Goal: Check status

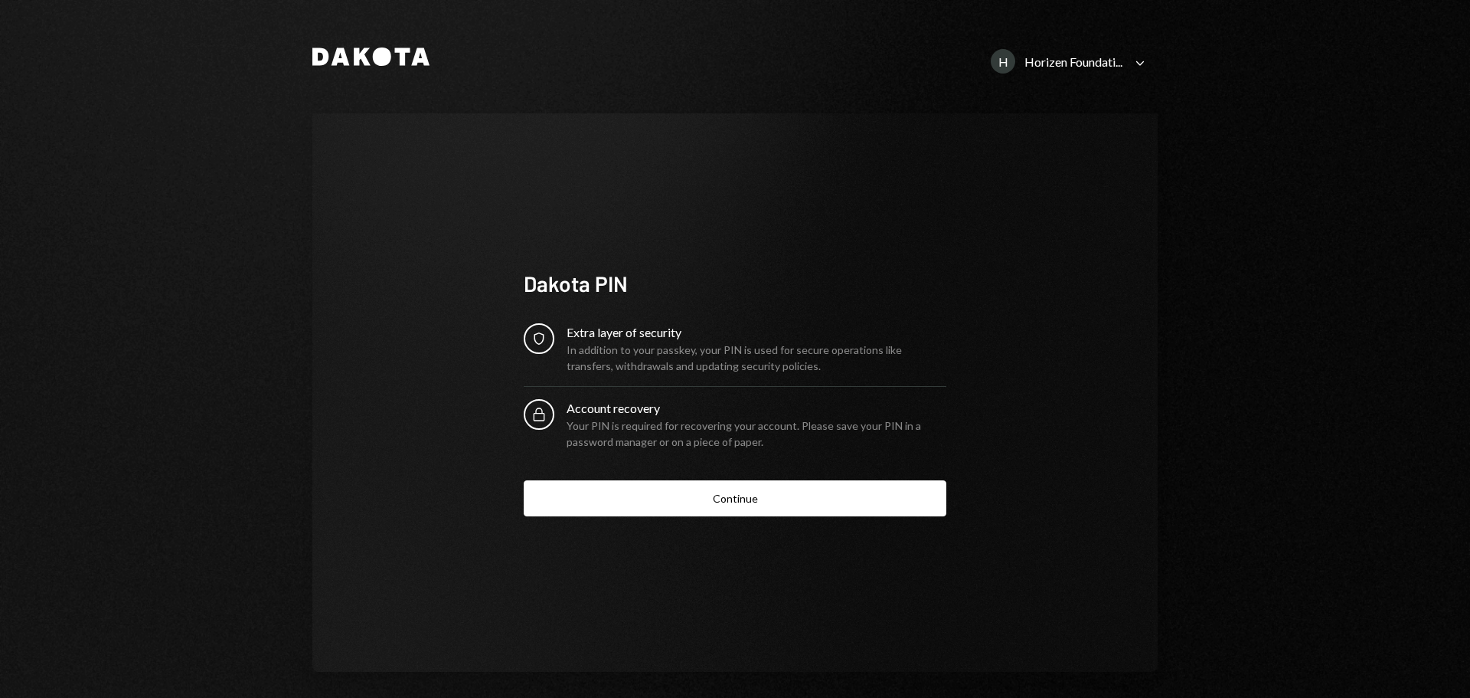
click at [1143, 59] on icon "Caret Down" at bounding box center [1140, 62] width 17 height 17
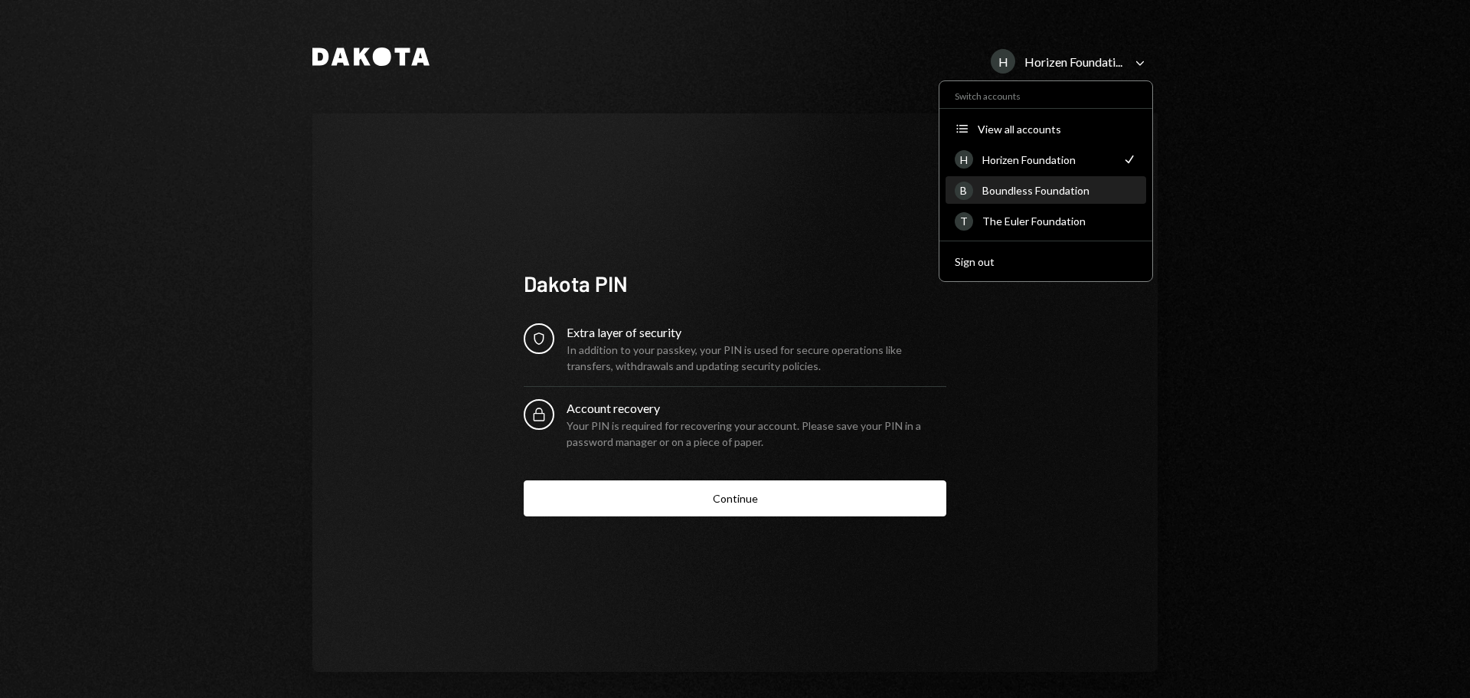
click at [1048, 191] on div "Boundless Foundation" at bounding box center [1060, 190] width 155 height 13
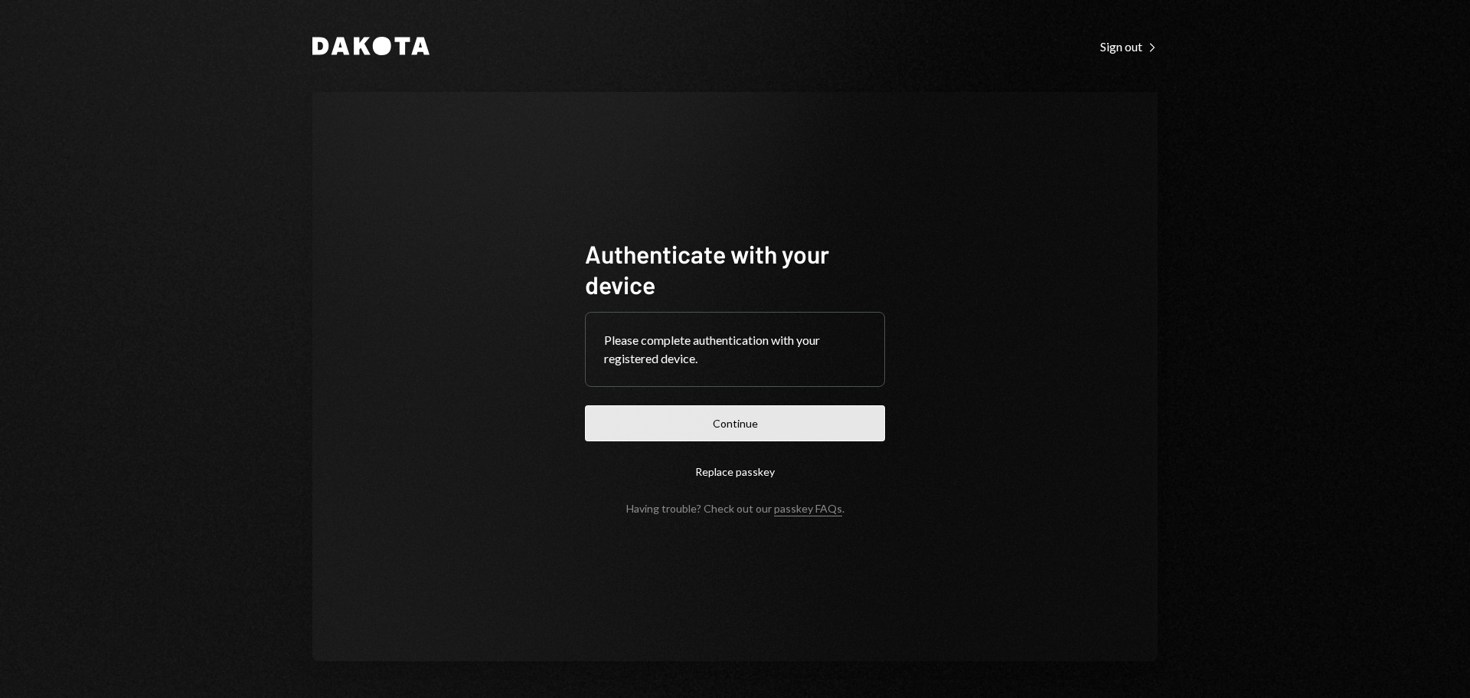
click at [718, 429] on button "Continue" at bounding box center [735, 423] width 300 height 36
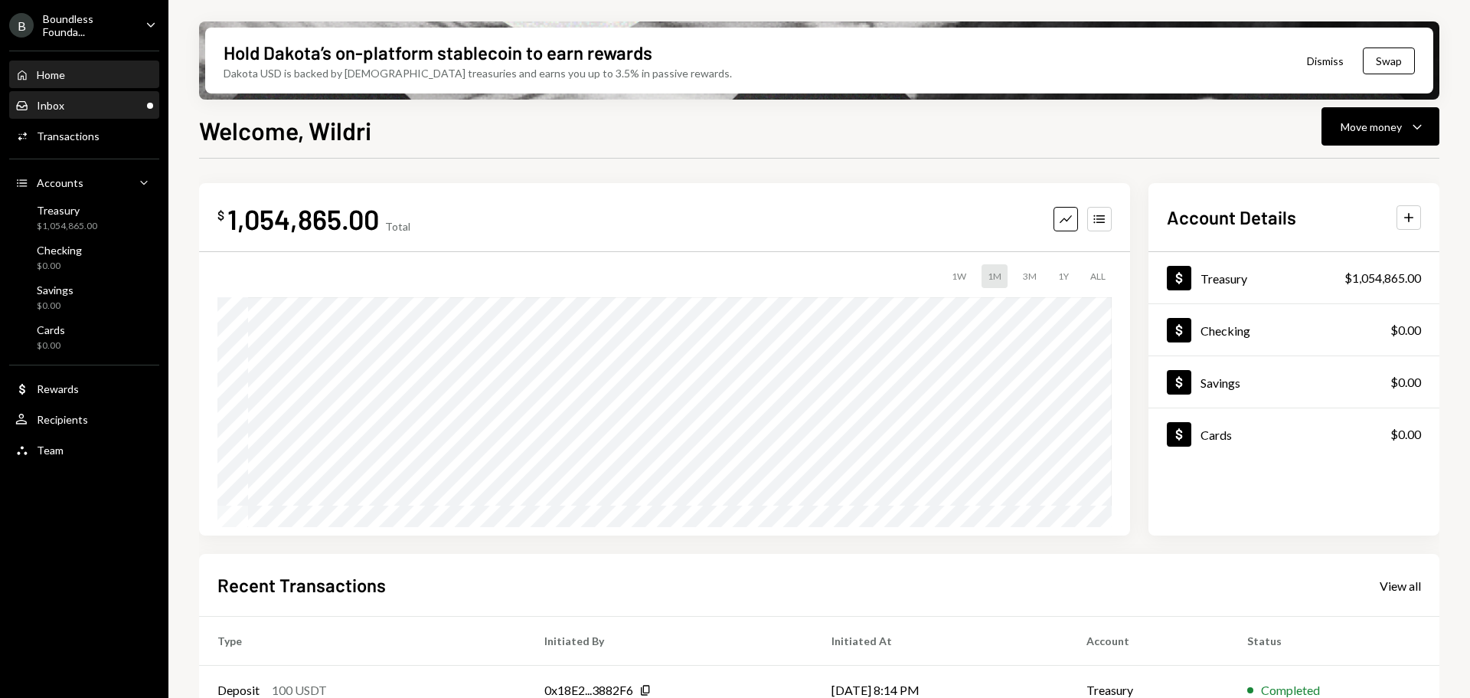
click at [113, 103] on div "Inbox Inbox" at bounding box center [84, 106] width 138 height 14
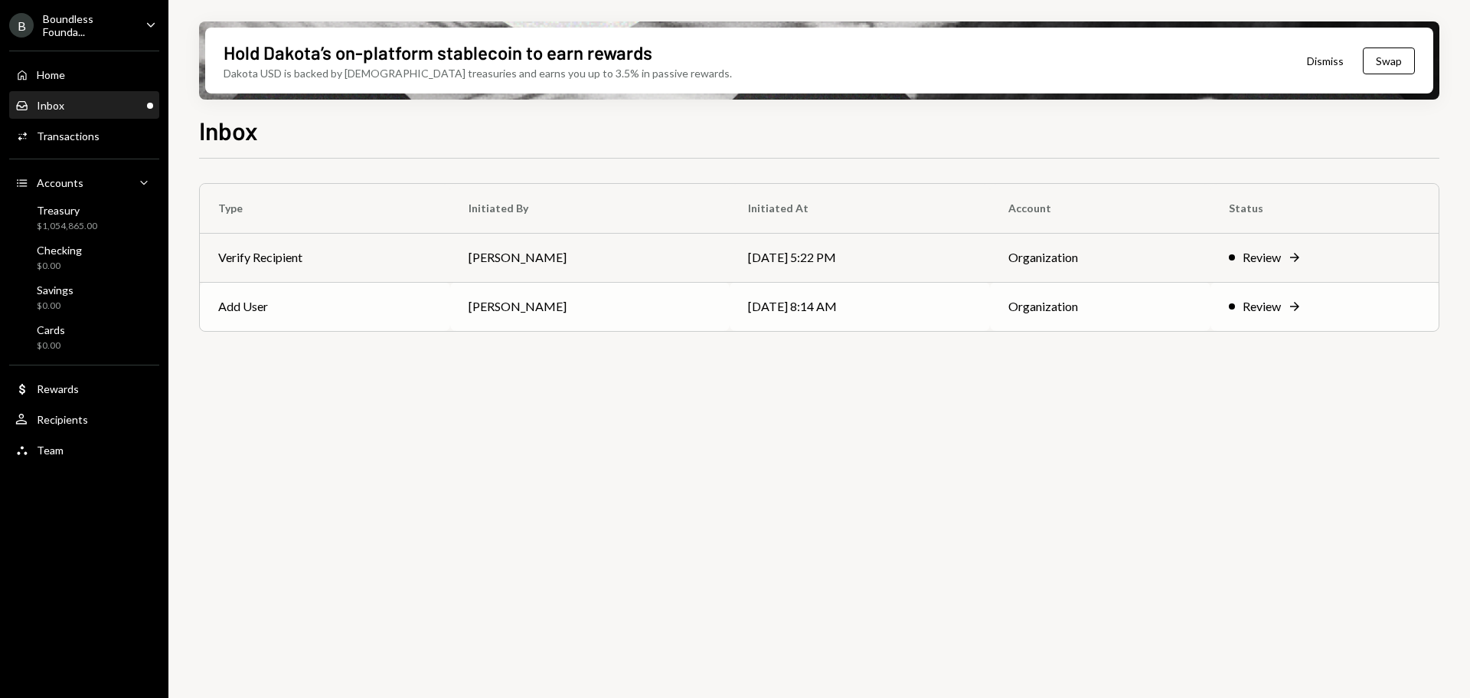
click at [586, 302] on td "[PERSON_NAME]" at bounding box center [590, 306] width 280 height 49
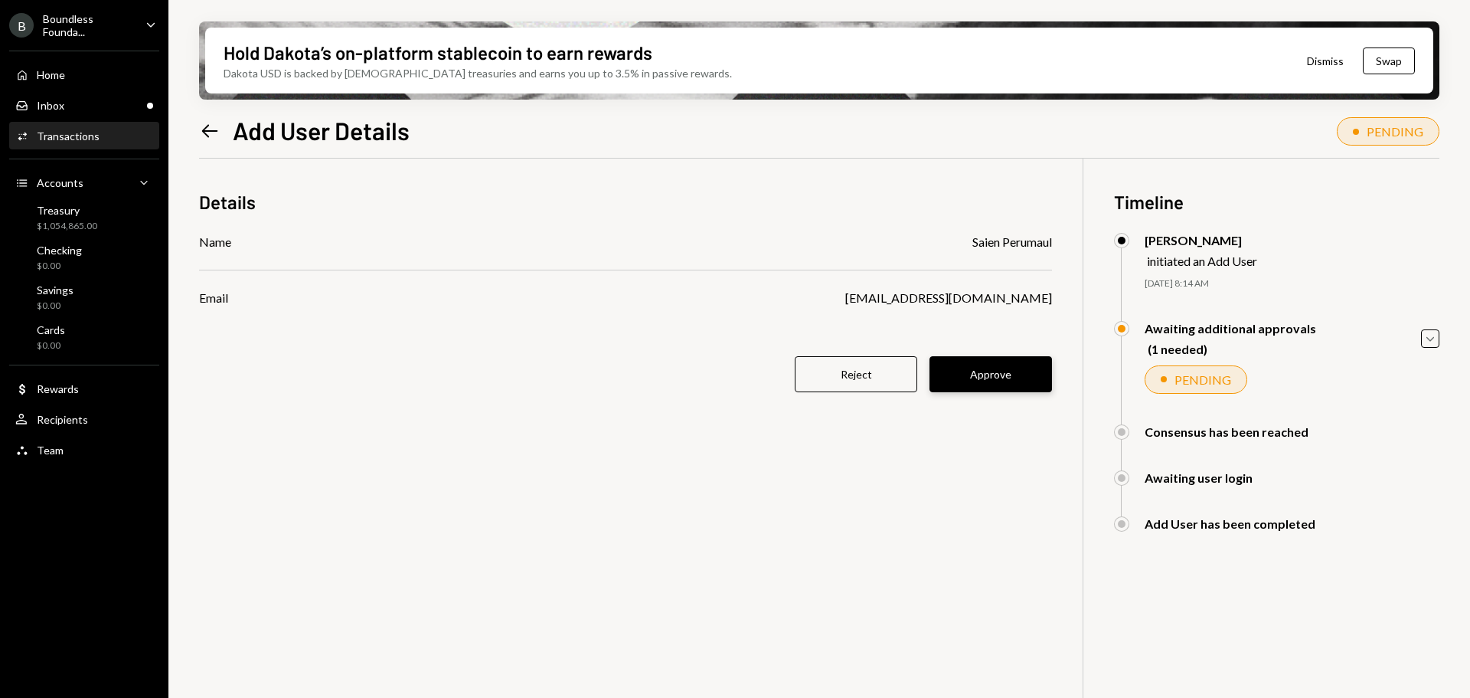
click at [997, 374] on button "Approve" at bounding box center [991, 374] width 123 height 36
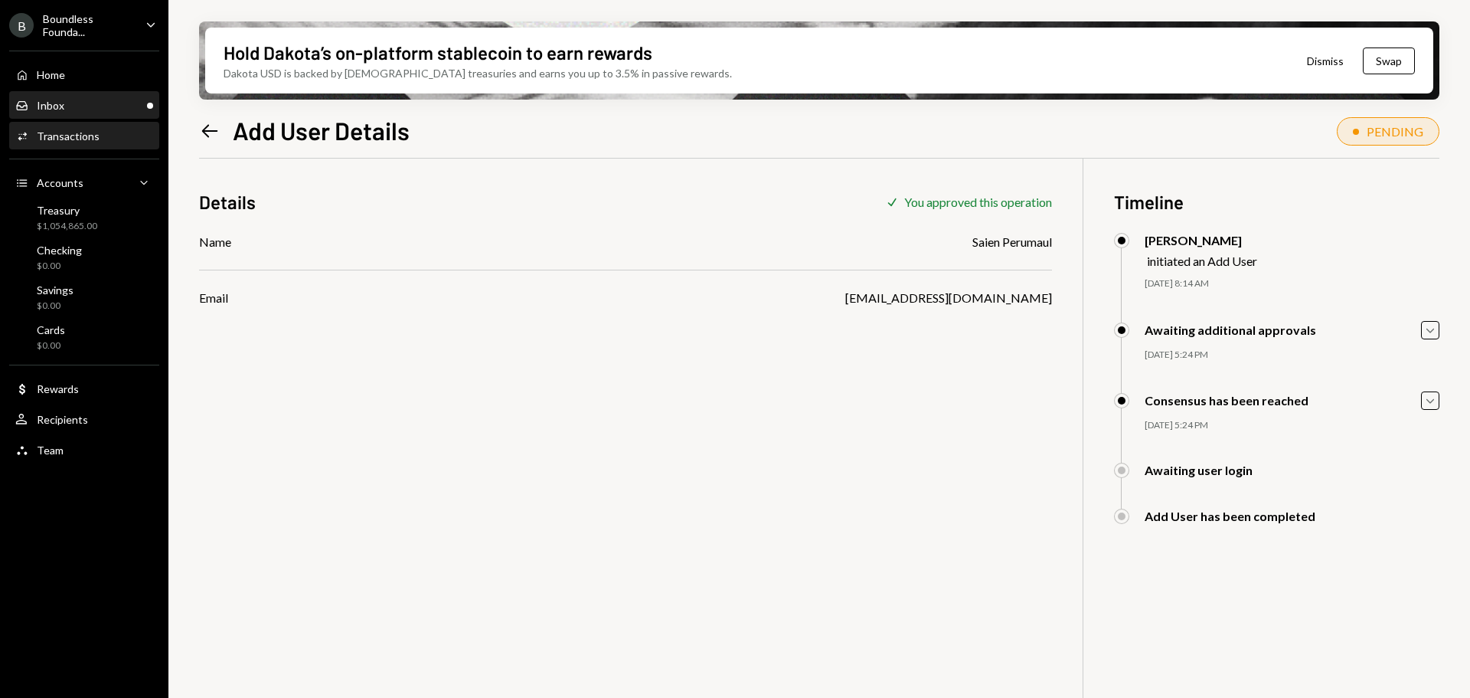
click at [96, 99] on div "Inbox Inbox" at bounding box center [84, 106] width 138 height 14
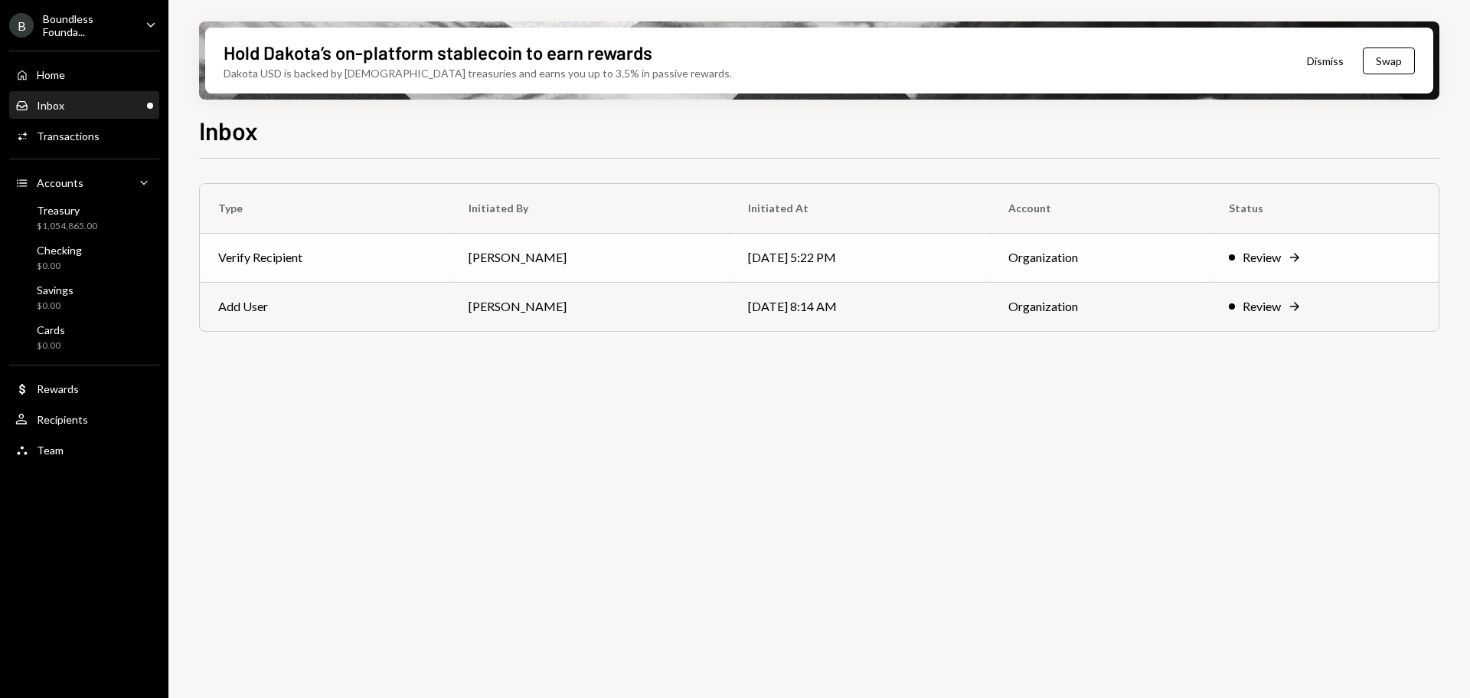
click at [536, 258] on td "[PERSON_NAME]" at bounding box center [590, 257] width 280 height 49
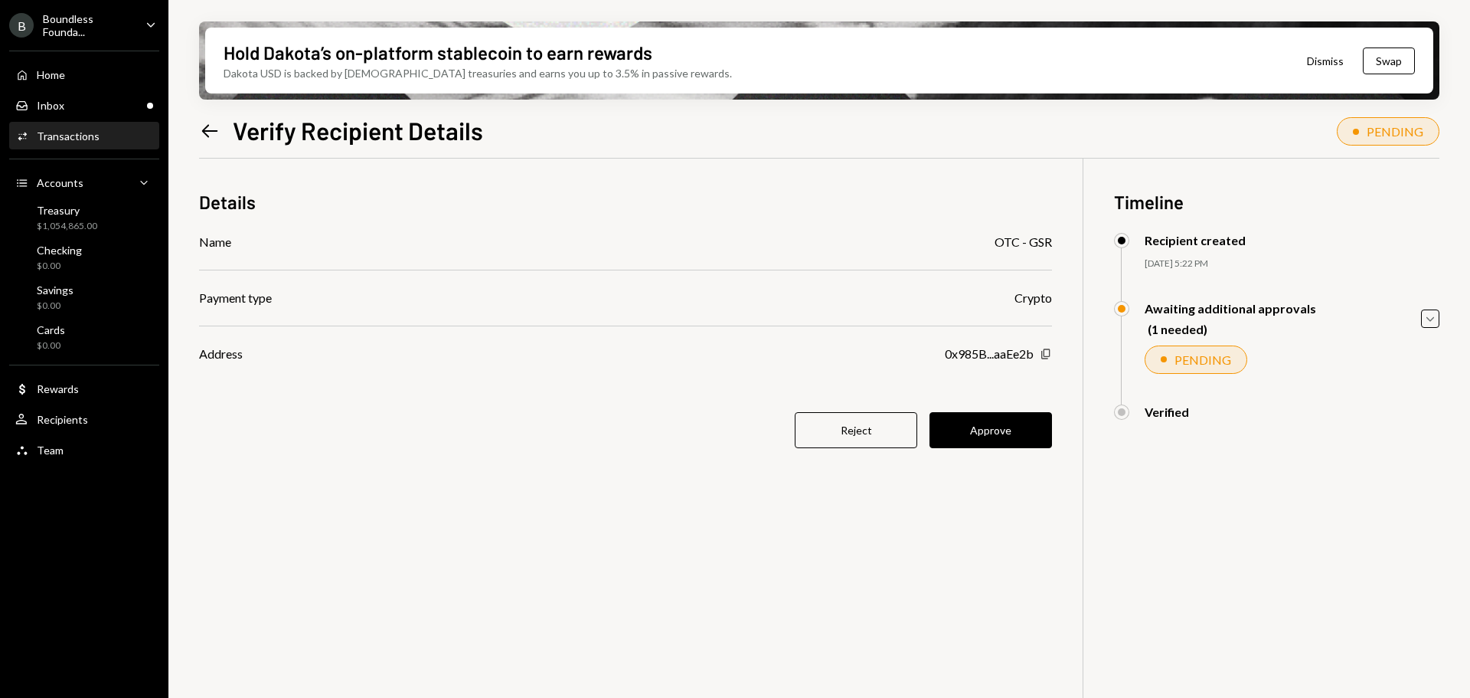
click at [1046, 356] on icon "button" at bounding box center [1045, 353] width 8 height 10
click at [1427, 317] on icon "Caret Down" at bounding box center [1430, 318] width 17 height 17
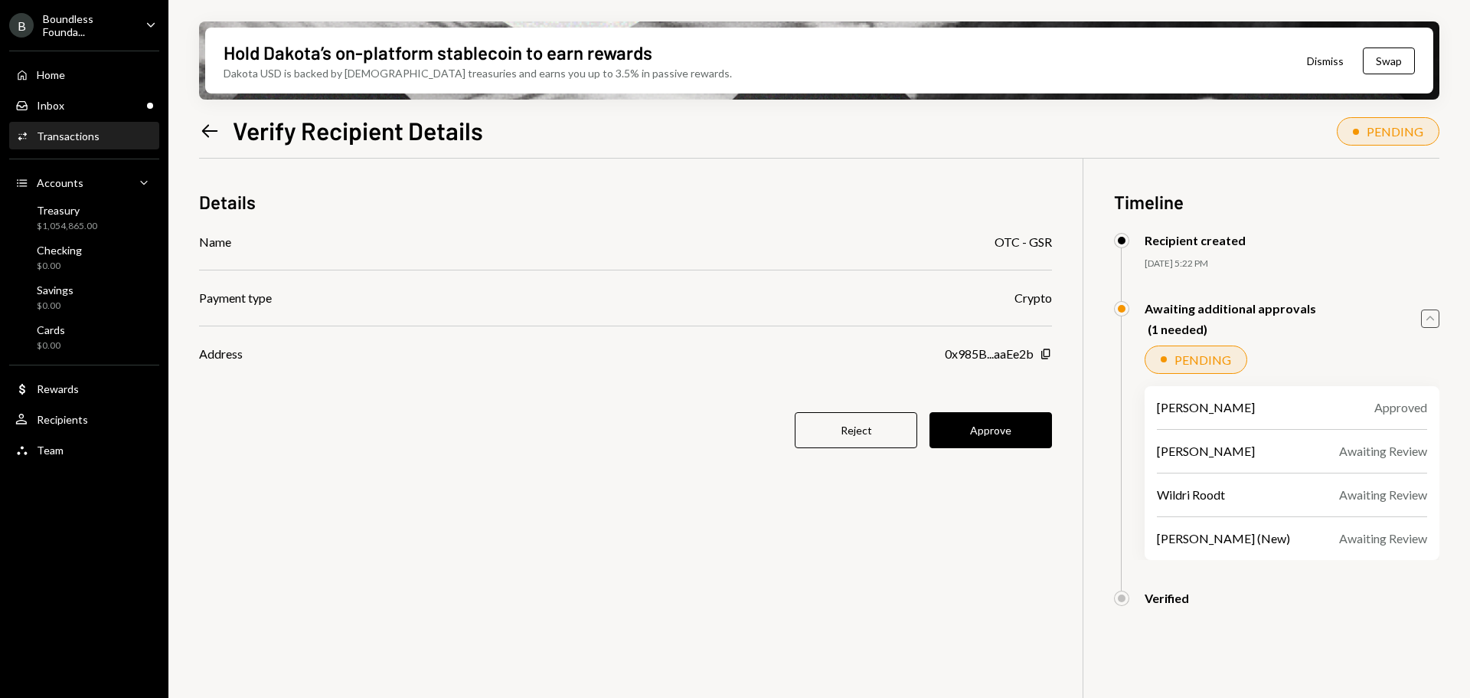
click at [1427, 317] on icon "Caret Up" at bounding box center [1430, 318] width 17 height 17
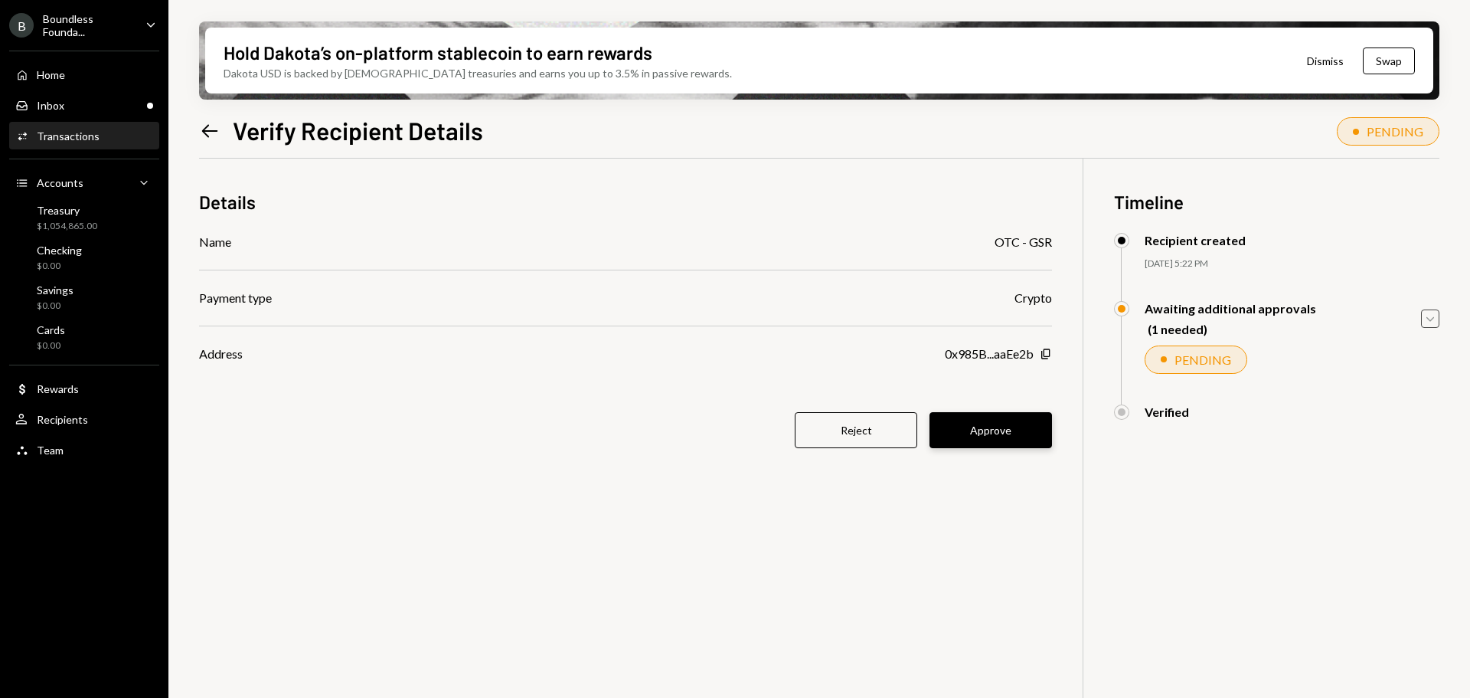
click at [979, 426] on button "Approve" at bounding box center [991, 430] width 123 height 36
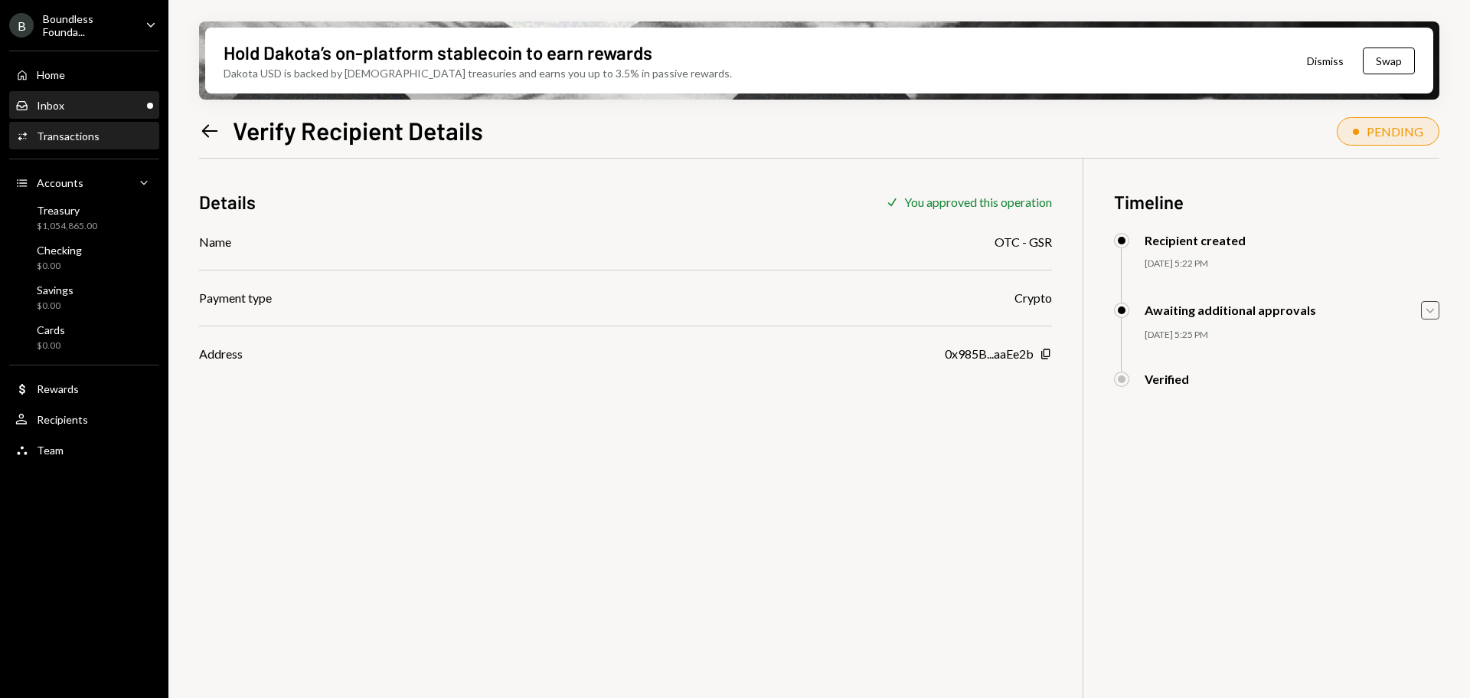
click at [129, 108] on div "Inbox Inbox" at bounding box center [84, 106] width 138 height 14
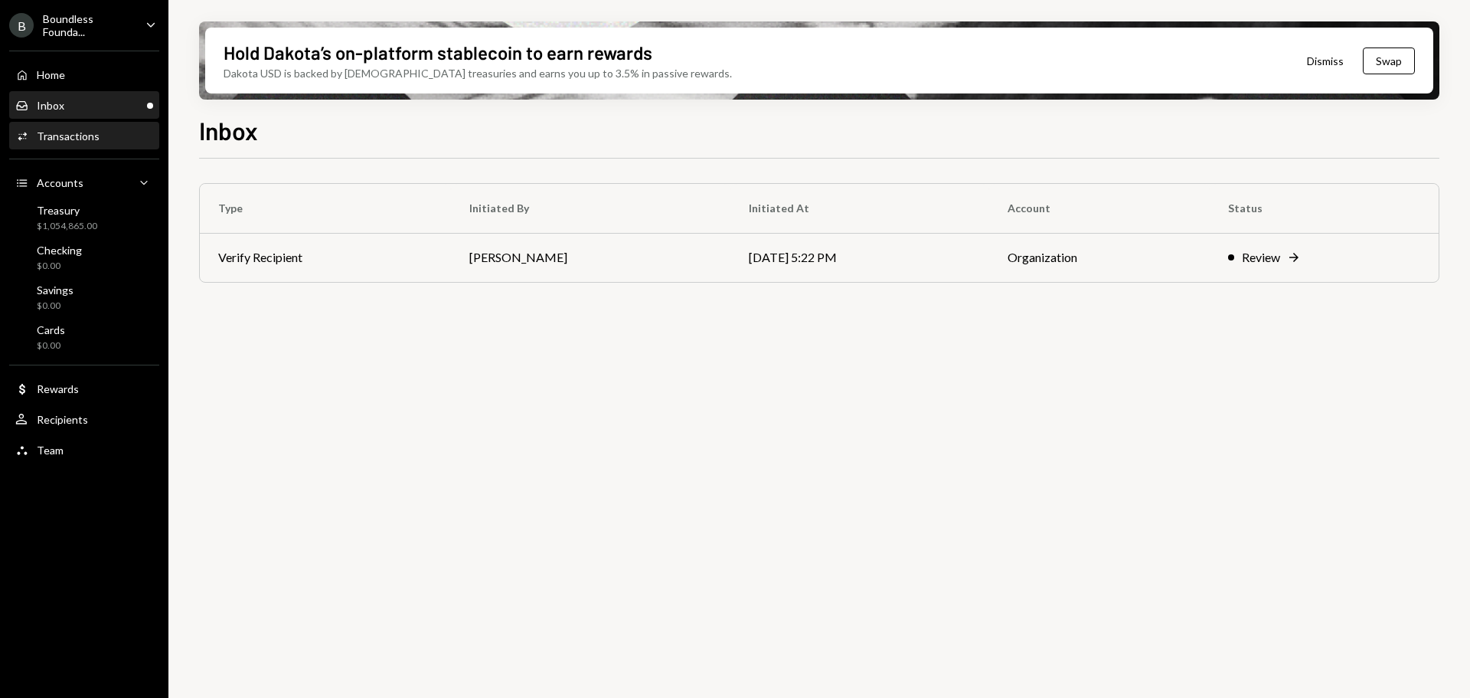
click at [99, 143] on div "Activities Transactions" at bounding box center [84, 136] width 138 height 26
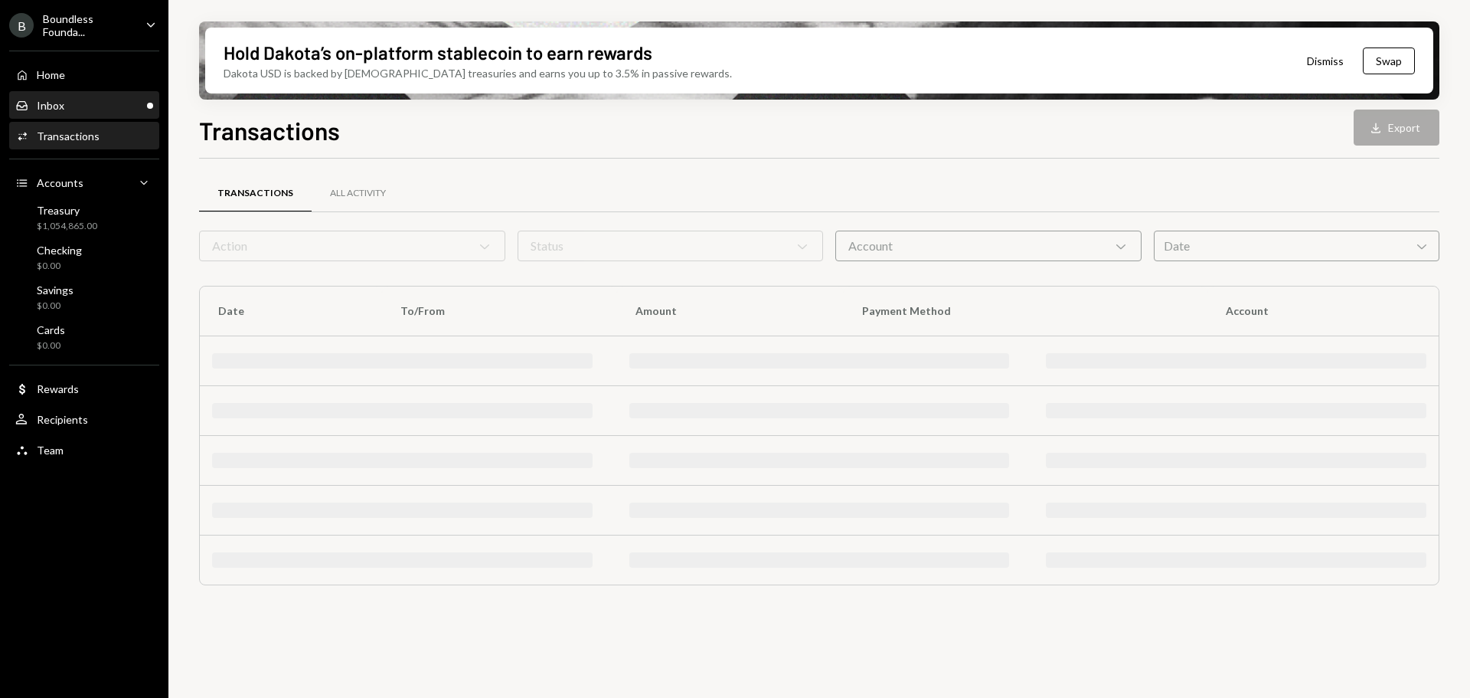
click at [103, 109] on div "Inbox Inbox" at bounding box center [84, 106] width 138 height 14
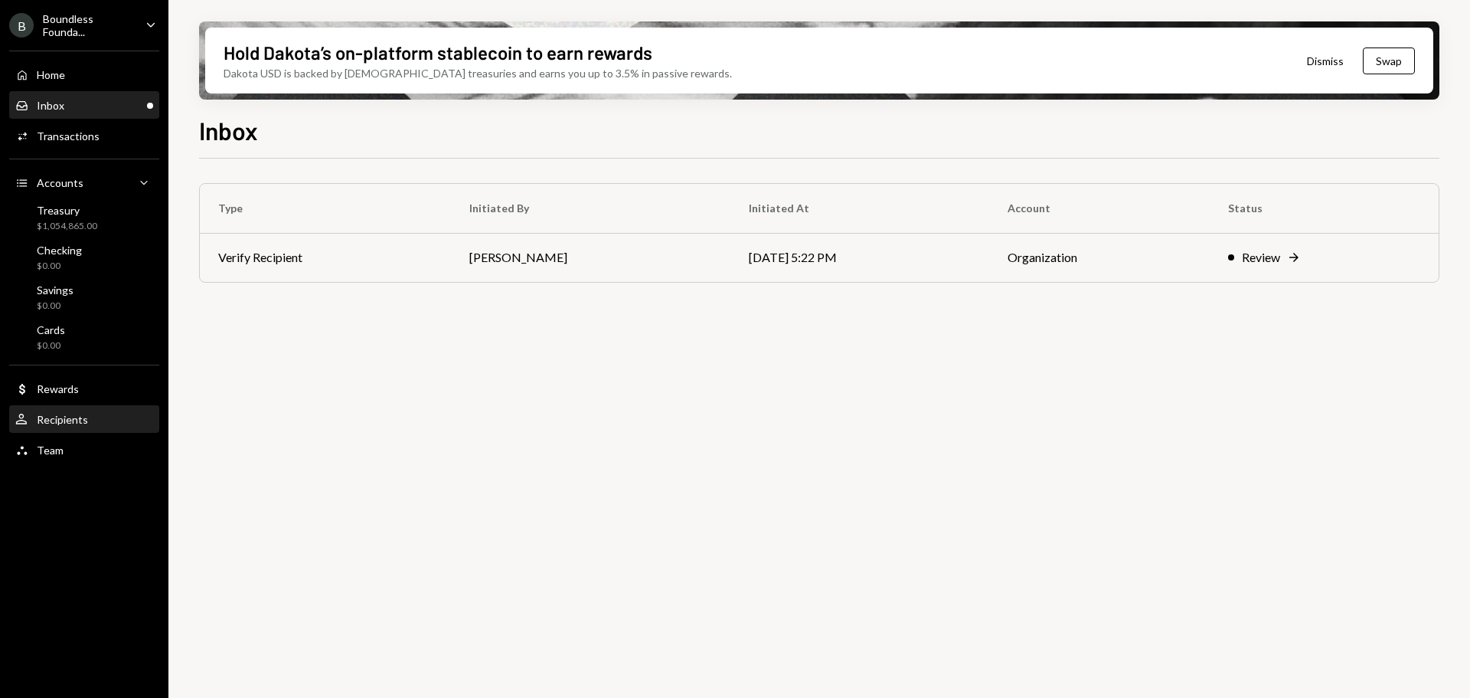
click at [86, 420] on div "Recipients" at bounding box center [62, 419] width 51 height 13
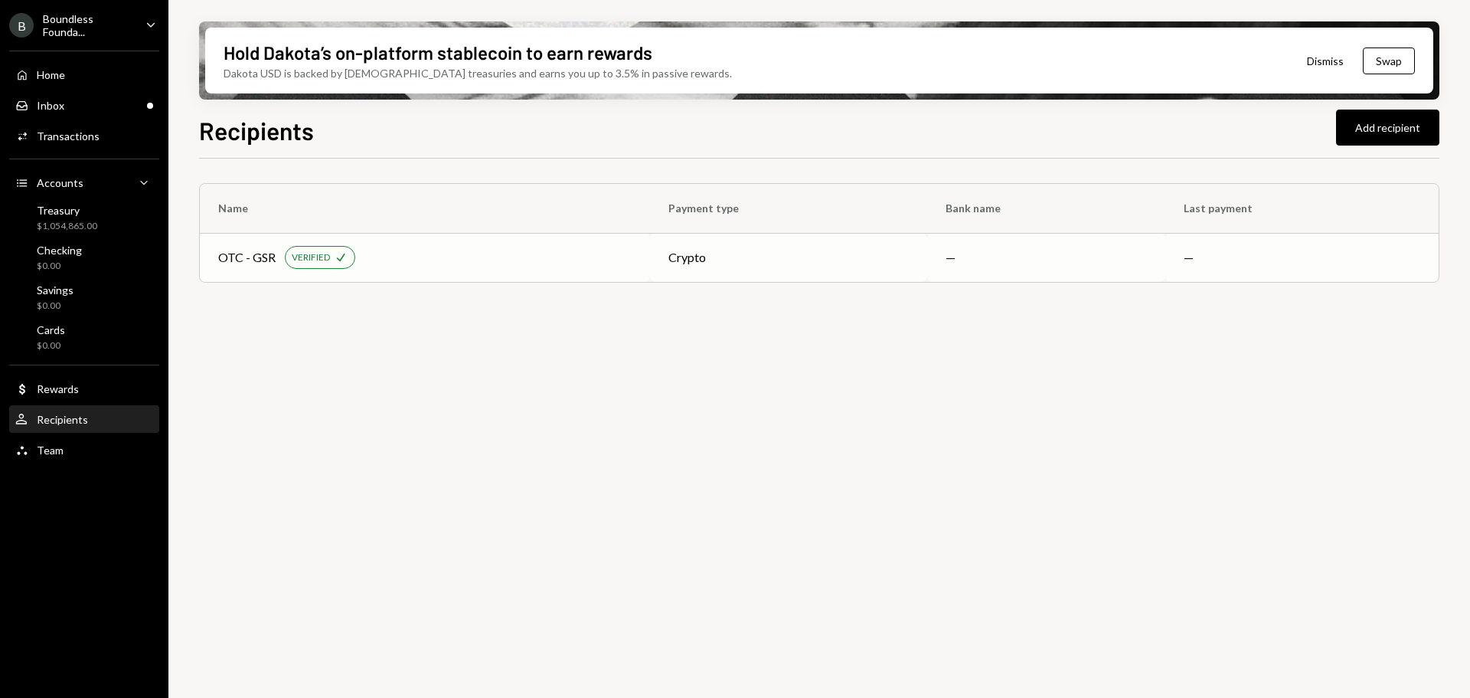
click at [773, 261] on div "crypto" at bounding box center [789, 257] width 240 height 18
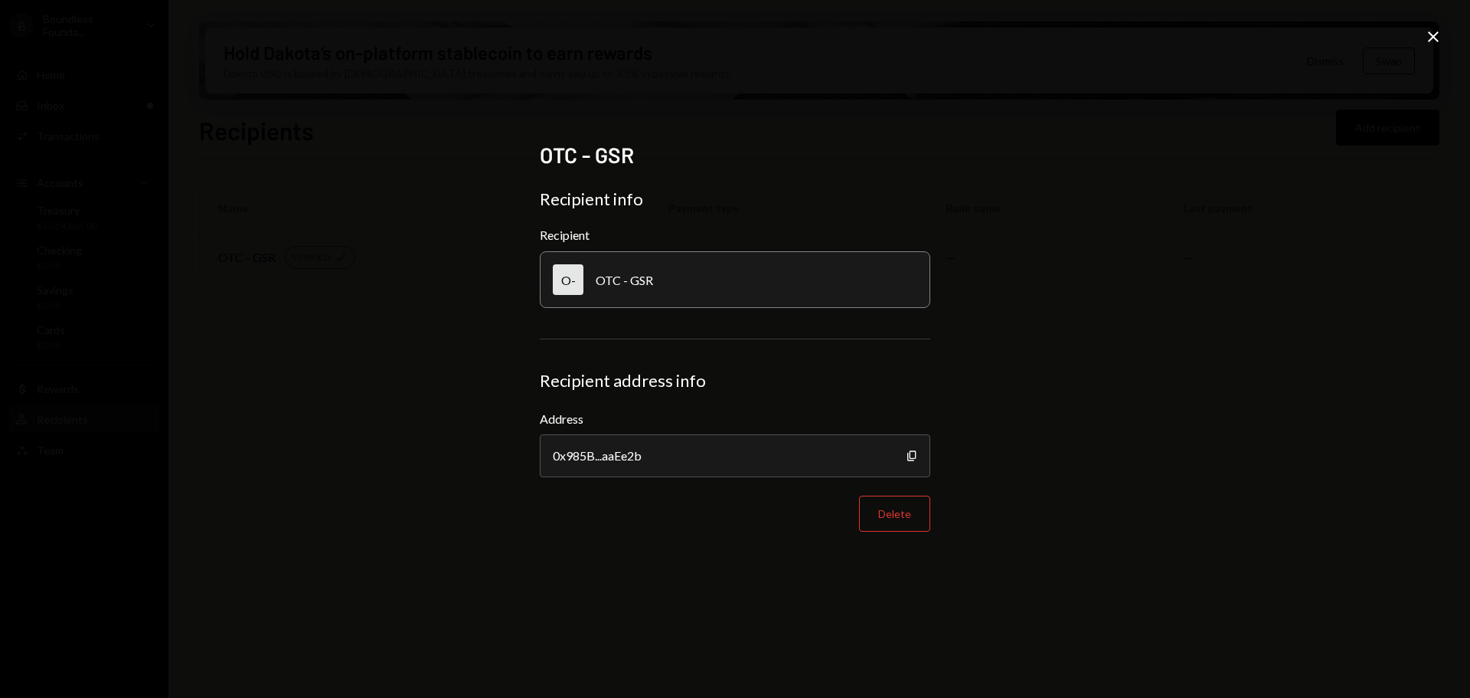
click at [1441, 38] on icon "Close" at bounding box center [1433, 37] width 18 height 18
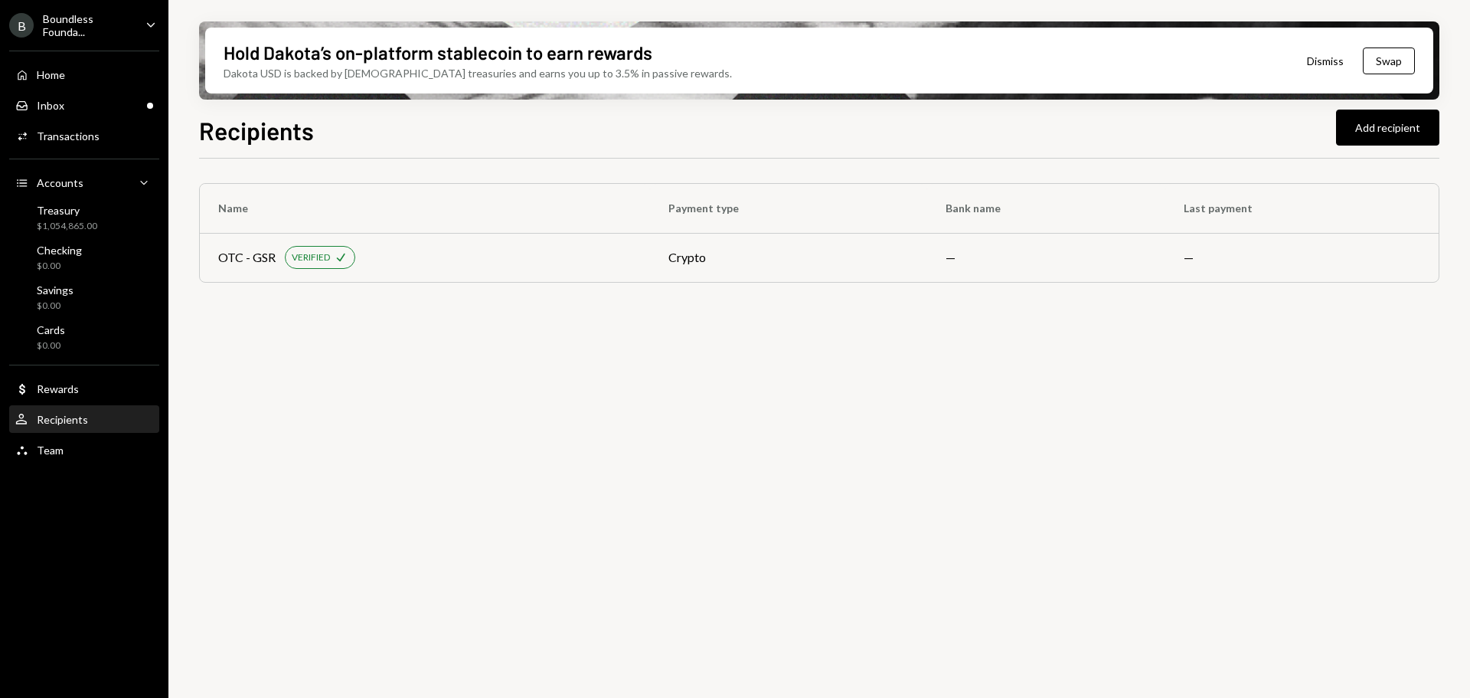
click at [77, 414] on div "Recipients" at bounding box center [62, 419] width 51 height 13
click at [553, 269] on div "OTC - GSR VERIFIED Check" at bounding box center [425, 257] width 414 height 23
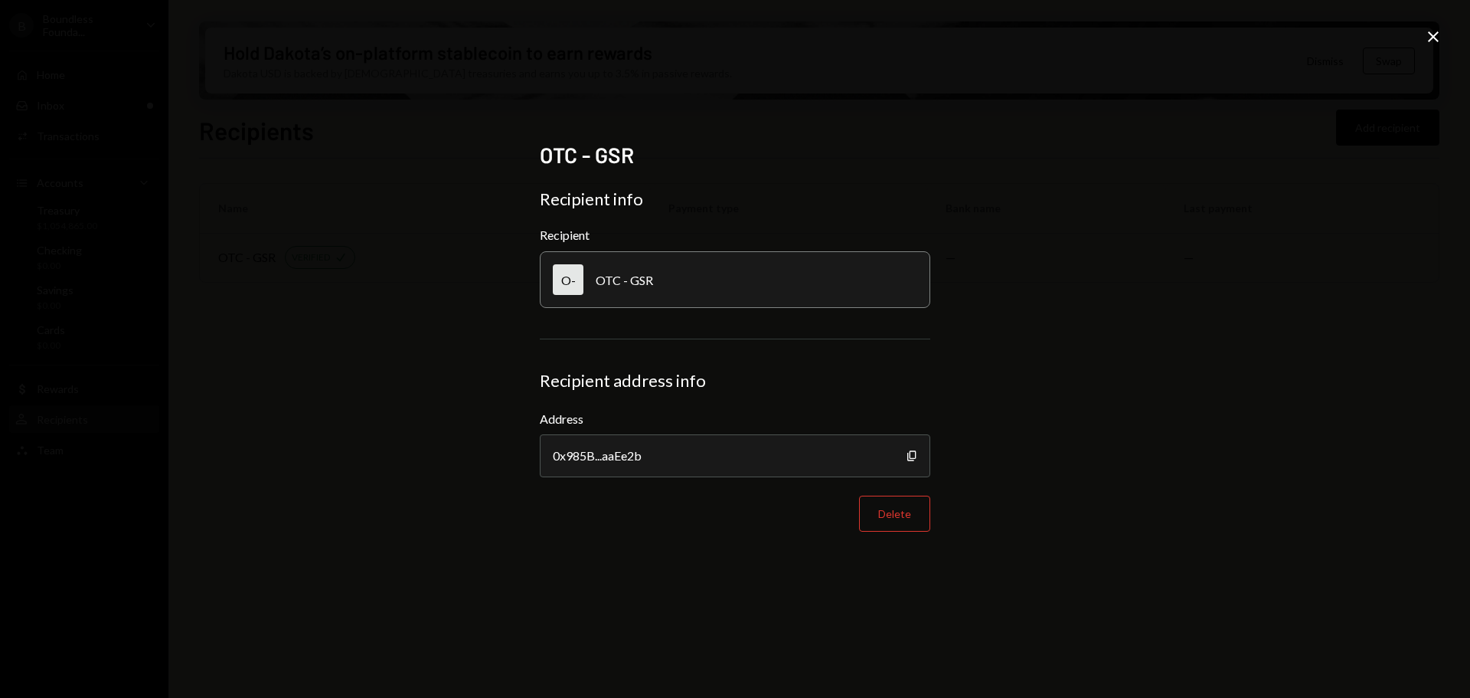
click at [1440, 34] on icon "Close" at bounding box center [1433, 37] width 18 height 18
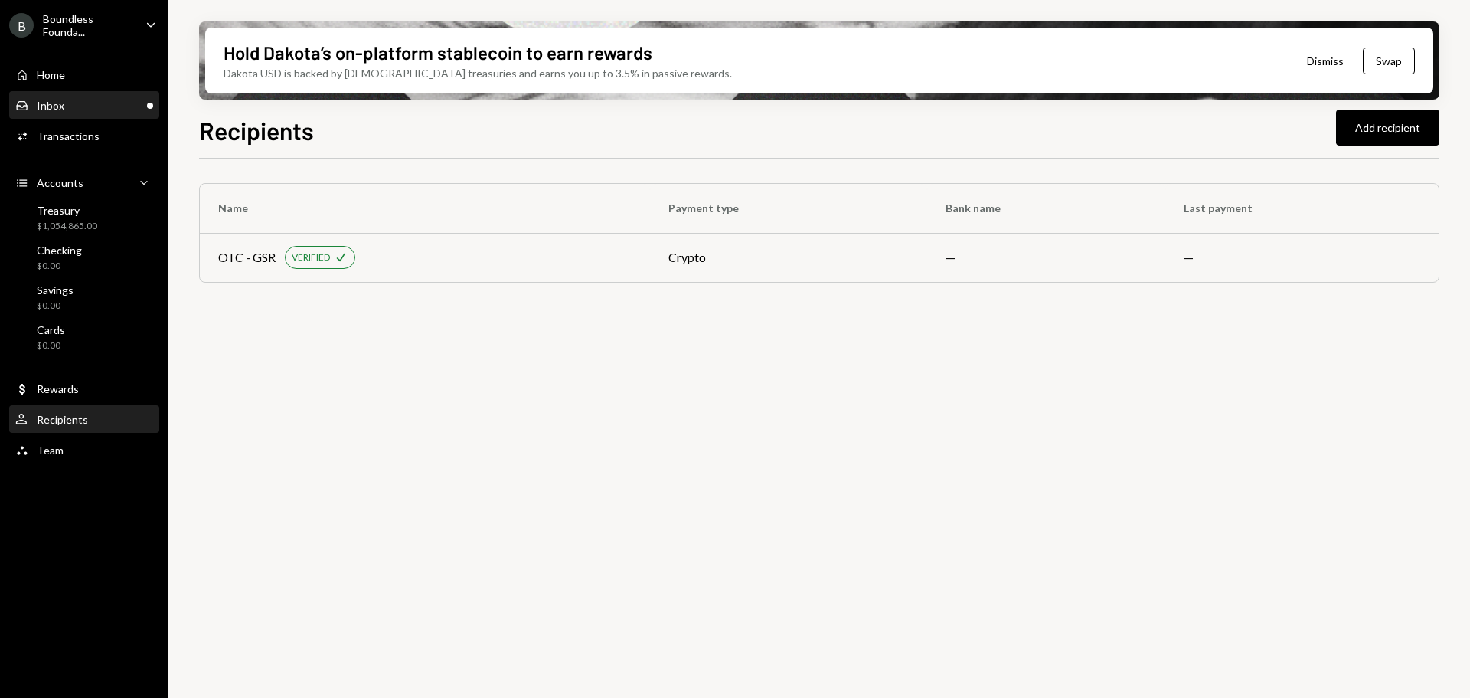
click at [100, 93] on div "Inbox Inbox" at bounding box center [84, 106] width 138 height 26
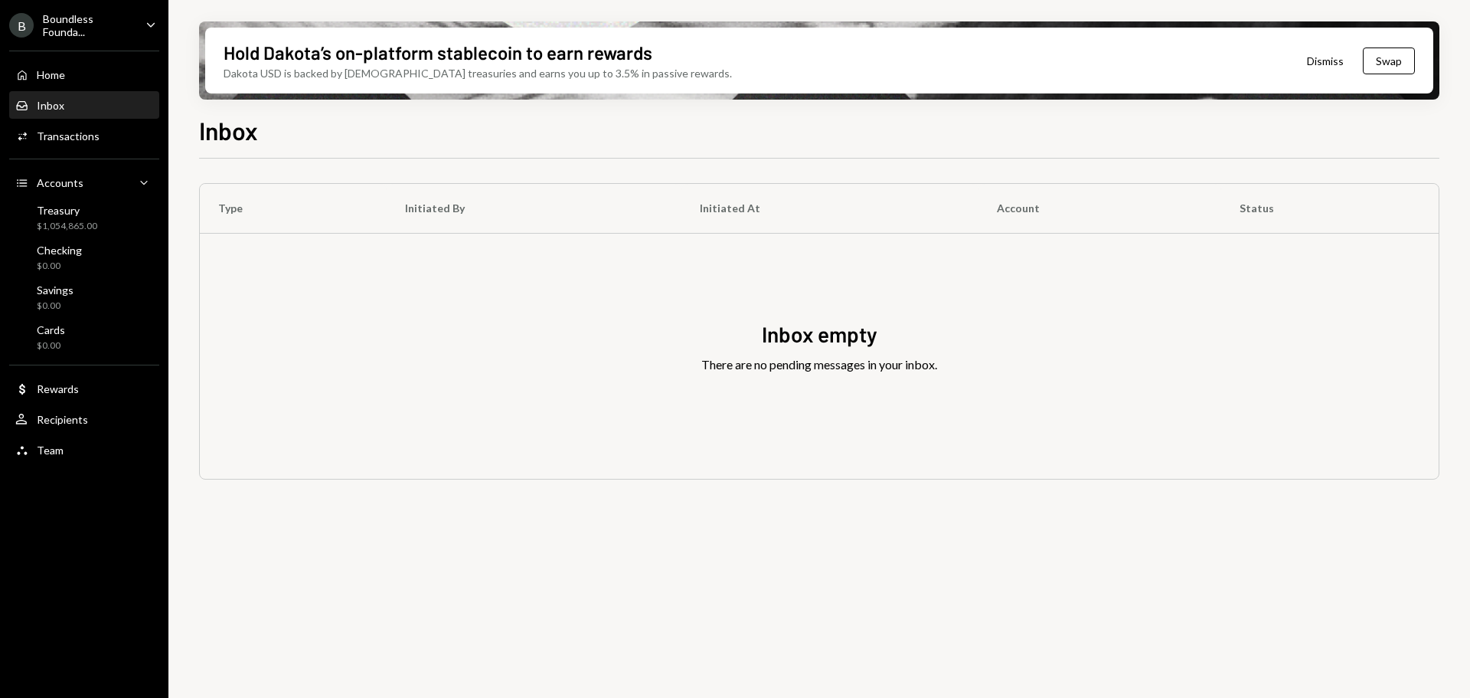
click at [64, 119] on div "Home Home Inbox Inbox Activities Transactions Accounts Accounts Caret Down Trea…" at bounding box center [84, 253] width 168 height 425
click at [73, 144] on div "Activities Transactions" at bounding box center [84, 136] width 138 height 26
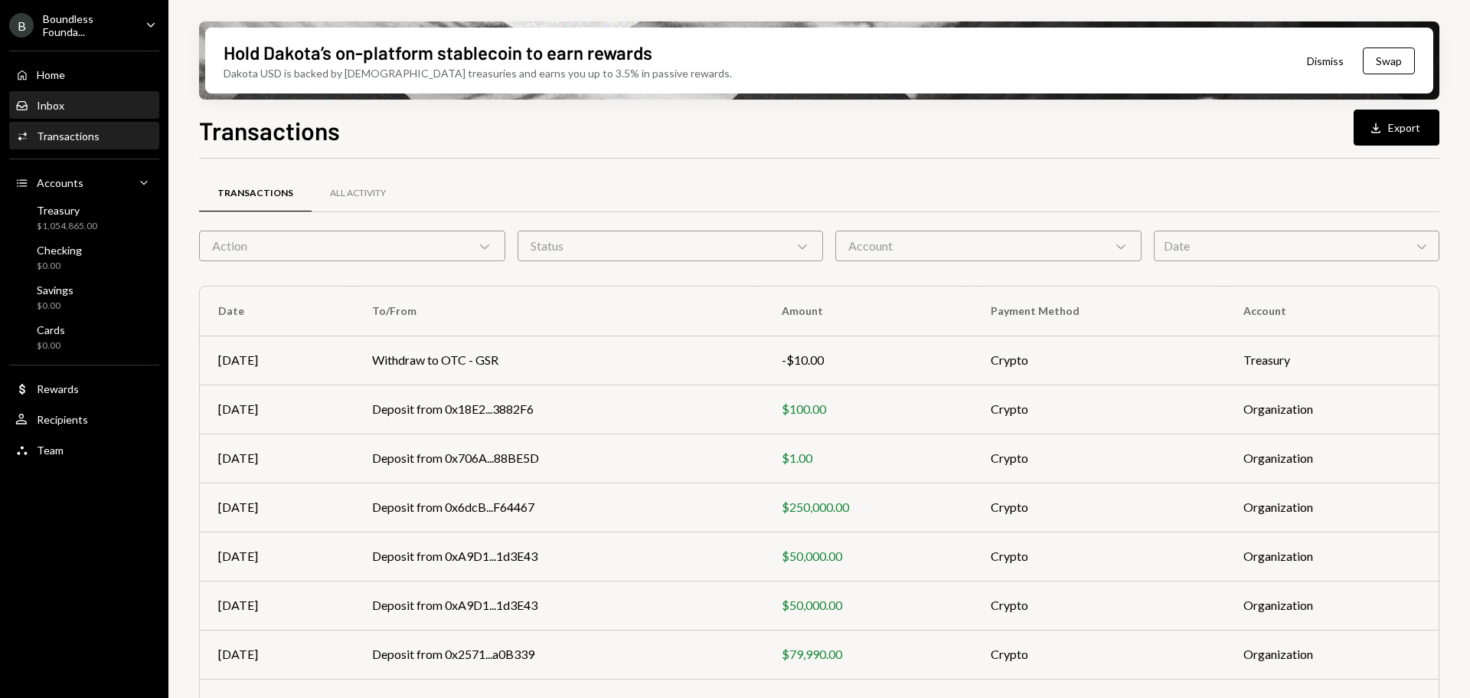
click at [78, 102] on div "Inbox Inbox" at bounding box center [84, 106] width 138 height 14
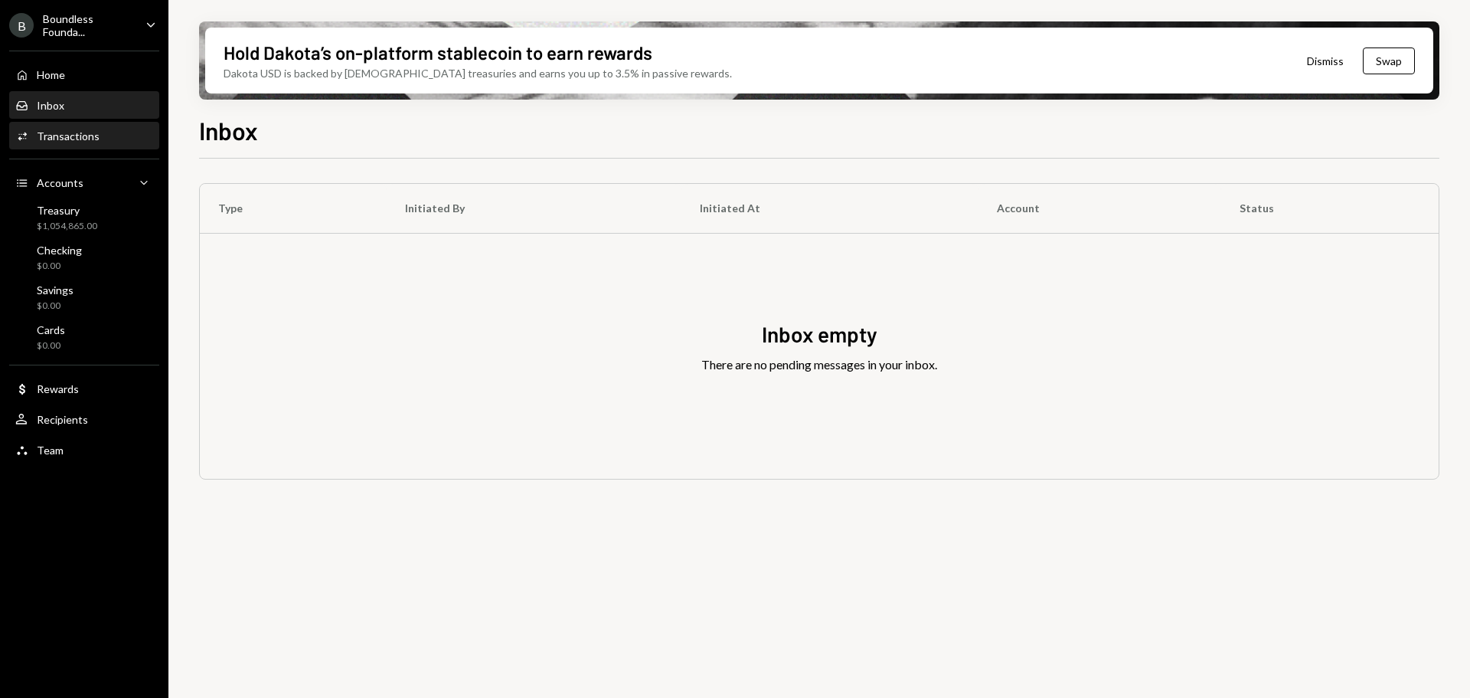
click at [80, 141] on div "Transactions" at bounding box center [68, 135] width 63 height 13
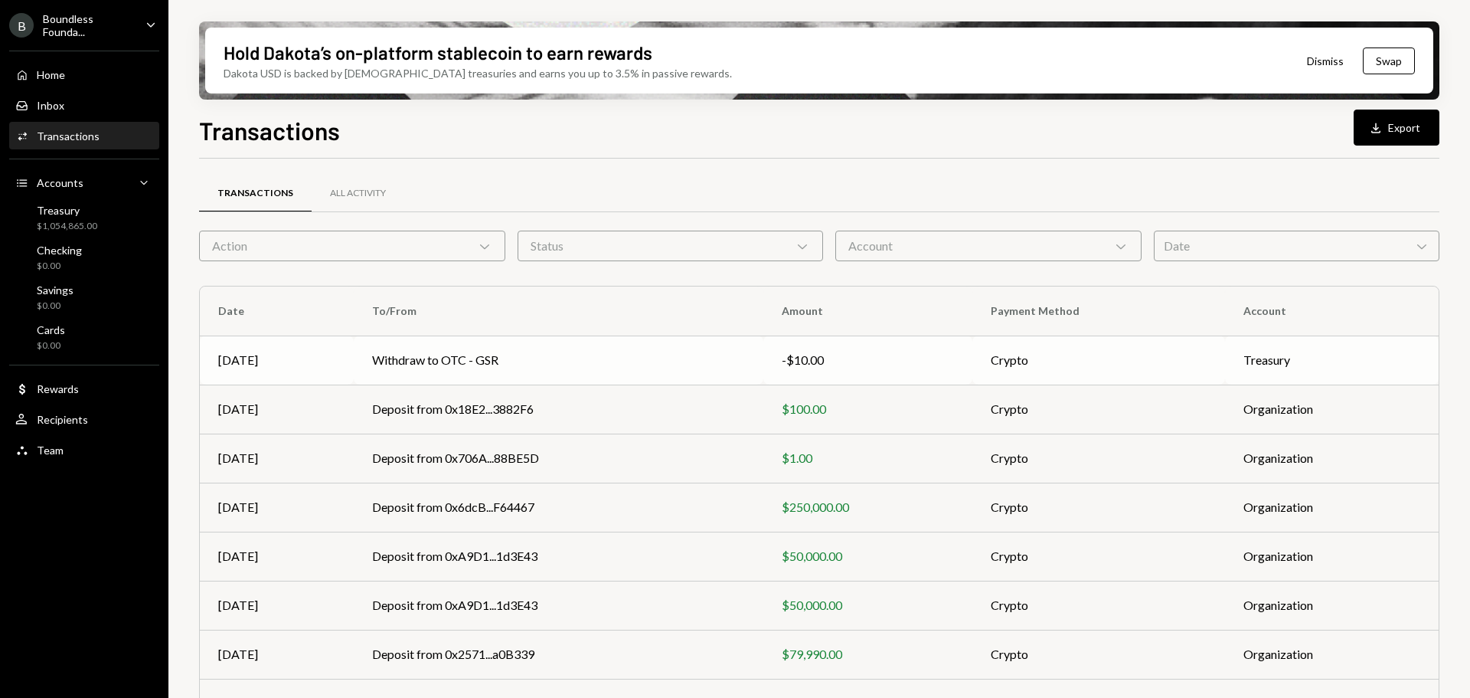
click at [596, 345] on td "Withdraw to OTC - GSR" at bounding box center [559, 359] width 410 height 49
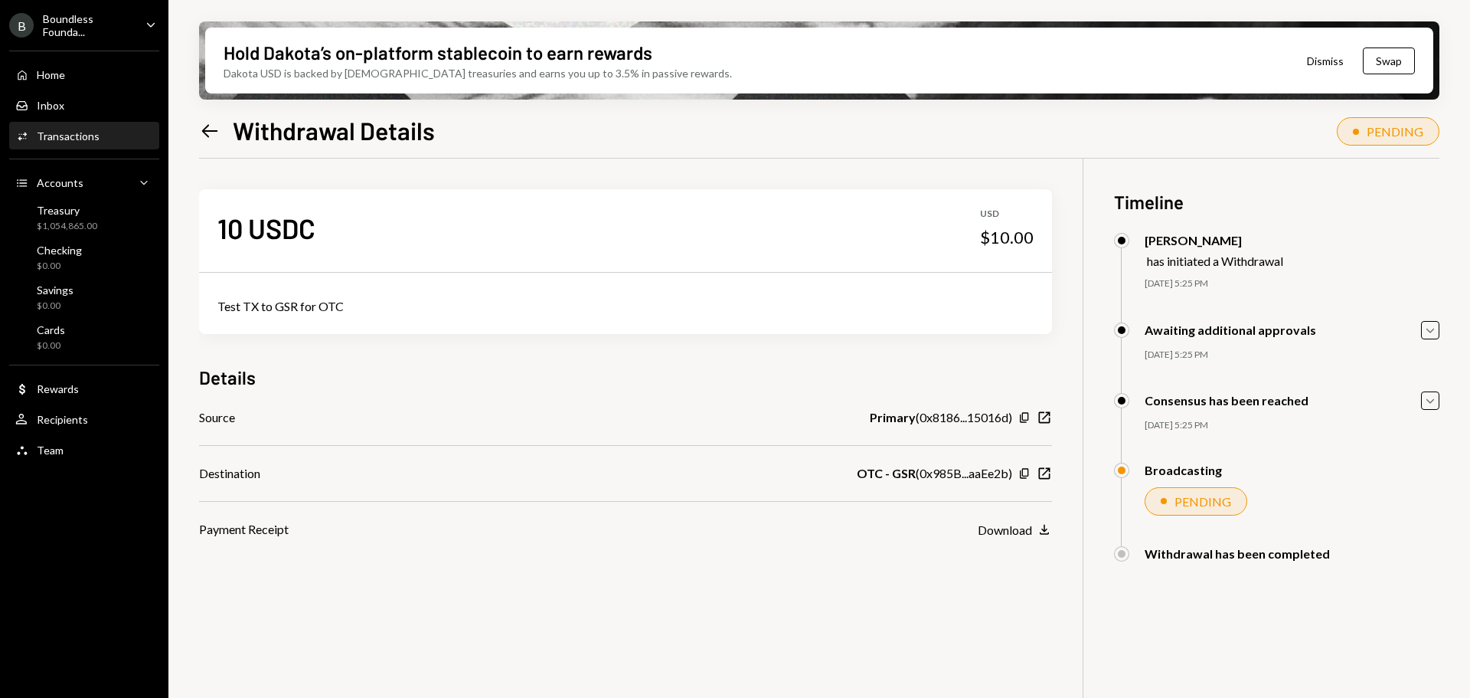
click at [1440, 338] on div "Hold Dakota’s on-platform stablecoin to earn rewards Dakota USD is backed by U.…" at bounding box center [819, 349] width 1302 height 698
click at [1437, 335] on icon "Caret Down" at bounding box center [1430, 330] width 17 height 17
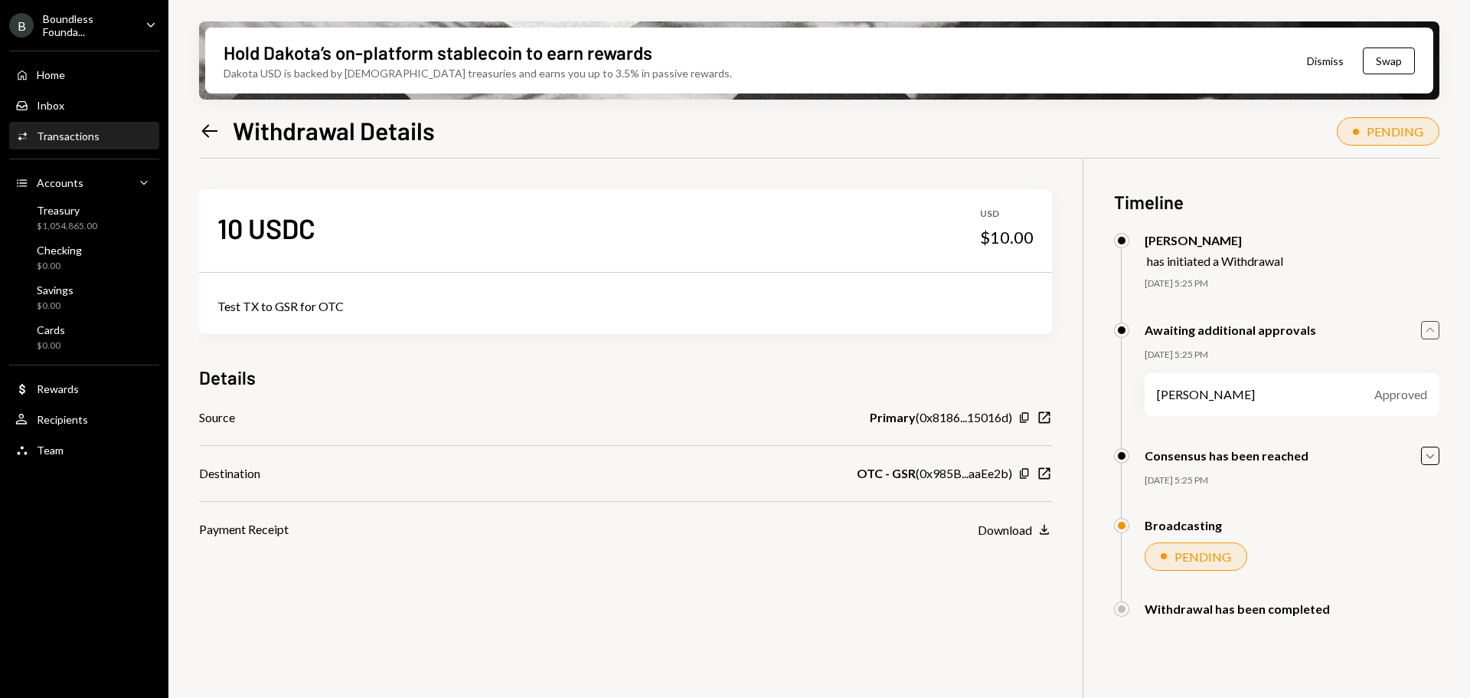
click at [1437, 335] on icon "Caret Up" at bounding box center [1430, 330] width 17 height 17
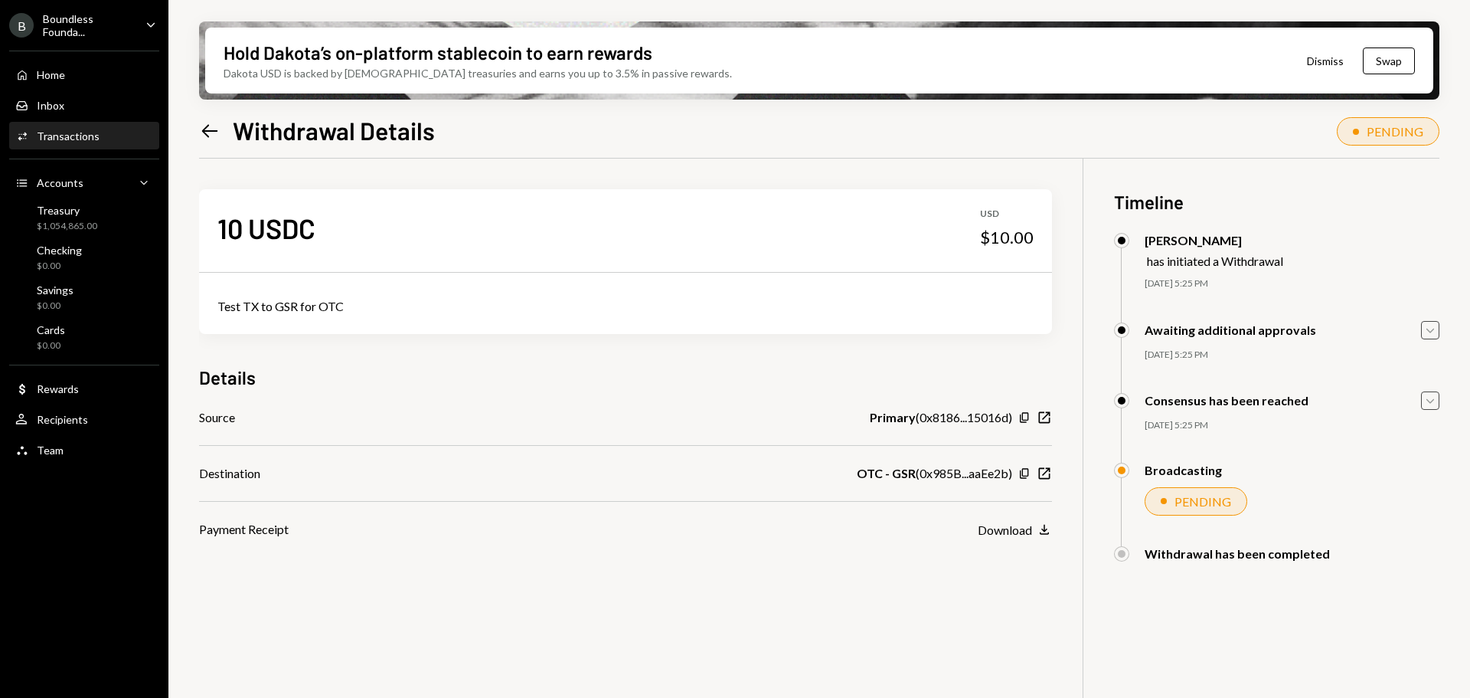
click at [1436, 400] on icon "Caret Down" at bounding box center [1430, 400] width 17 height 17
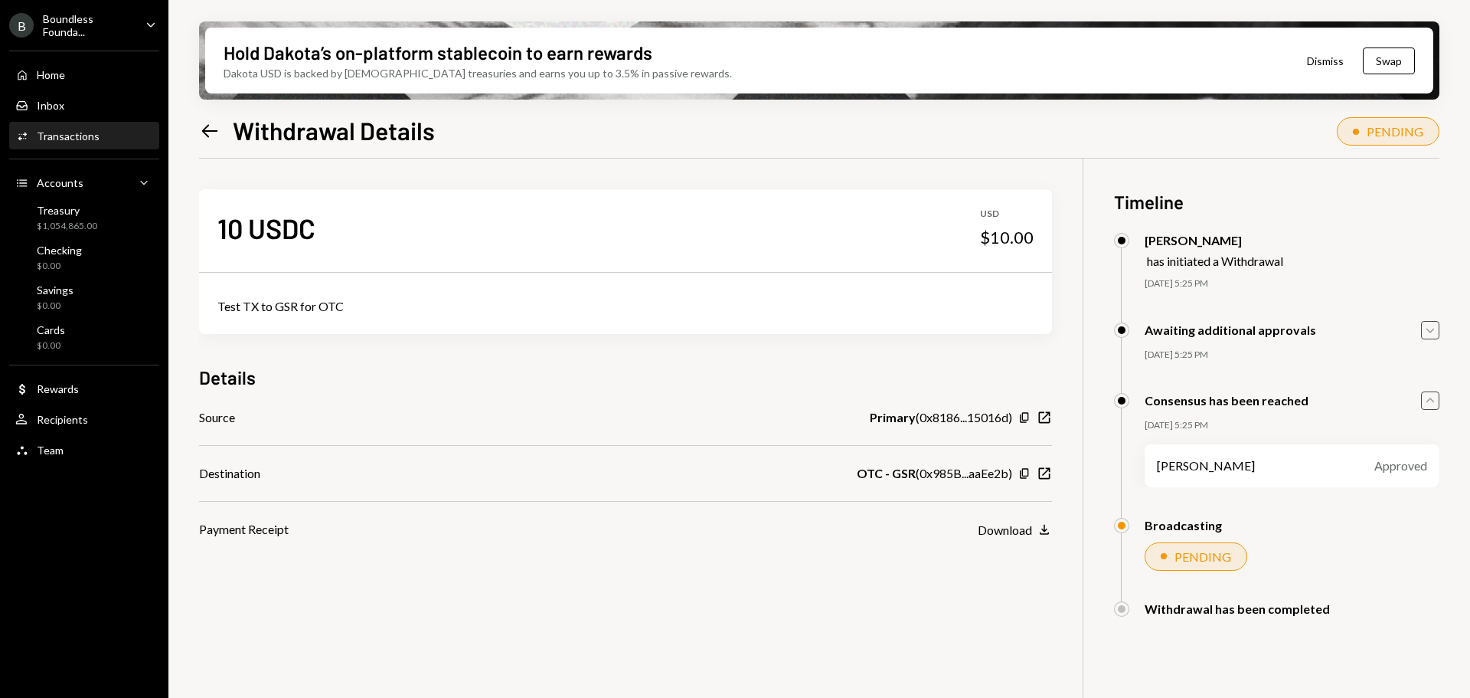
click at [1436, 400] on icon "Caret Up" at bounding box center [1430, 400] width 17 height 17
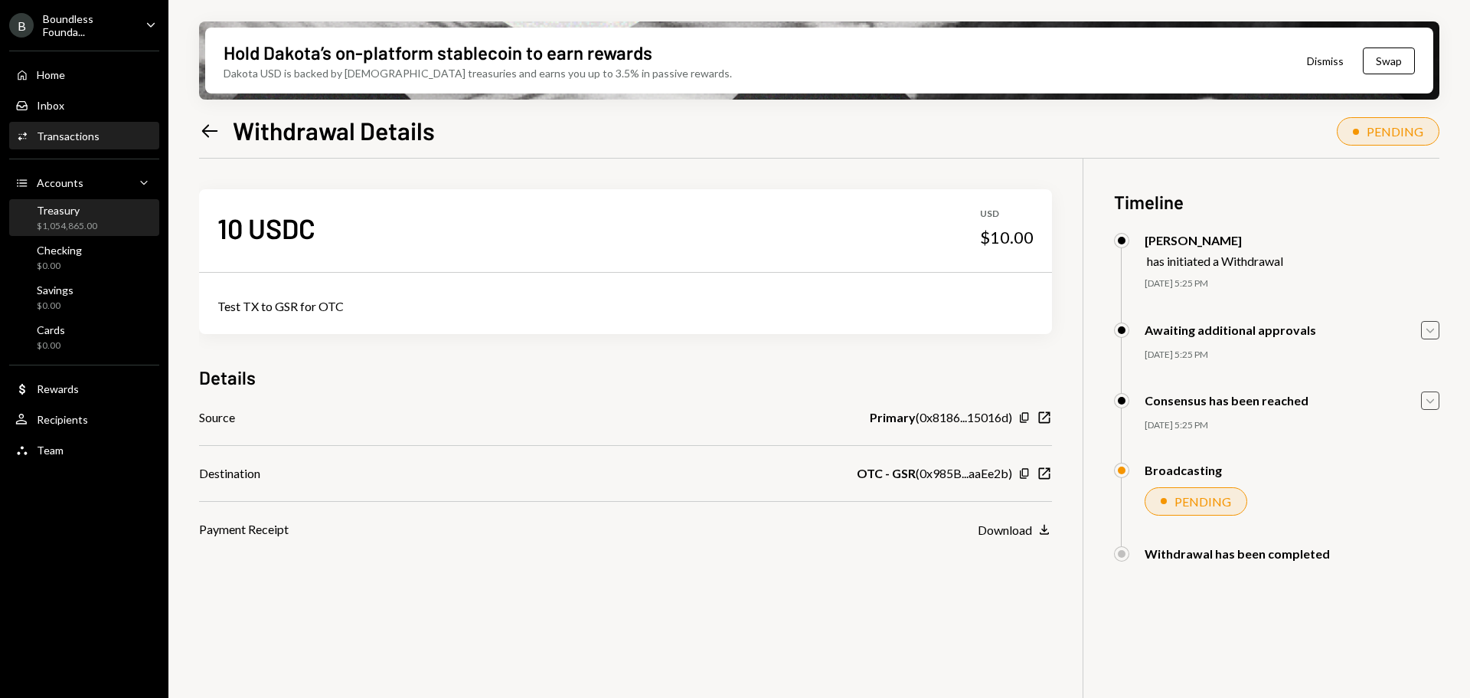
click at [80, 211] on div "Treasury" at bounding box center [67, 210] width 60 height 13
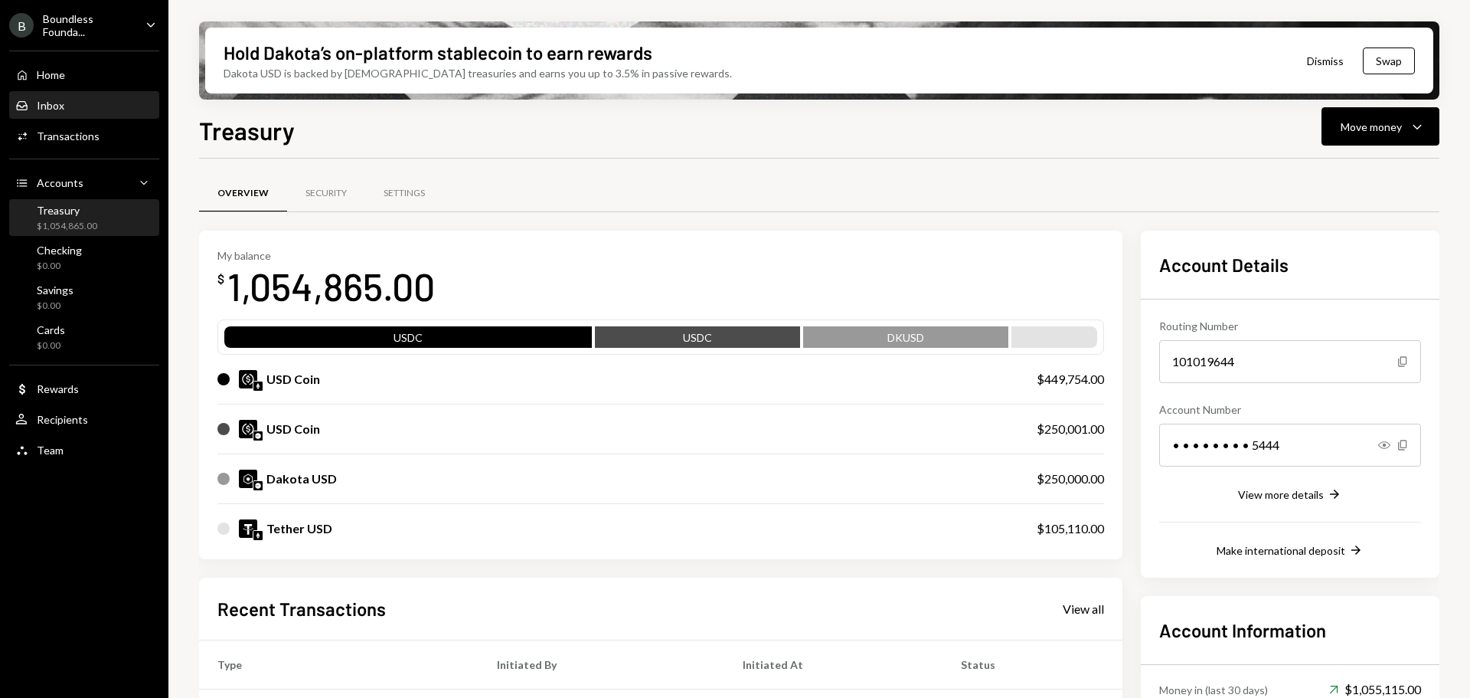
click at [103, 106] on div "Inbox Inbox" at bounding box center [84, 106] width 138 height 14
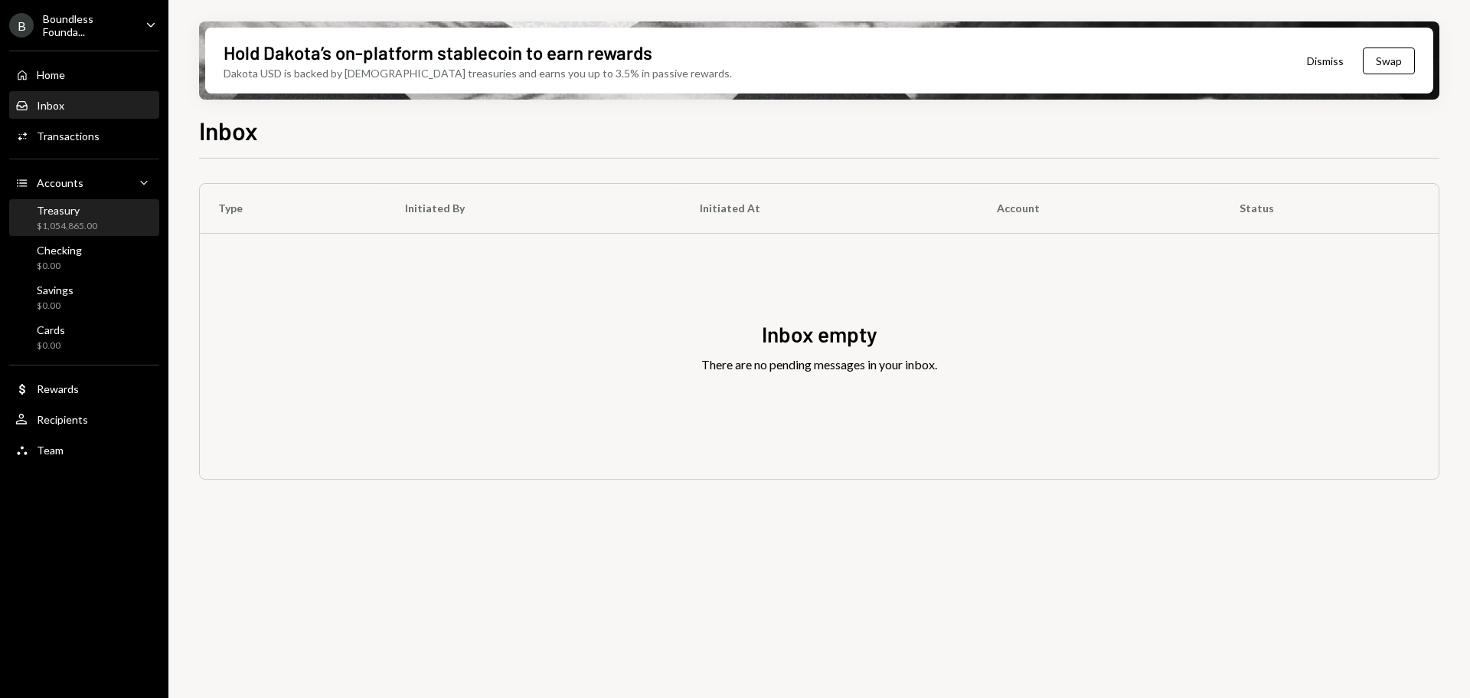
click at [83, 224] on div "$1,054,865.00" at bounding box center [67, 226] width 60 height 13
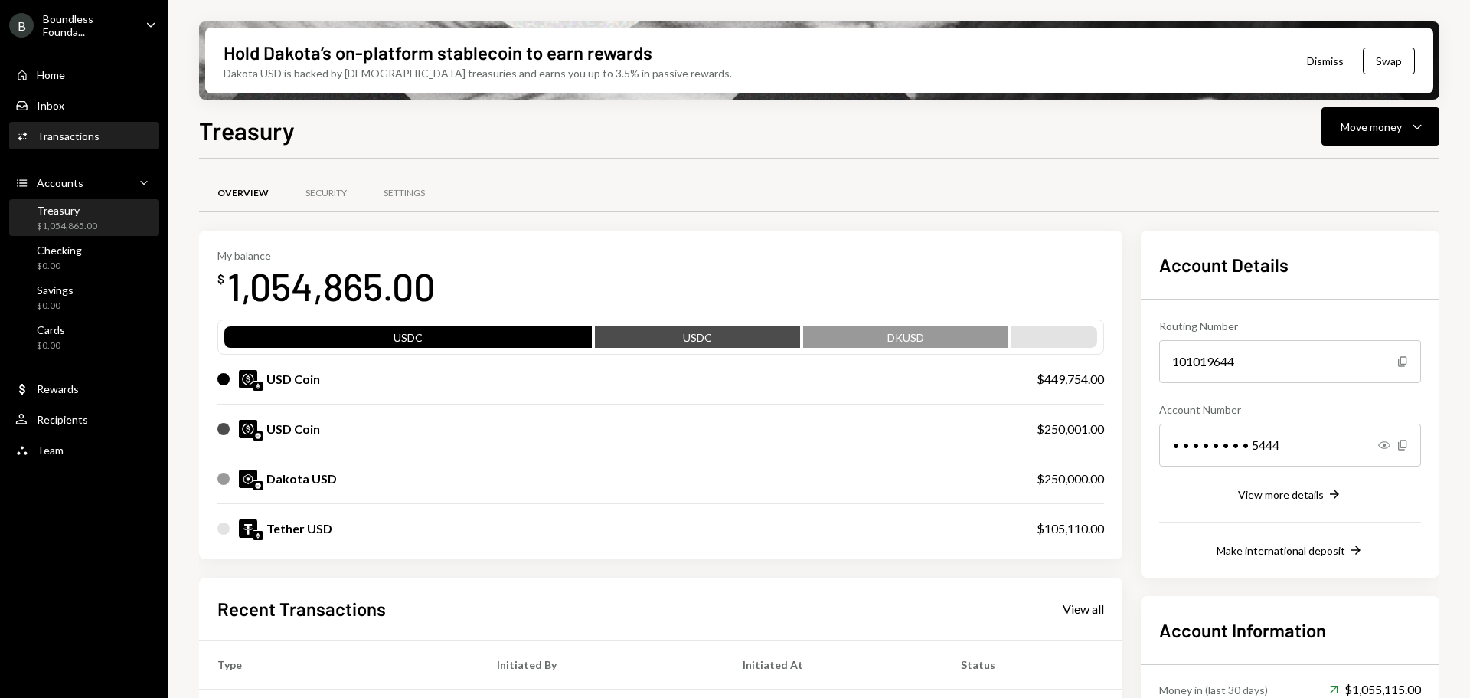
click at [89, 136] on div "Transactions" at bounding box center [68, 135] width 63 height 13
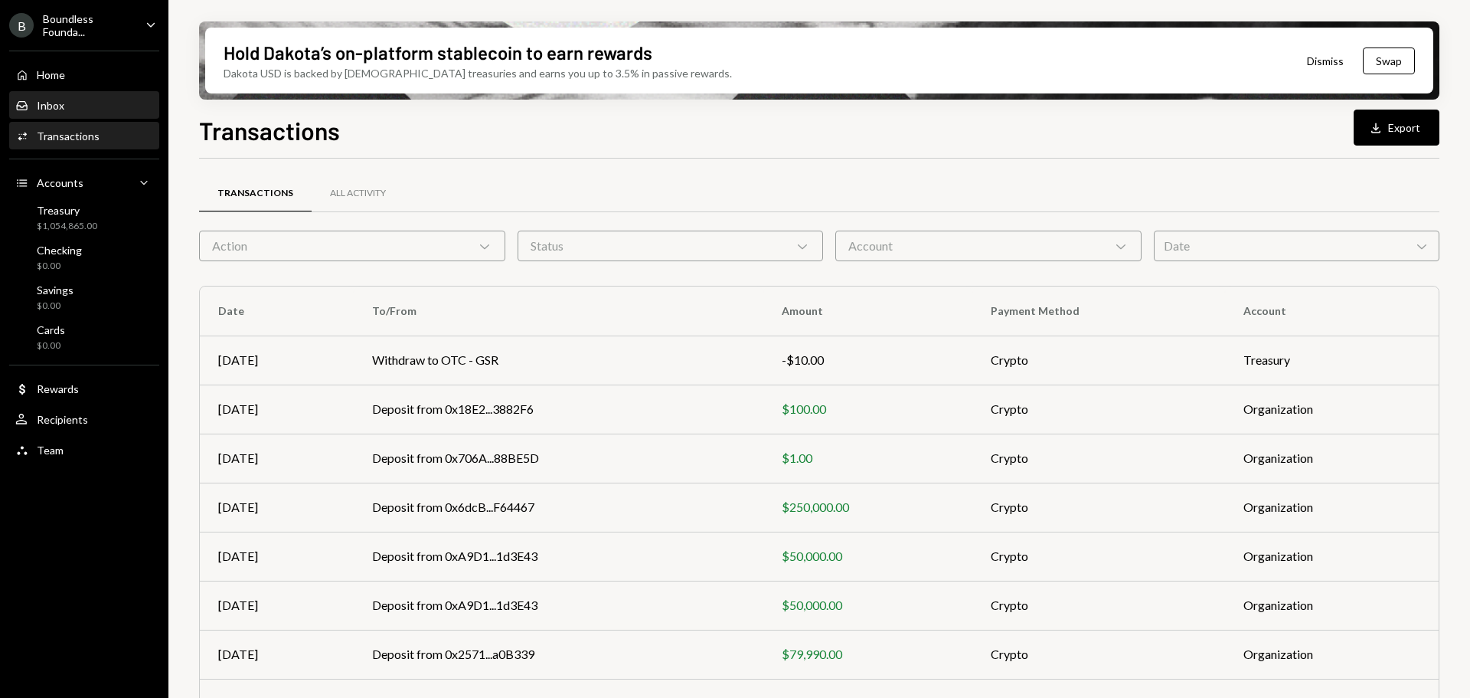
click at [50, 100] on div "Inbox" at bounding box center [51, 105] width 28 height 13
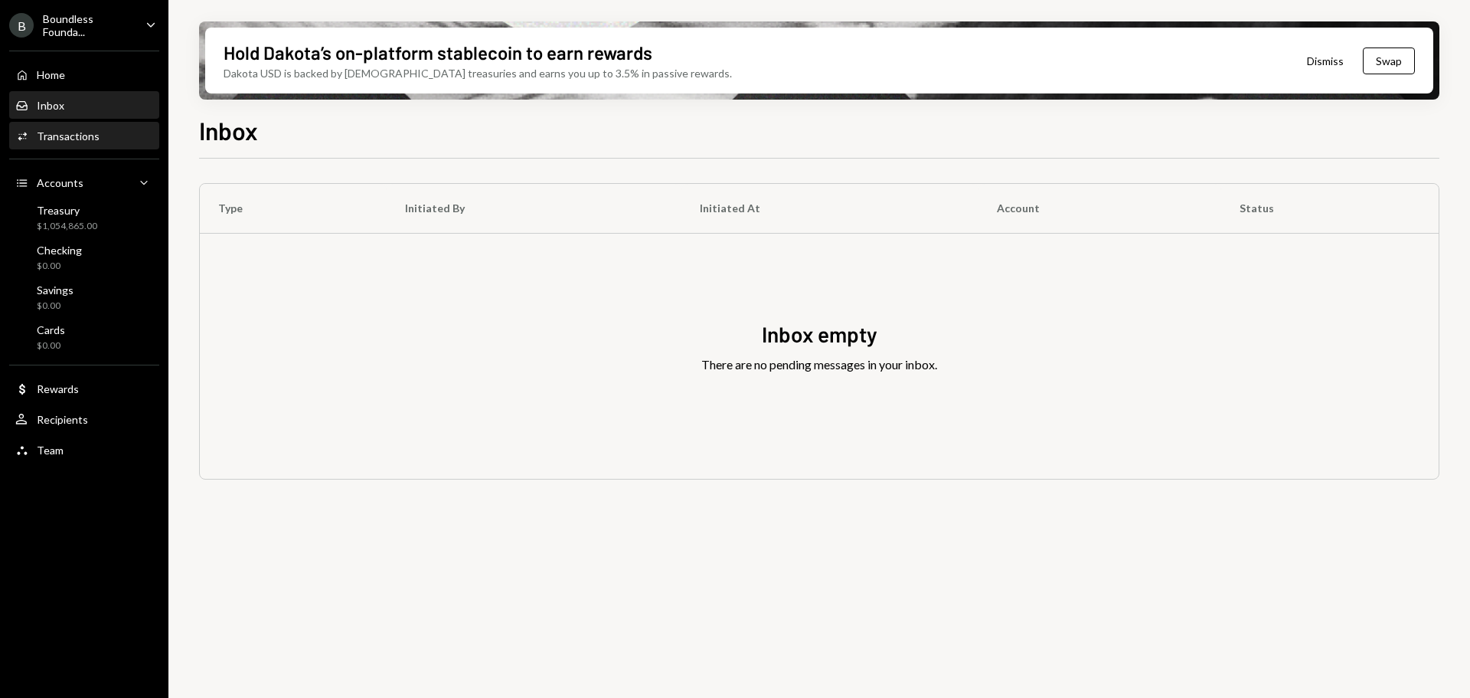
click at [56, 127] on div "Activities Transactions" at bounding box center [84, 136] width 138 height 26
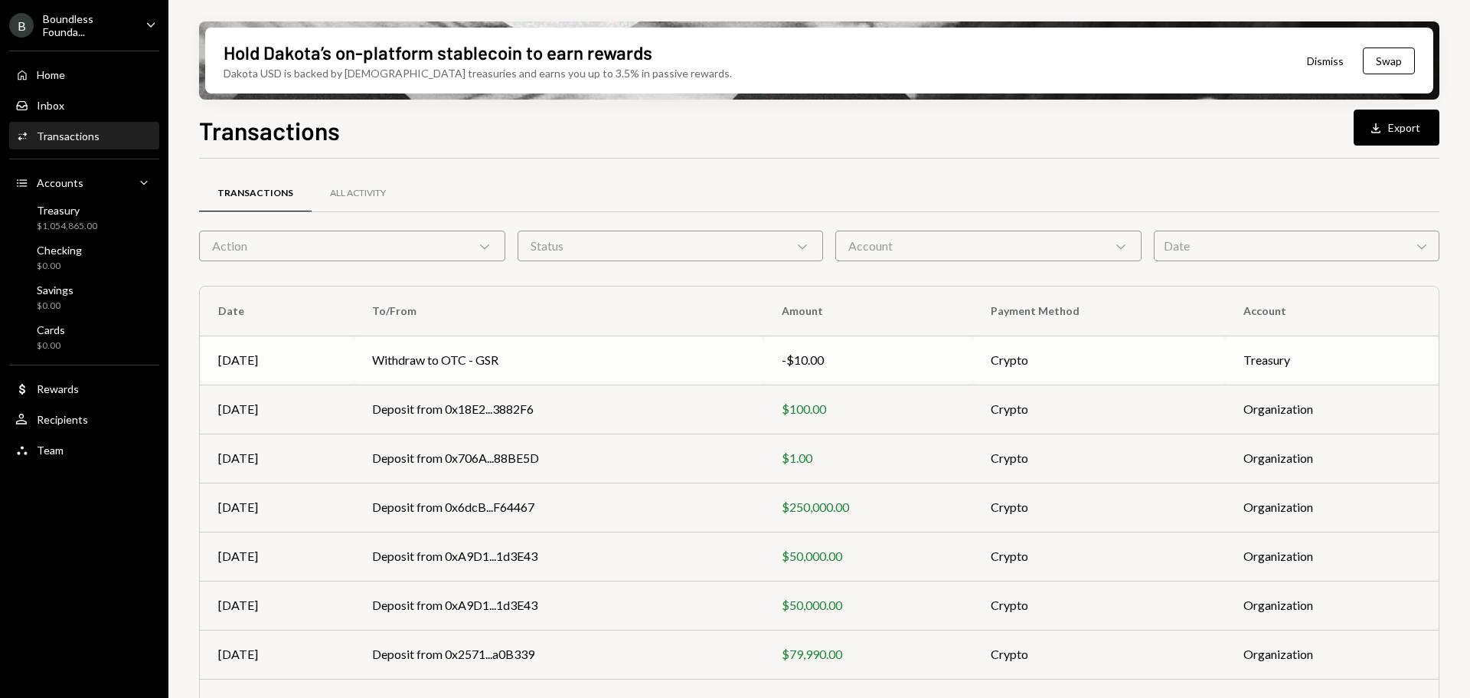
click at [597, 364] on td "Withdraw to OTC - GSR" at bounding box center [559, 359] width 410 height 49
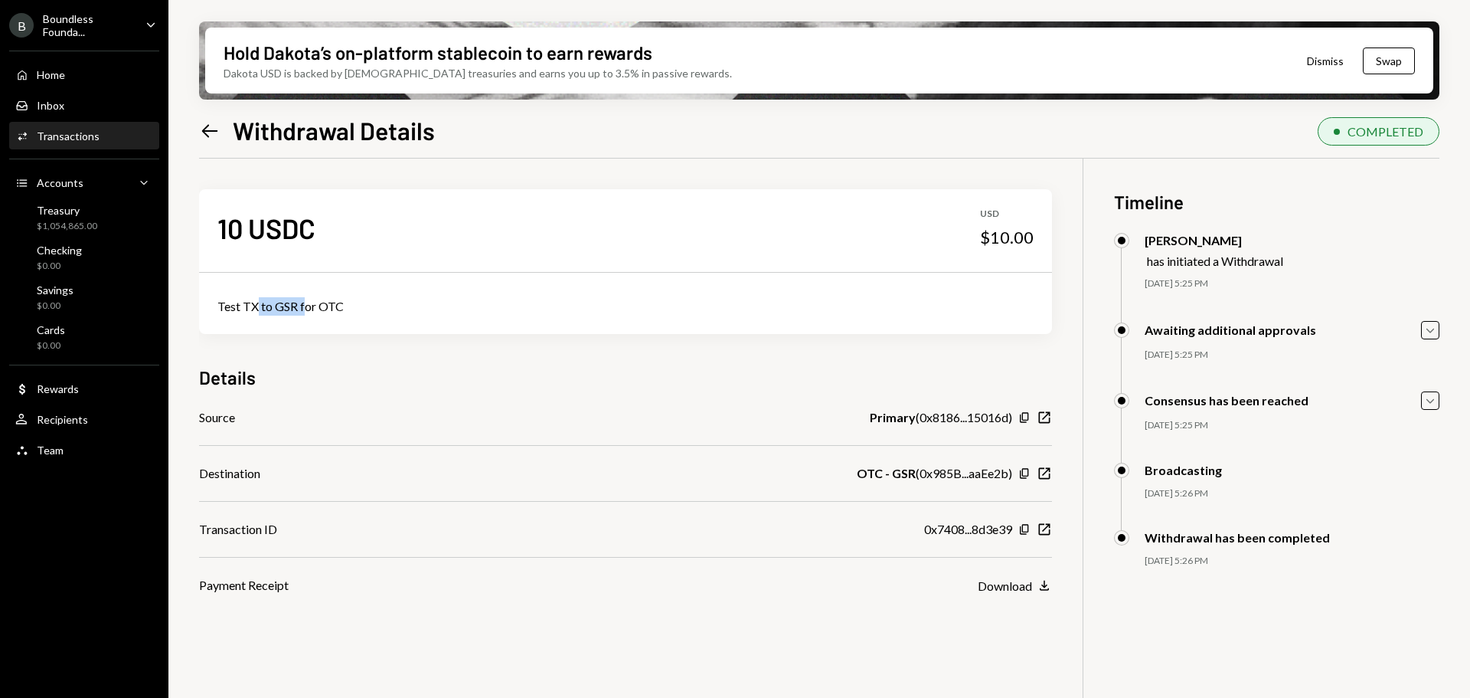
drag, startPoint x: 303, startPoint y: 306, endPoint x: 257, endPoint y: 306, distance: 46.7
click at [257, 306] on div "Test TX to GSR for OTC" at bounding box center [625, 306] width 816 height 18
click at [323, 308] on div "Test TX to GSR for OTC" at bounding box center [625, 306] width 816 height 18
click at [1041, 418] on icon "New Window" at bounding box center [1044, 417] width 15 height 15
click at [1040, 477] on icon "button" at bounding box center [1044, 473] width 11 height 11
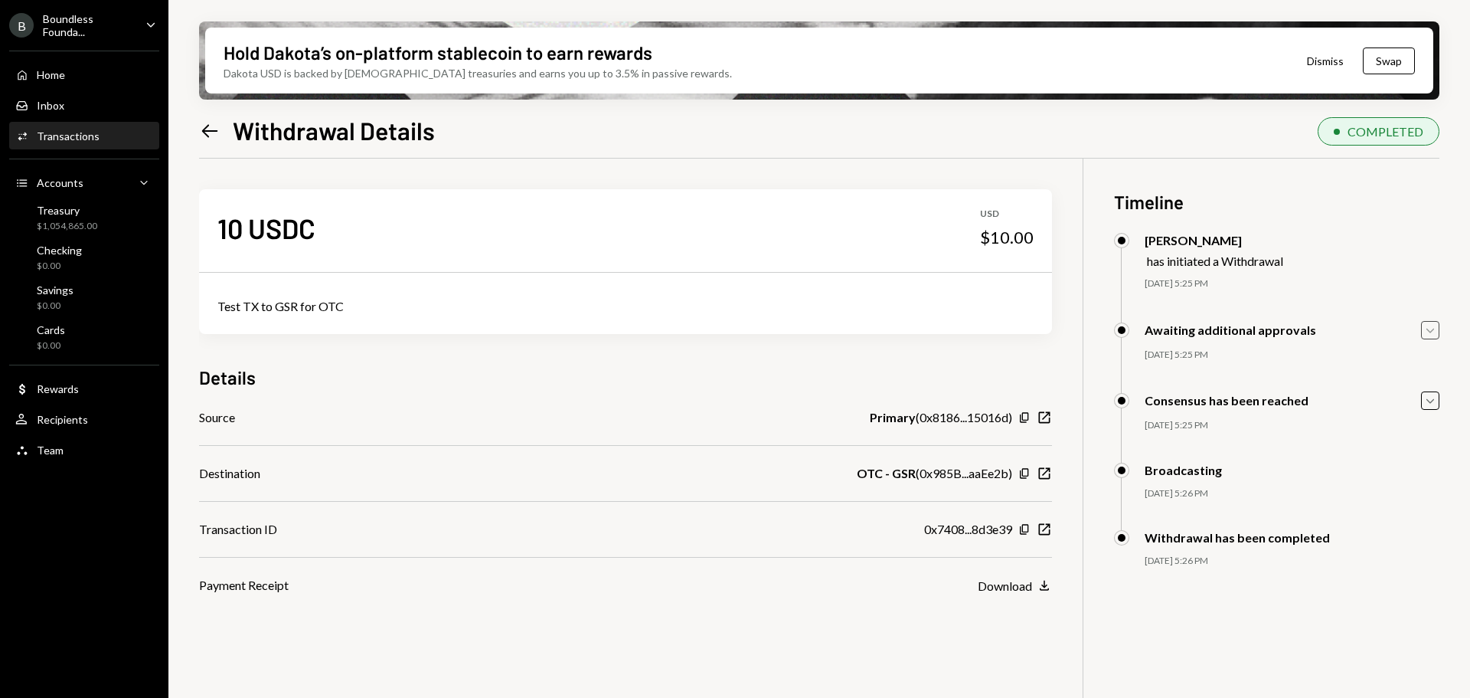
click at [1424, 333] on icon "Caret Down" at bounding box center [1430, 330] width 17 height 17
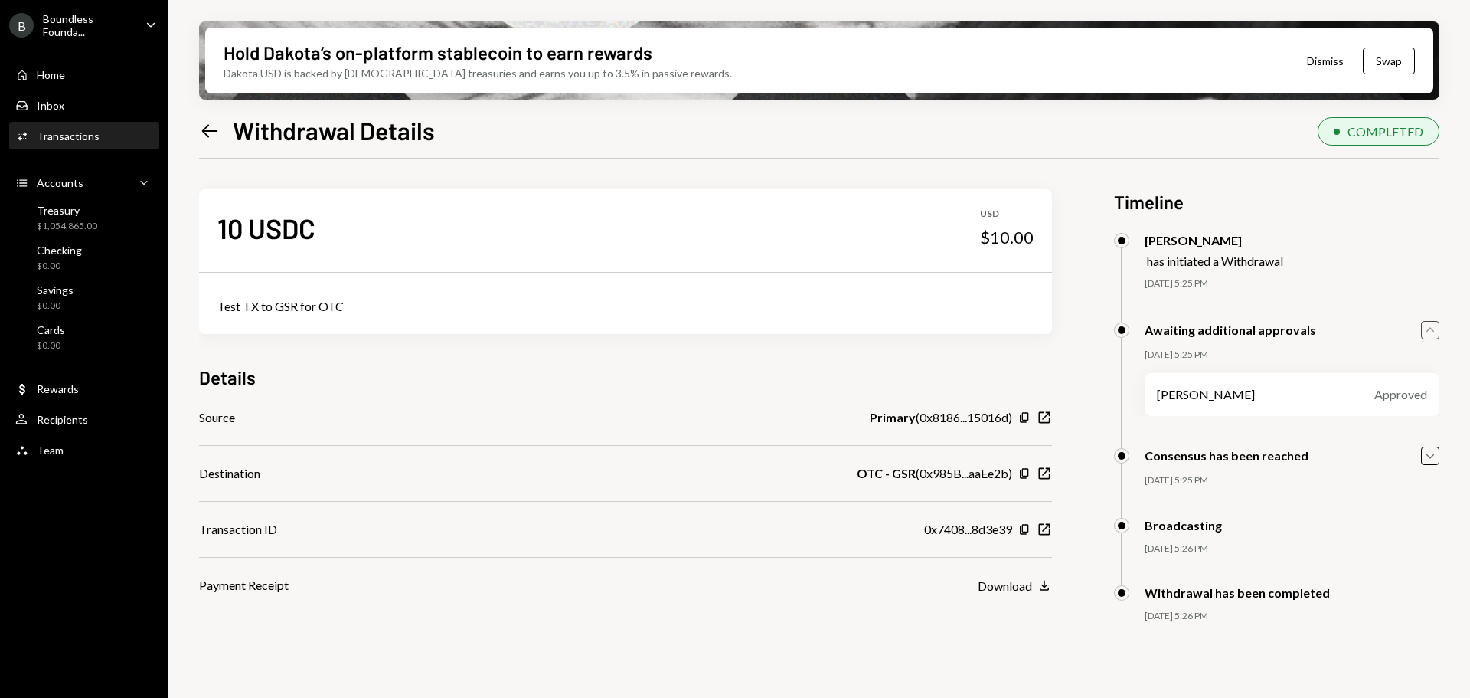
click at [1426, 332] on icon "Caret Up" at bounding box center [1430, 330] width 17 height 17
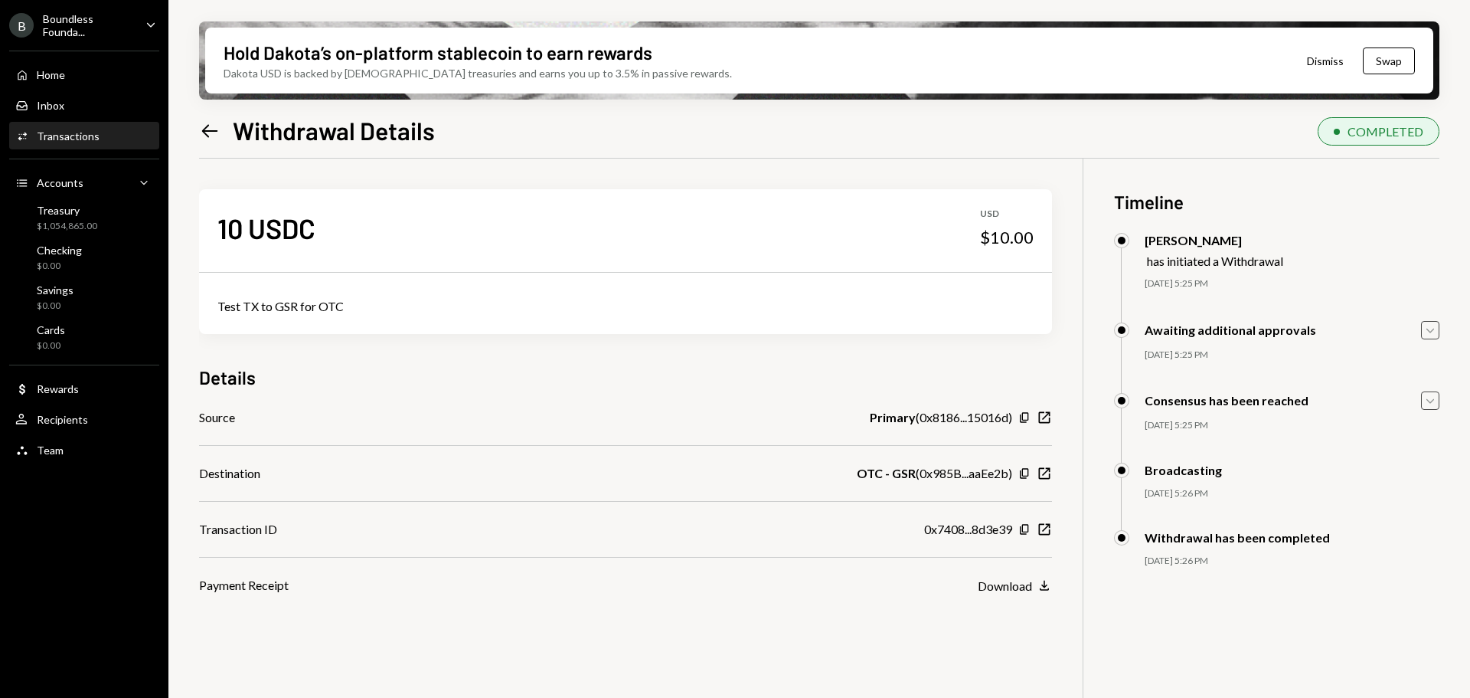
click at [1426, 395] on icon "Caret Down" at bounding box center [1430, 400] width 17 height 17
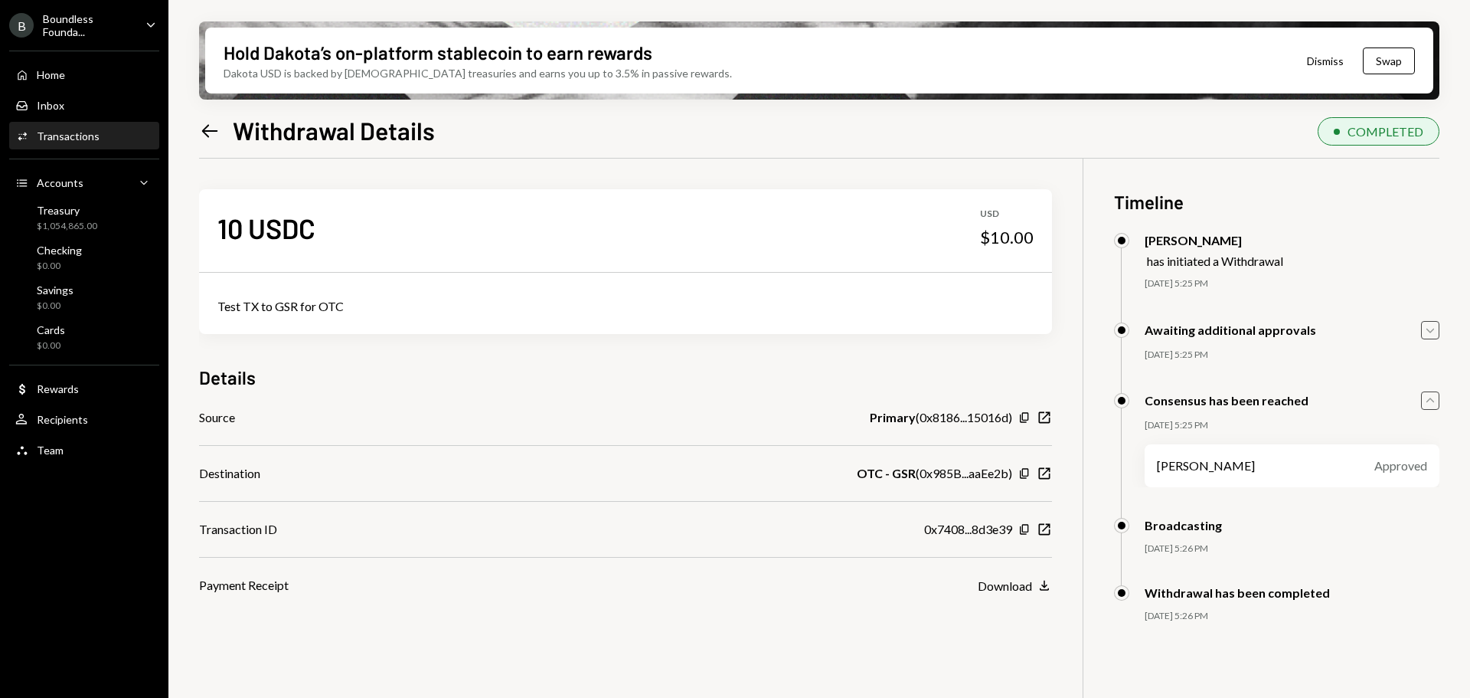
click at [1426, 396] on icon "Caret Up" at bounding box center [1430, 400] width 17 height 17
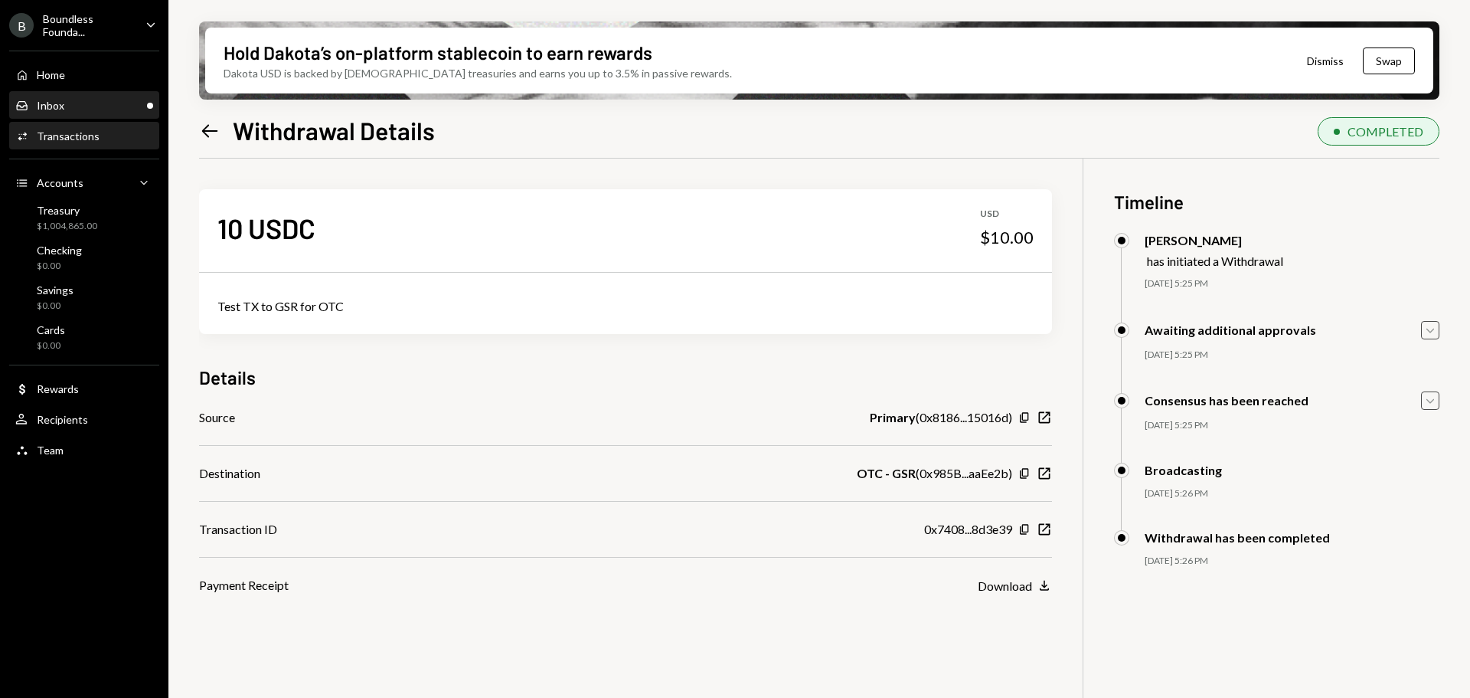
click at [98, 110] on div "Inbox Inbox" at bounding box center [84, 106] width 138 height 14
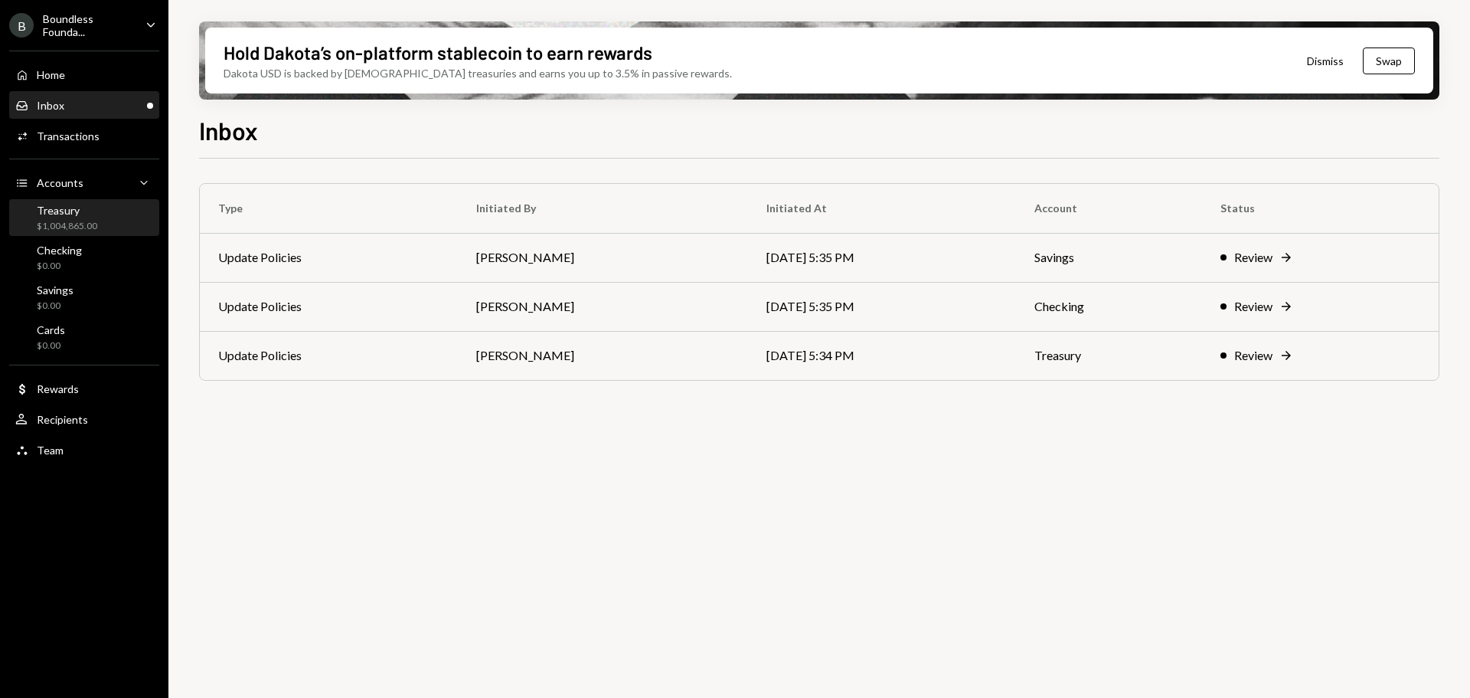
click at [95, 220] on div "$1,004,865.00" at bounding box center [67, 226] width 60 height 13
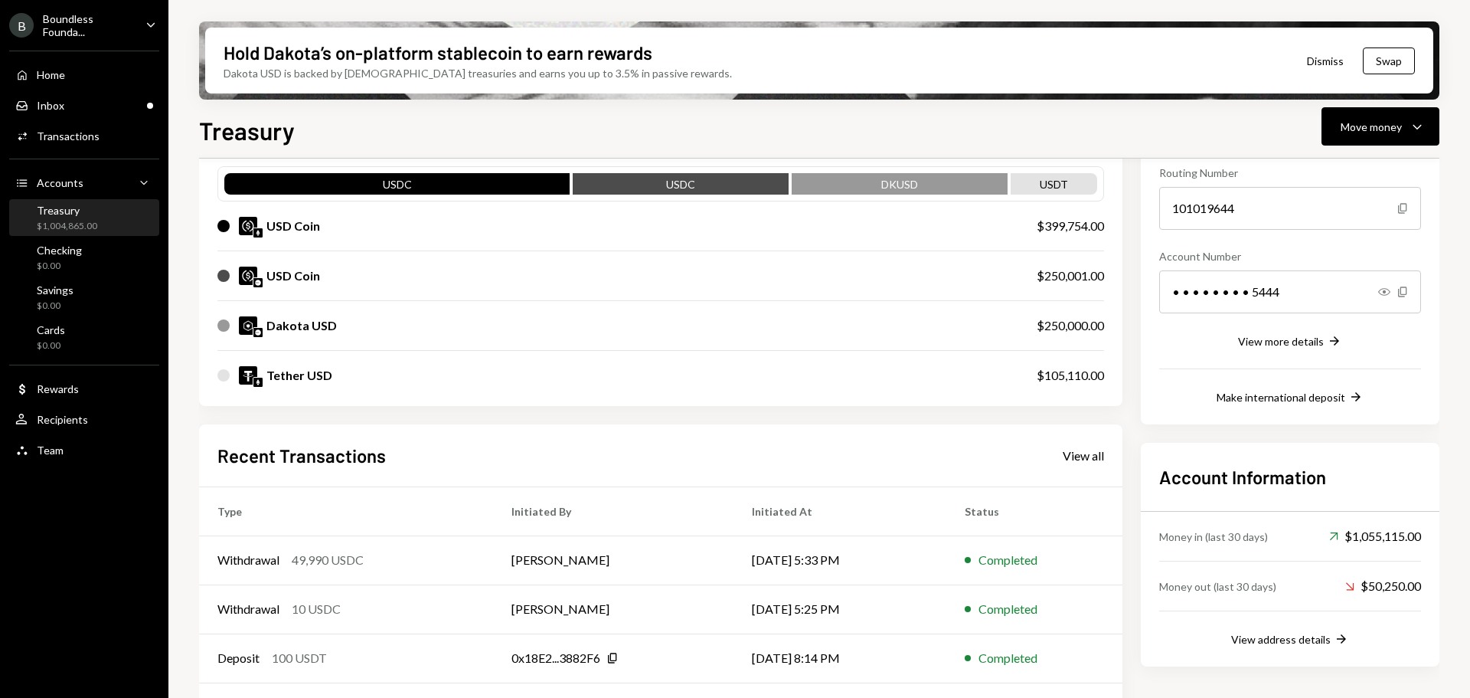
scroll to position [230, 0]
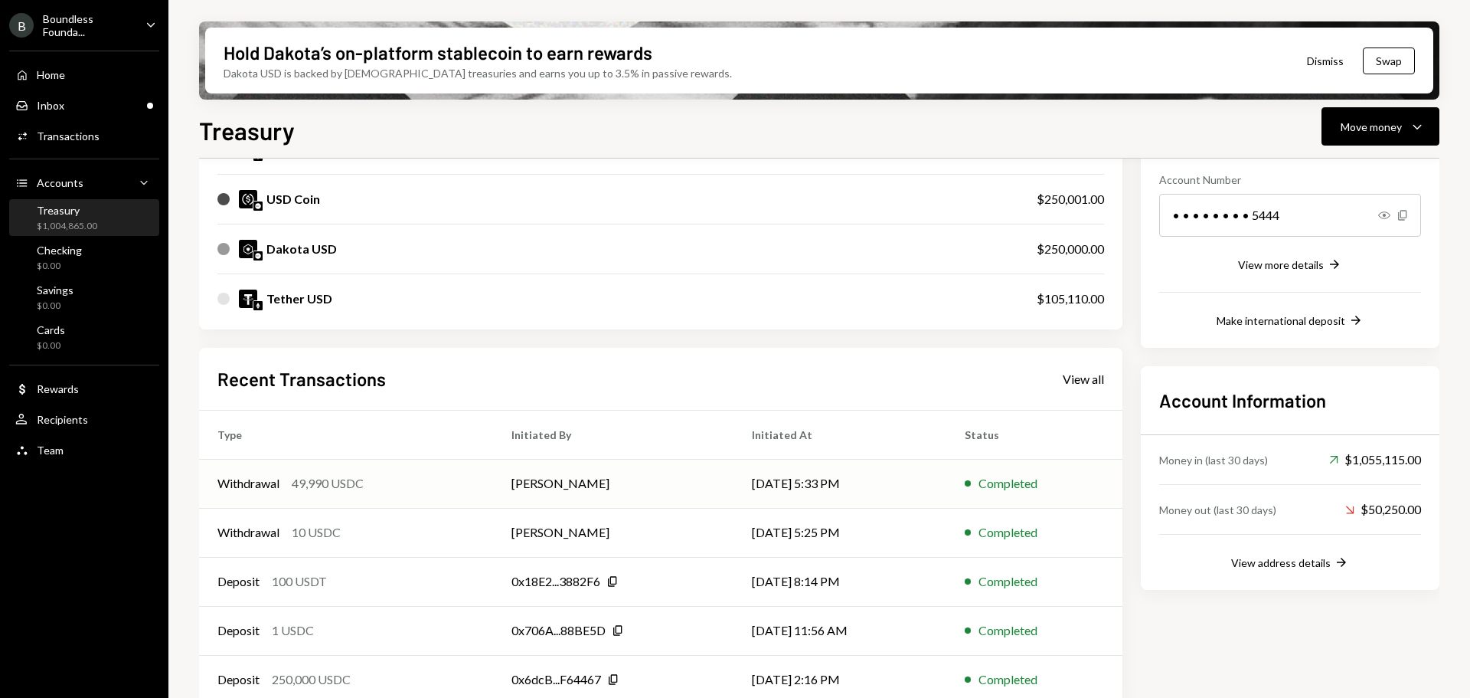
click at [435, 483] on div "Withdrawal 49,990 USDC" at bounding box center [345, 483] width 257 height 18
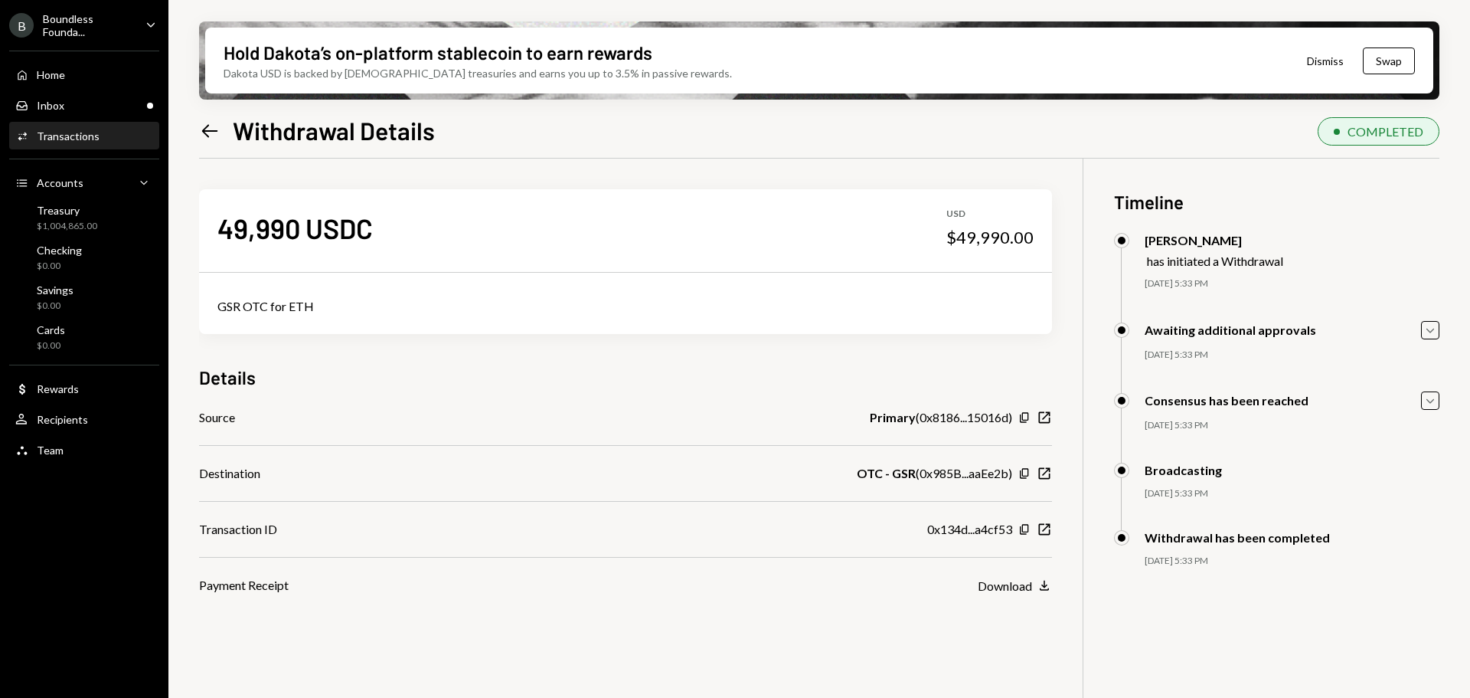
click at [1430, 339] on div "Awaiting additional approvals Caret Down 08/26/25 5:33 PM Bret Shilliday Approv…" at bounding box center [1276, 356] width 325 height 71
click at [1429, 330] on icon "button" at bounding box center [1431, 330] width 8 height 5
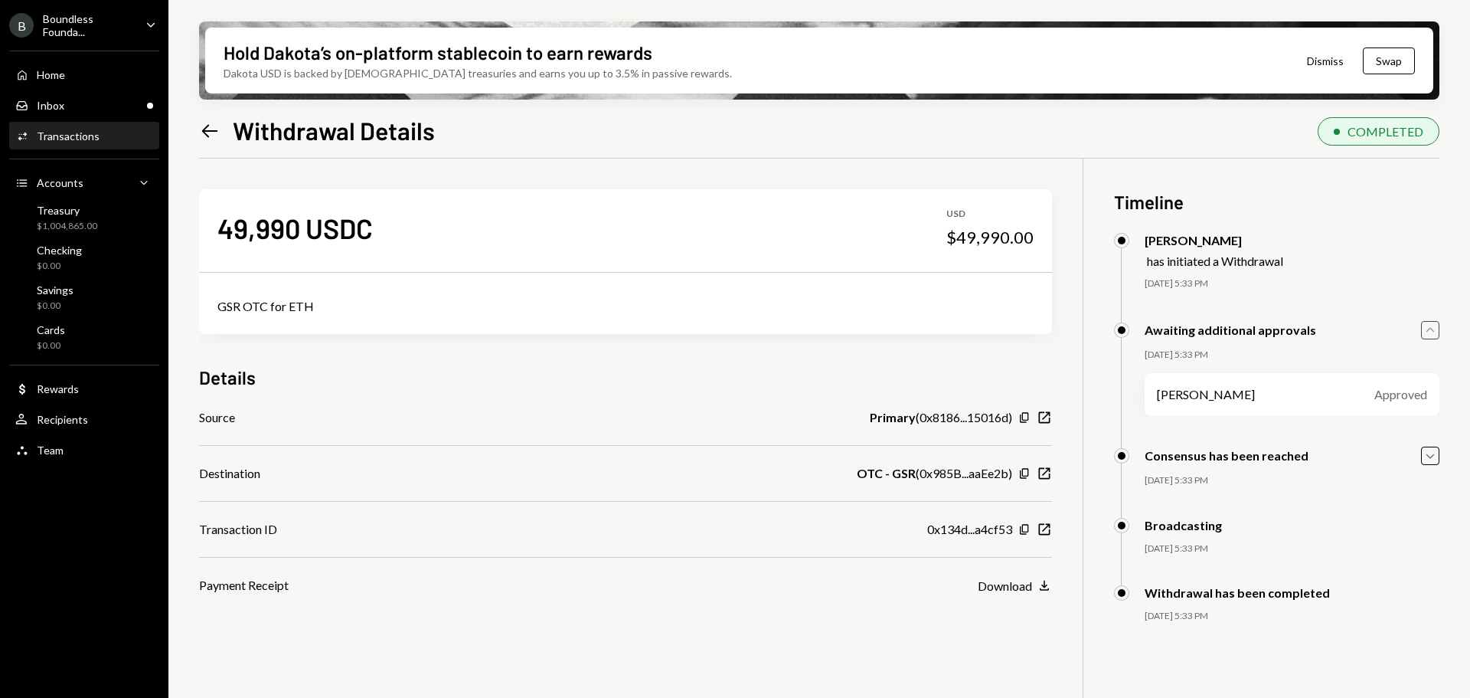
click at [1429, 332] on icon "Caret Up" at bounding box center [1430, 330] width 17 height 17
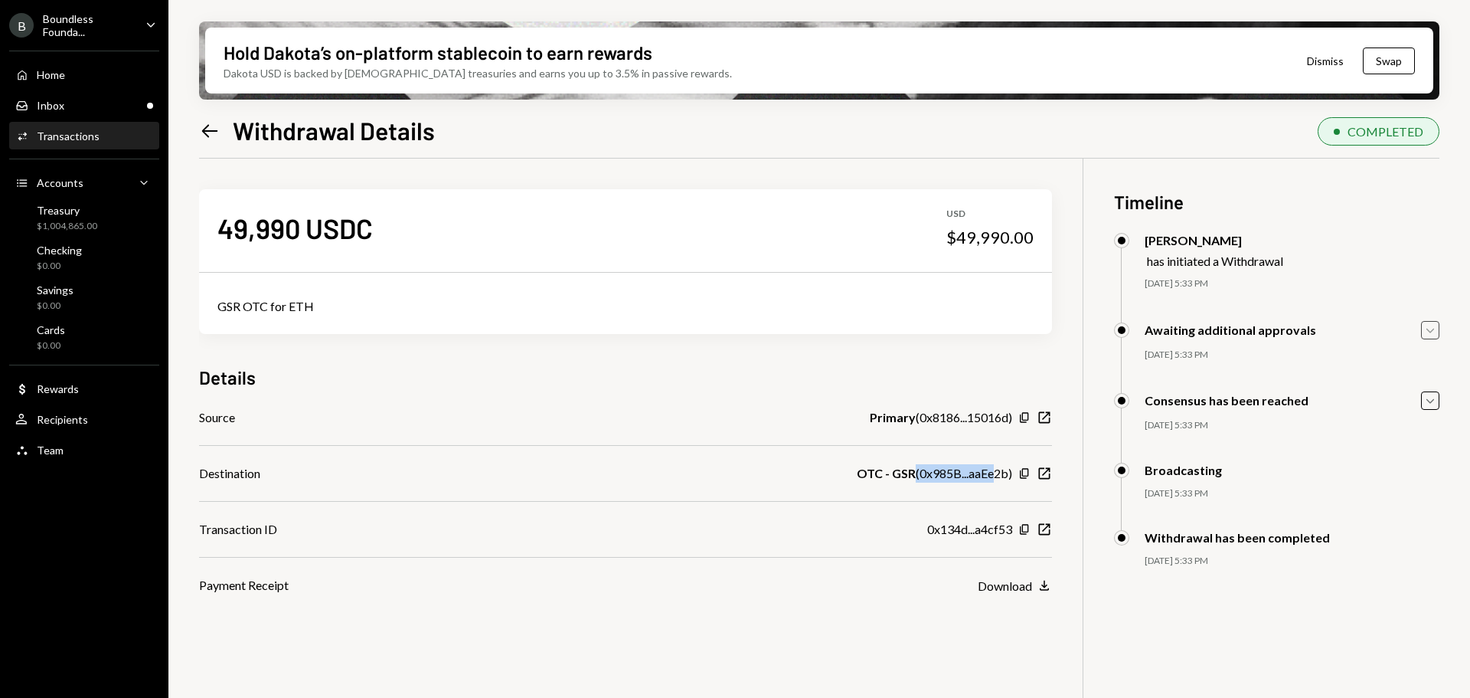
drag, startPoint x: 914, startPoint y: 476, endPoint x: 996, endPoint y: 476, distance: 81.9
click at [996, 476] on div "OTC - GSR ( 0x985B...aaEe2b )" at bounding box center [934, 473] width 155 height 18
click at [106, 95] on div "Inbox Inbox" at bounding box center [84, 106] width 138 height 26
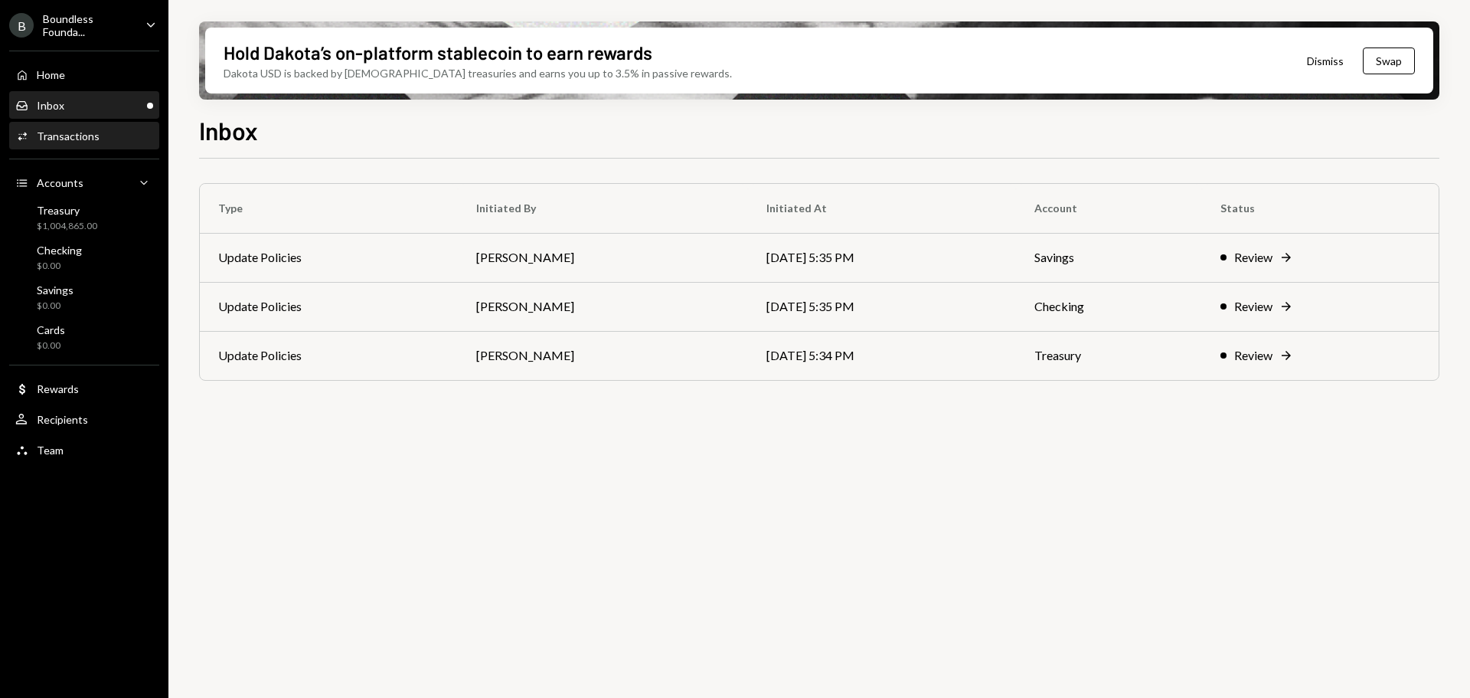
click at [74, 132] on div "Transactions" at bounding box center [68, 135] width 63 height 13
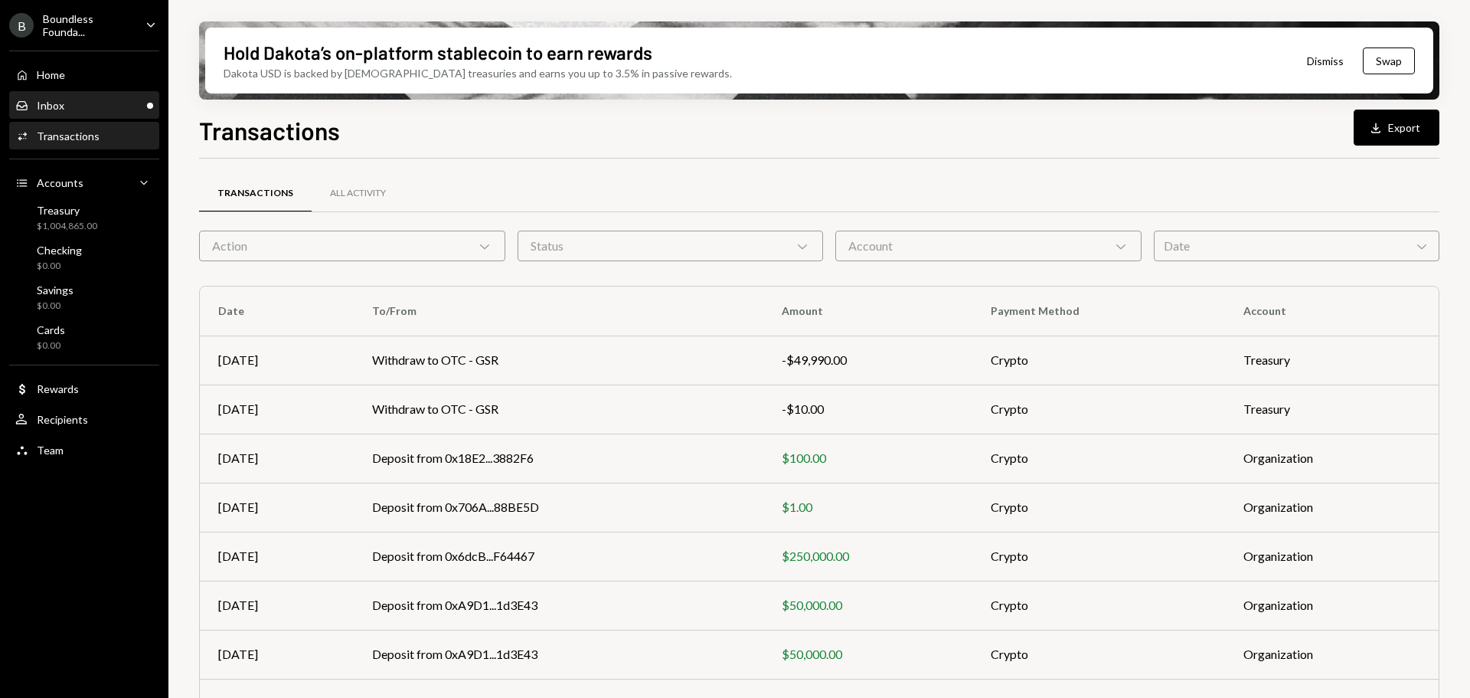
click at [90, 104] on div "Inbox Inbox" at bounding box center [84, 106] width 138 height 14
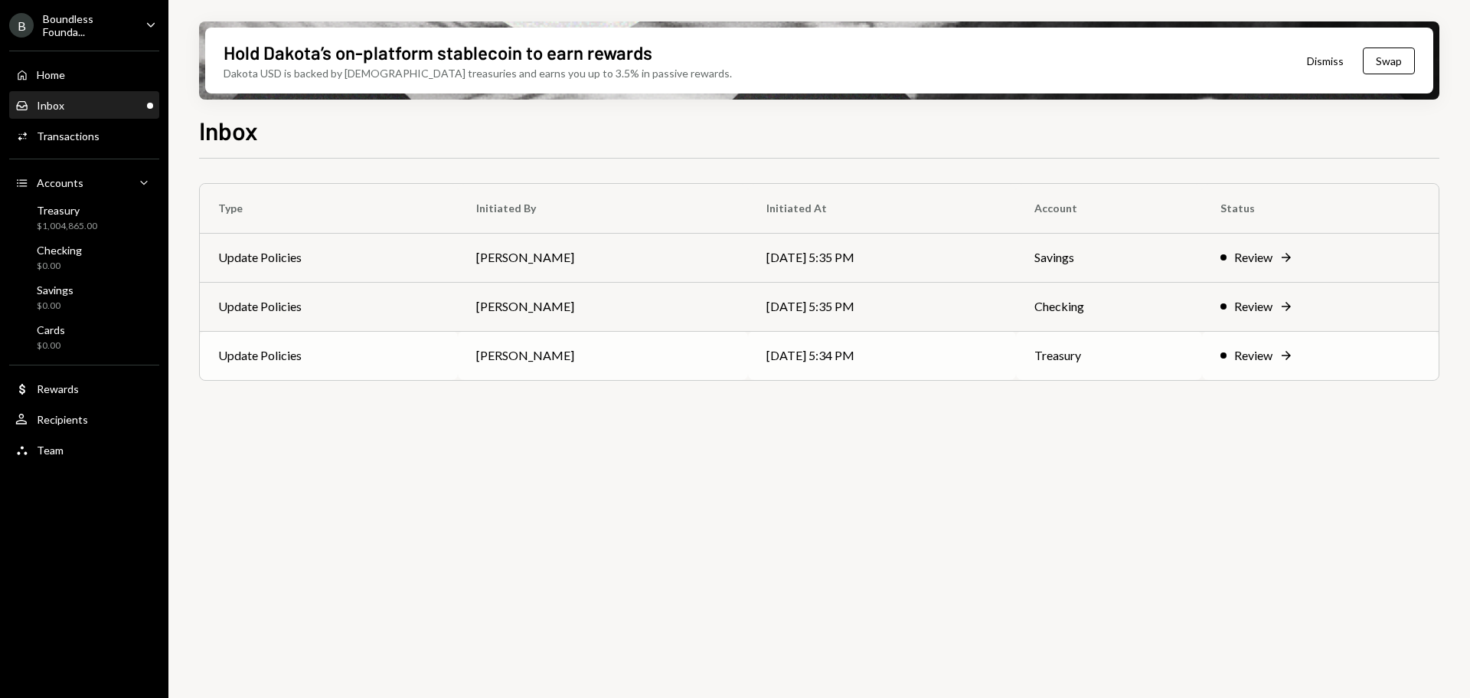
click at [676, 351] on td "Bret Shilliday" at bounding box center [602, 355] width 289 height 49
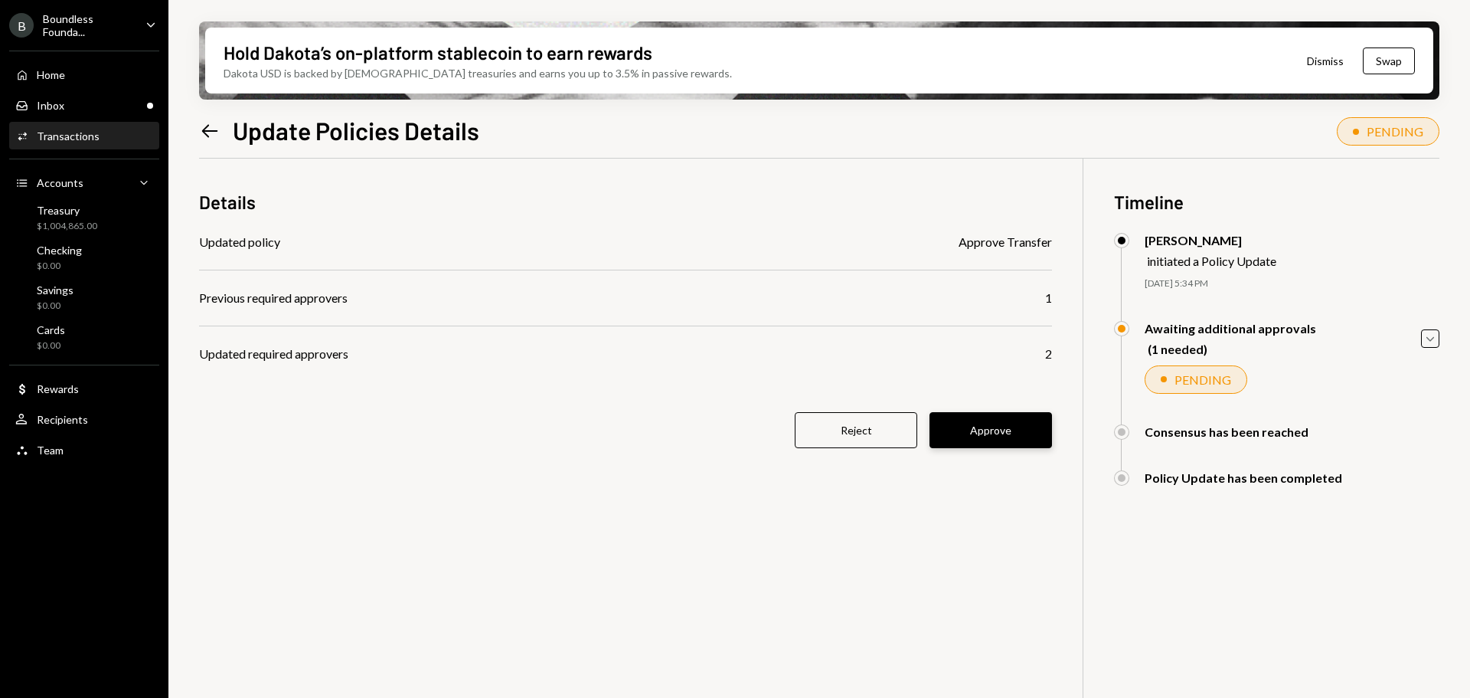
click at [1001, 423] on button "Approve" at bounding box center [991, 430] width 123 height 36
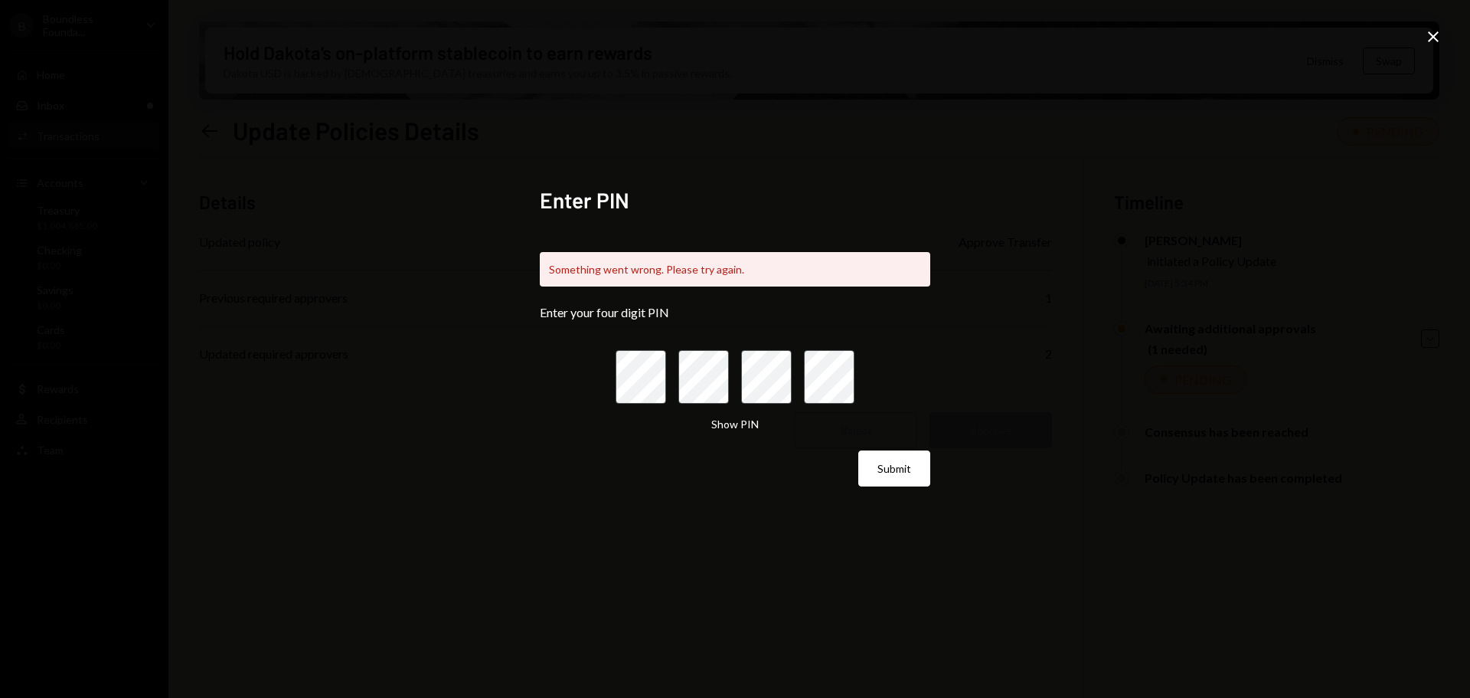
click at [1430, 34] on icon at bounding box center [1433, 36] width 11 height 11
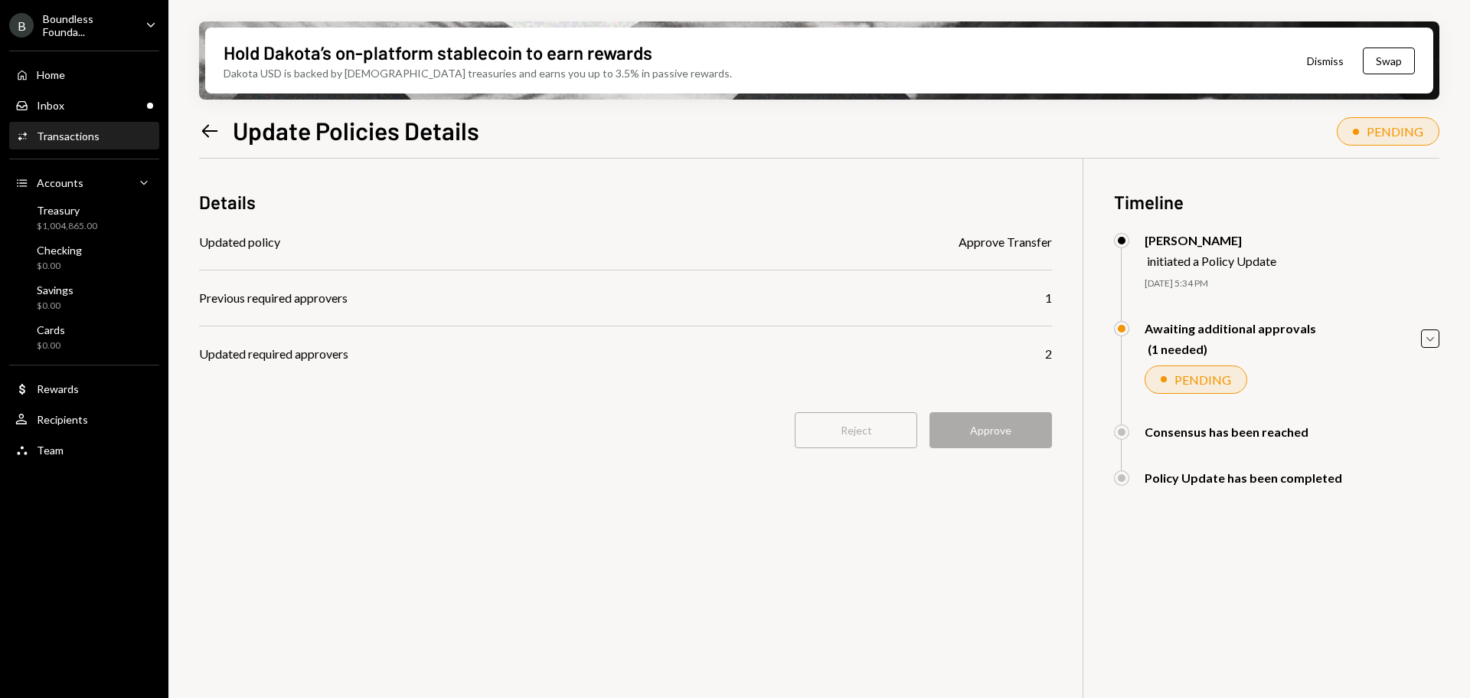
click at [733, 106] on div "Hold Dakota’s on-platform stablecoin to earn rewards Dakota USD is backed by U.…" at bounding box center [819, 349] width 1302 height 698
click at [1002, 437] on div "Reject Approve" at bounding box center [625, 430] width 853 height 36
click at [98, 101] on div "Inbox Inbox" at bounding box center [84, 106] width 138 height 14
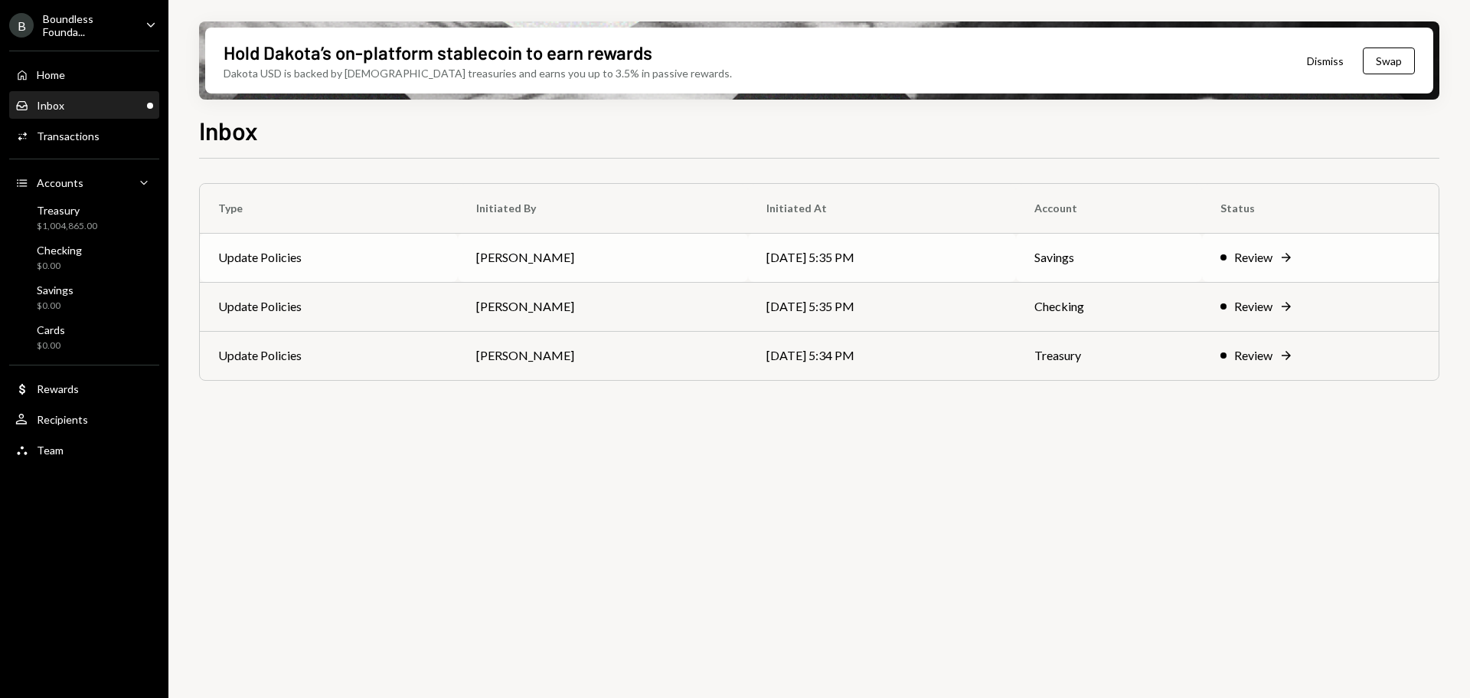
click at [542, 257] on td "Bret Shilliday" at bounding box center [602, 257] width 289 height 49
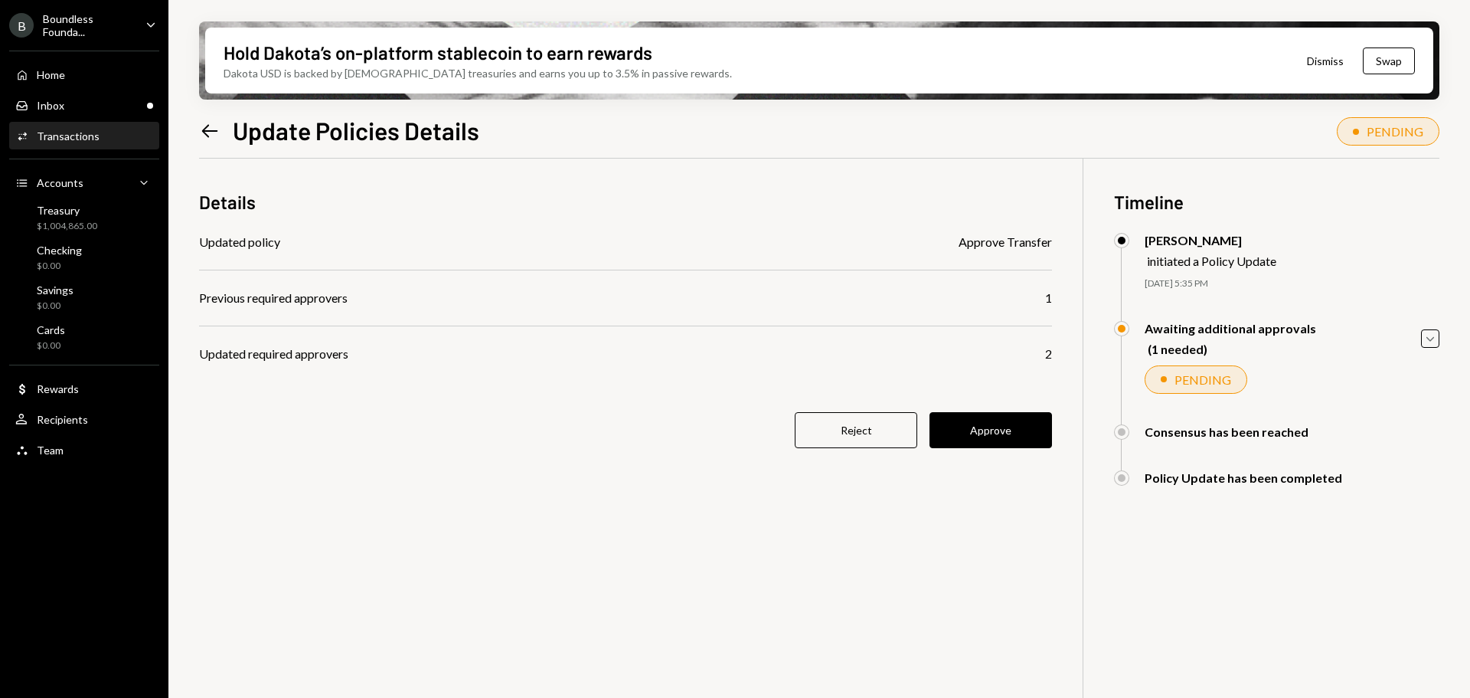
click at [992, 433] on button "Approve" at bounding box center [991, 430] width 123 height 36
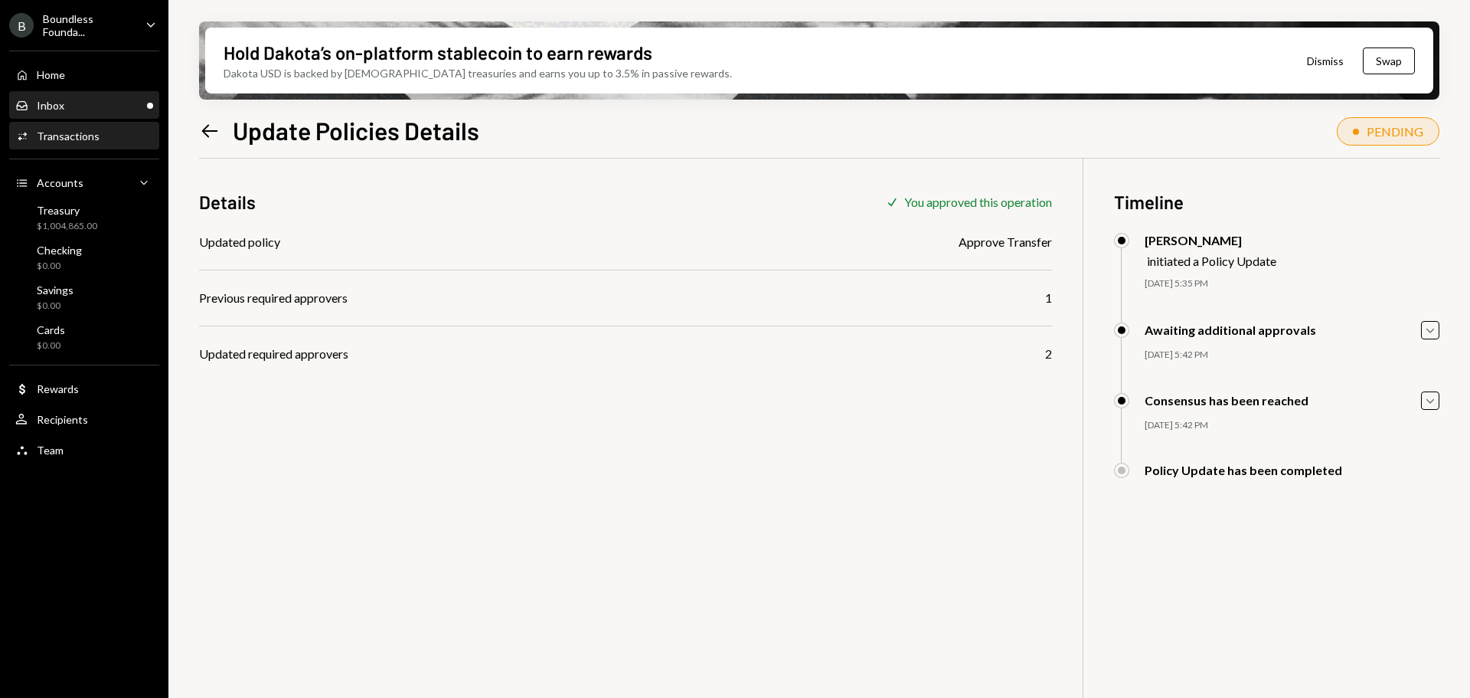
click at [116, 105] on div "Inbox Inbox" at bounding box center [84, 106] width 138 height 14
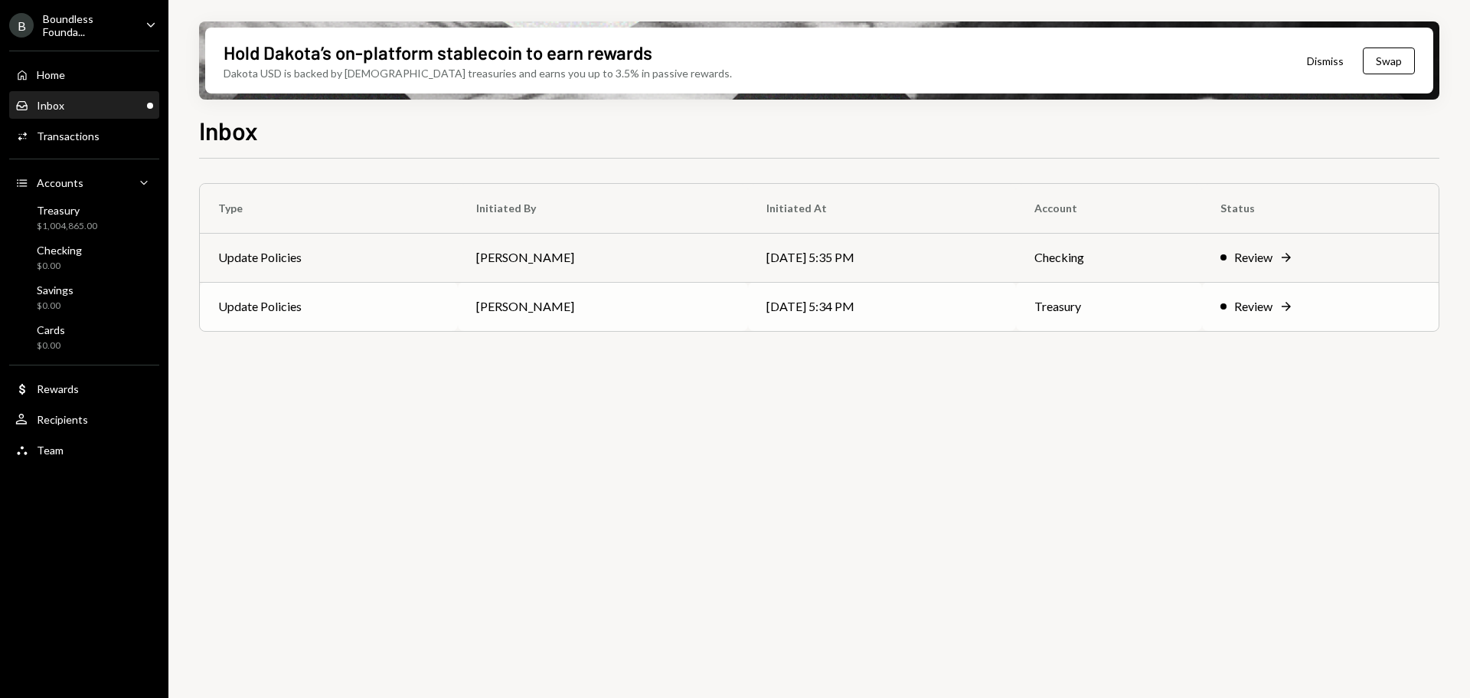
click at [477, 310] on td "Bret Shilliday" at bounding box center [602, 306] width 289 height 49
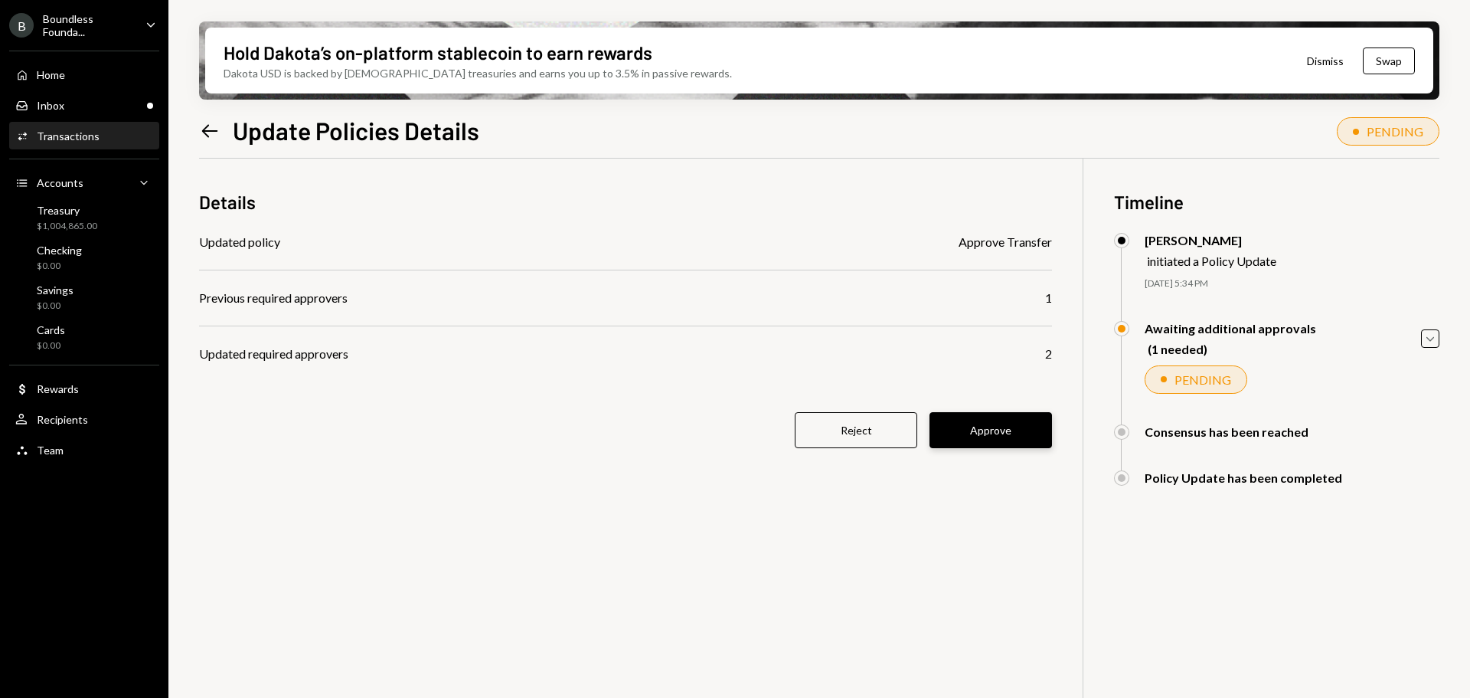
click at [995, 430] on button "Approve" at bounding box center [991, 430] width 123 height 36
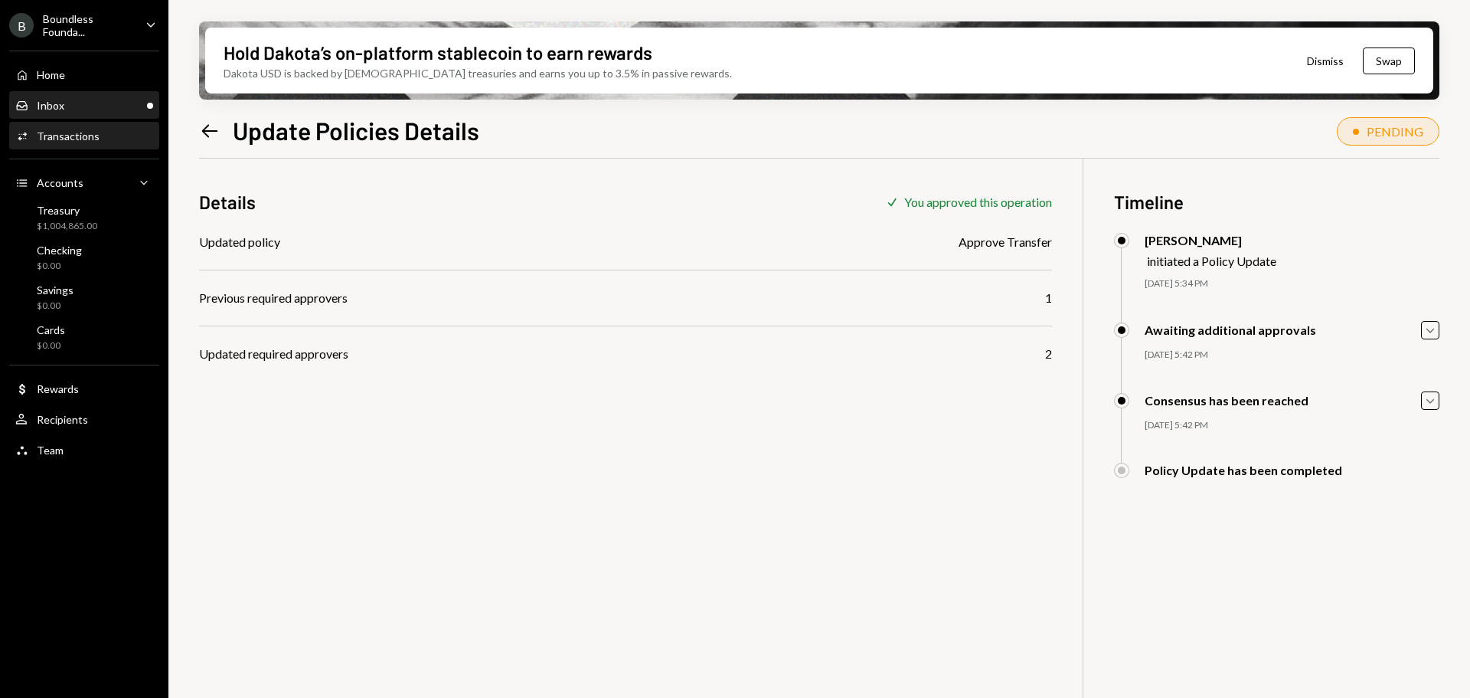
click at [100, 112] on div "Inbox Inbox" at bounding box center [84, 106] width 138 height 14
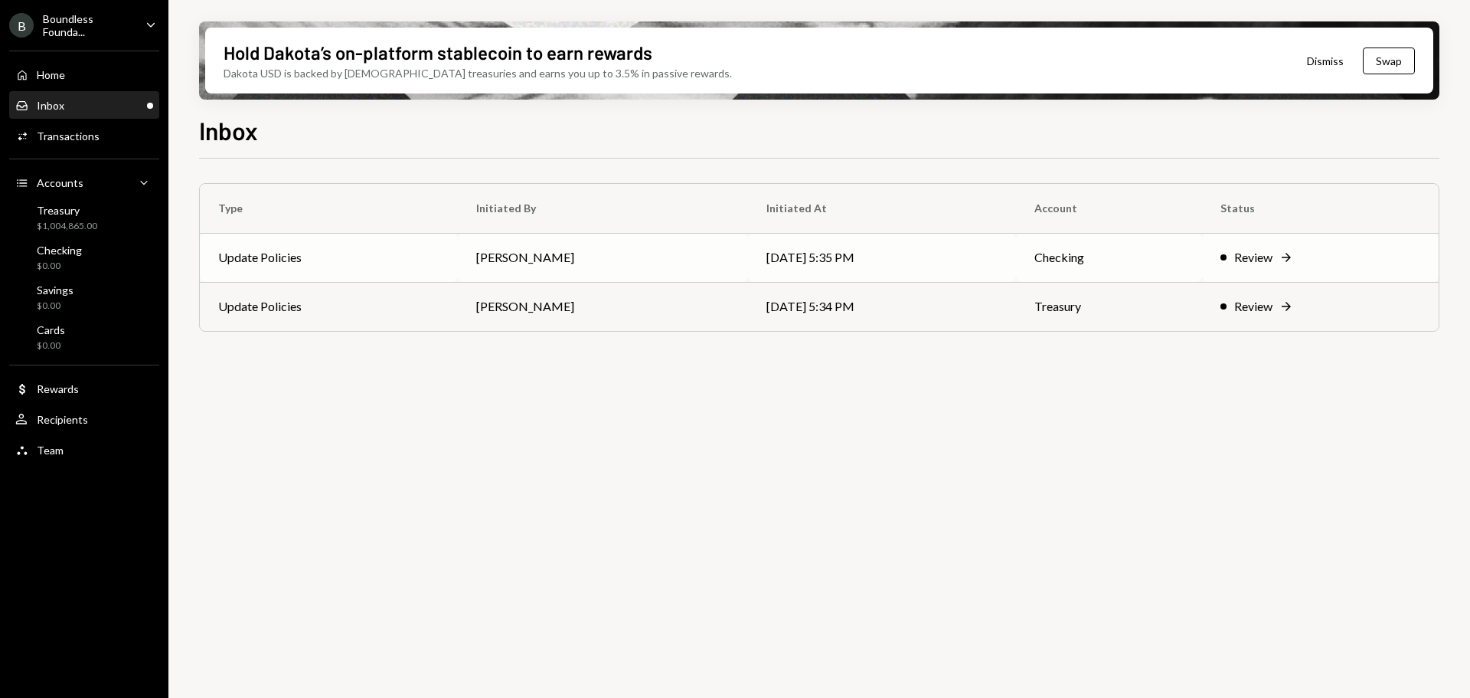
click at [748, 264] on td "08/26/25 5:35 PM" at bounding box center [882, 257] width 268 height 49
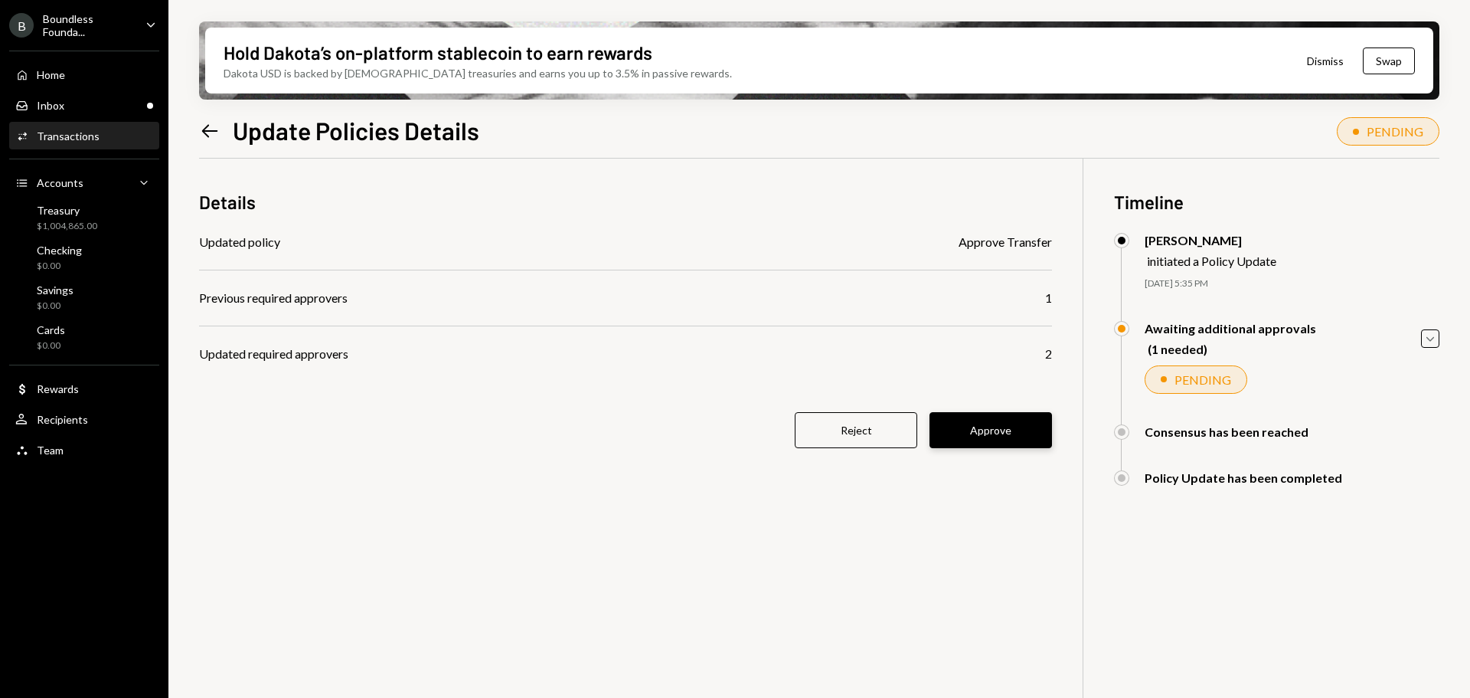
click at [1015, 436] on button "Approve" at bounding box center [991, 430] width 123 height 36
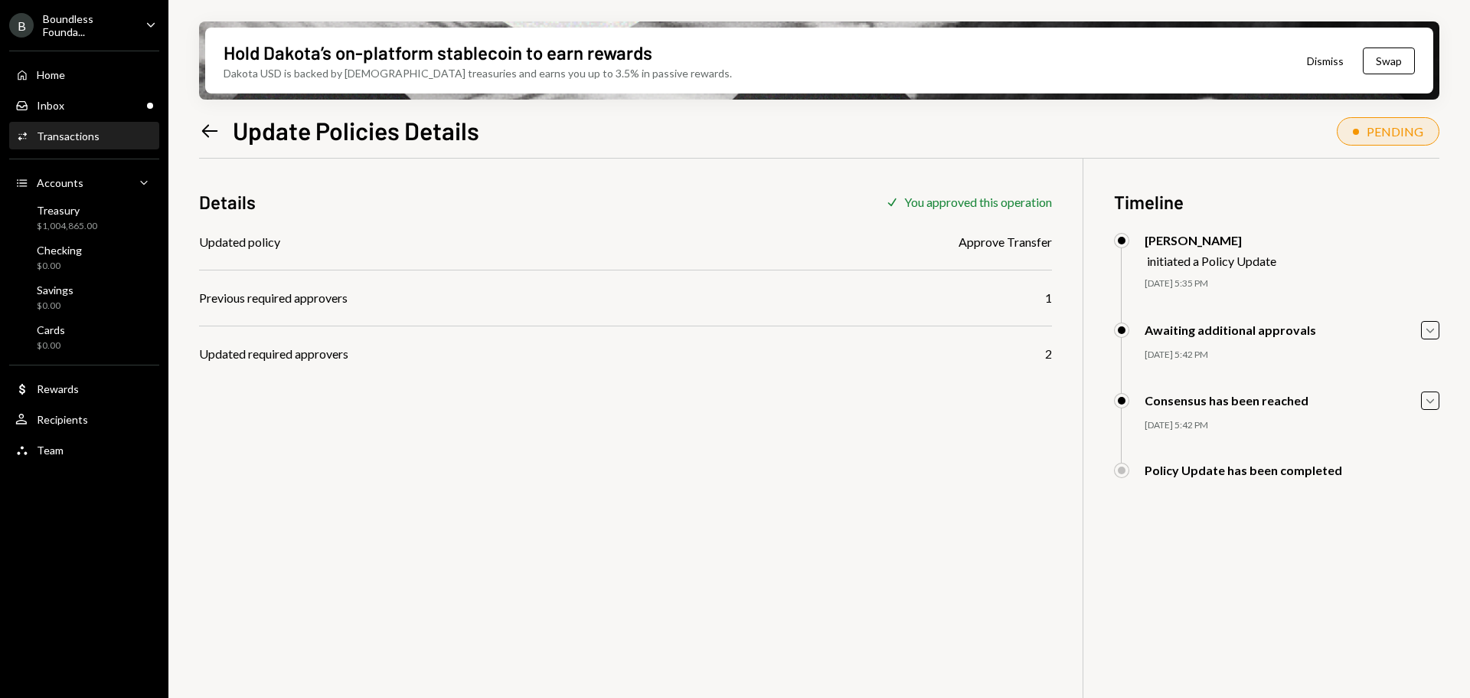
click at [96, 119] on div "Home Home Inbox Inbox Activities Transactions Accounts Accounts Caret Down Trea…" at bounding box center [84, 253] width 168 height 425
click at [97, 110] on div "Inbox Inbox" at bounding box center [84, 106] width 138 height 14
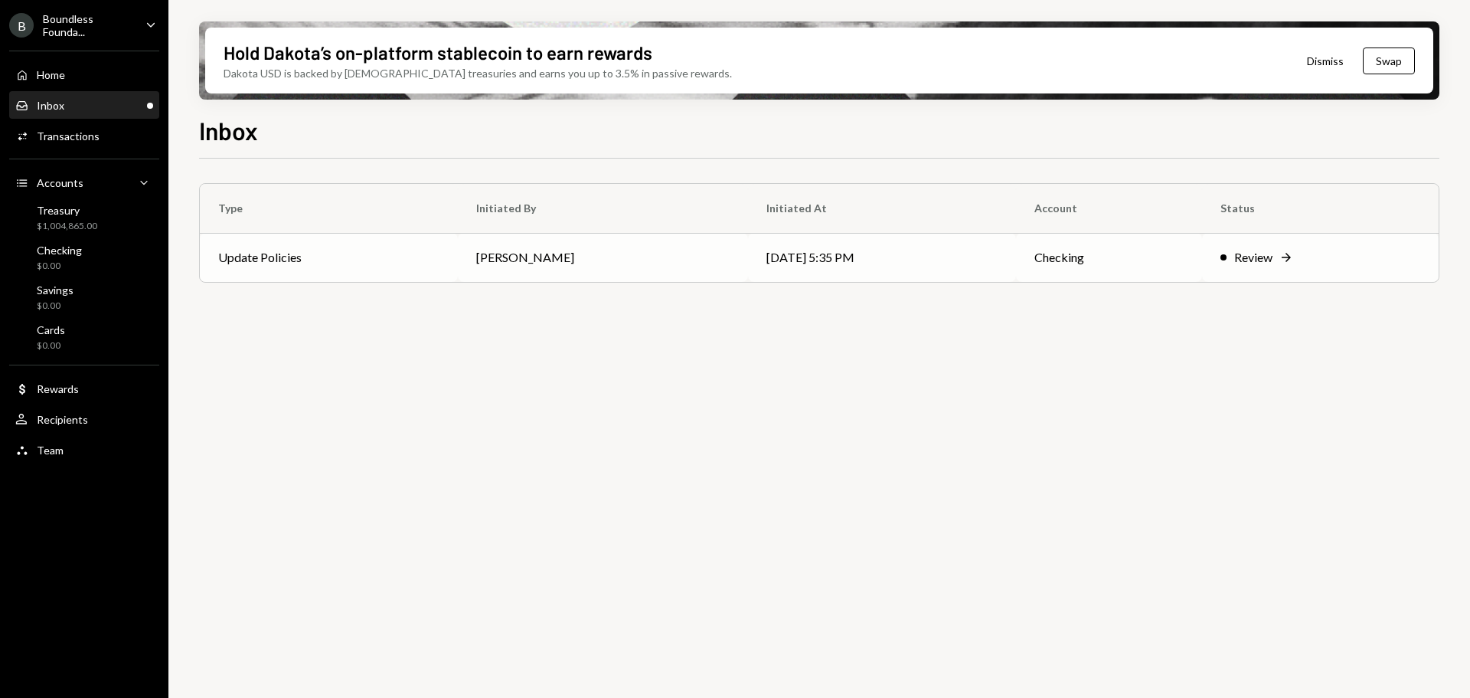
click at [624, 260] on td "Bret Shilliday" at bounding box center [602, 257] width 289 height 49
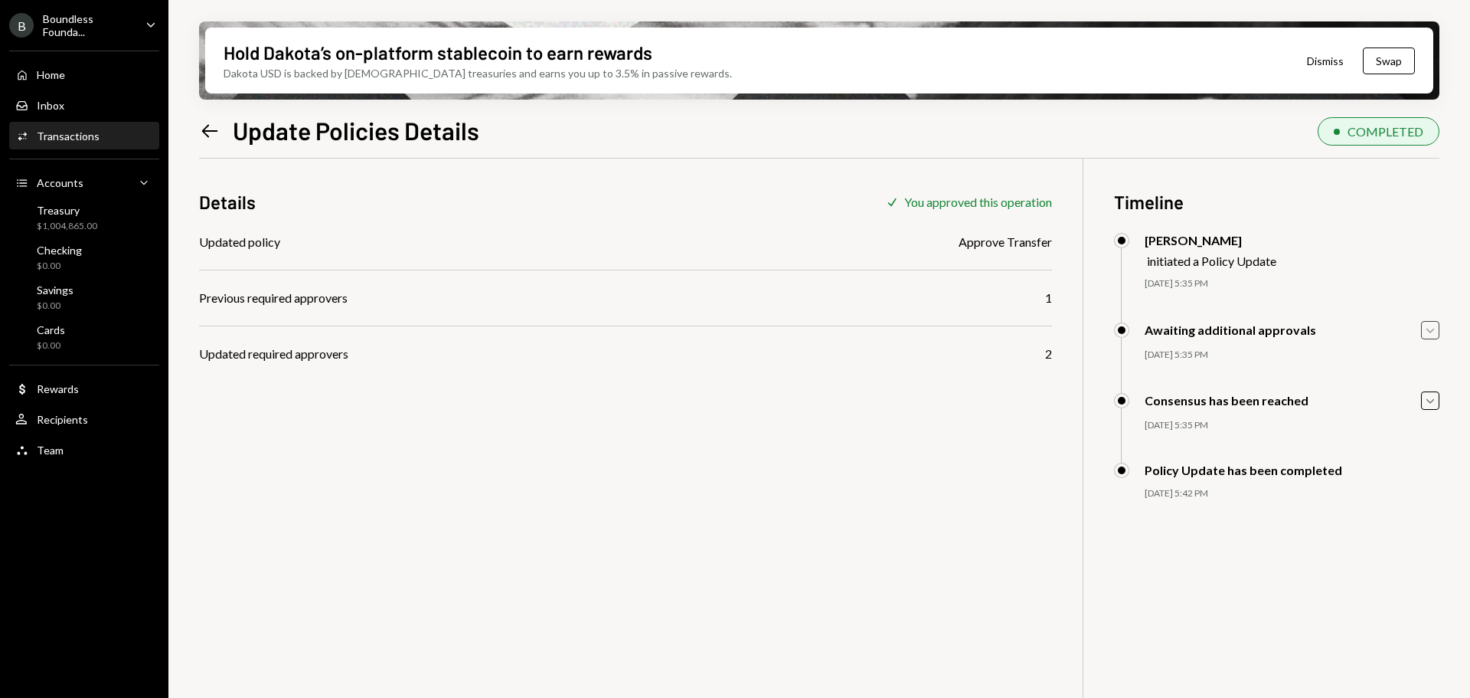
click at [1434, 329] on icon "Caret Down" at bounding box center [1430, 330] width 17 height 17
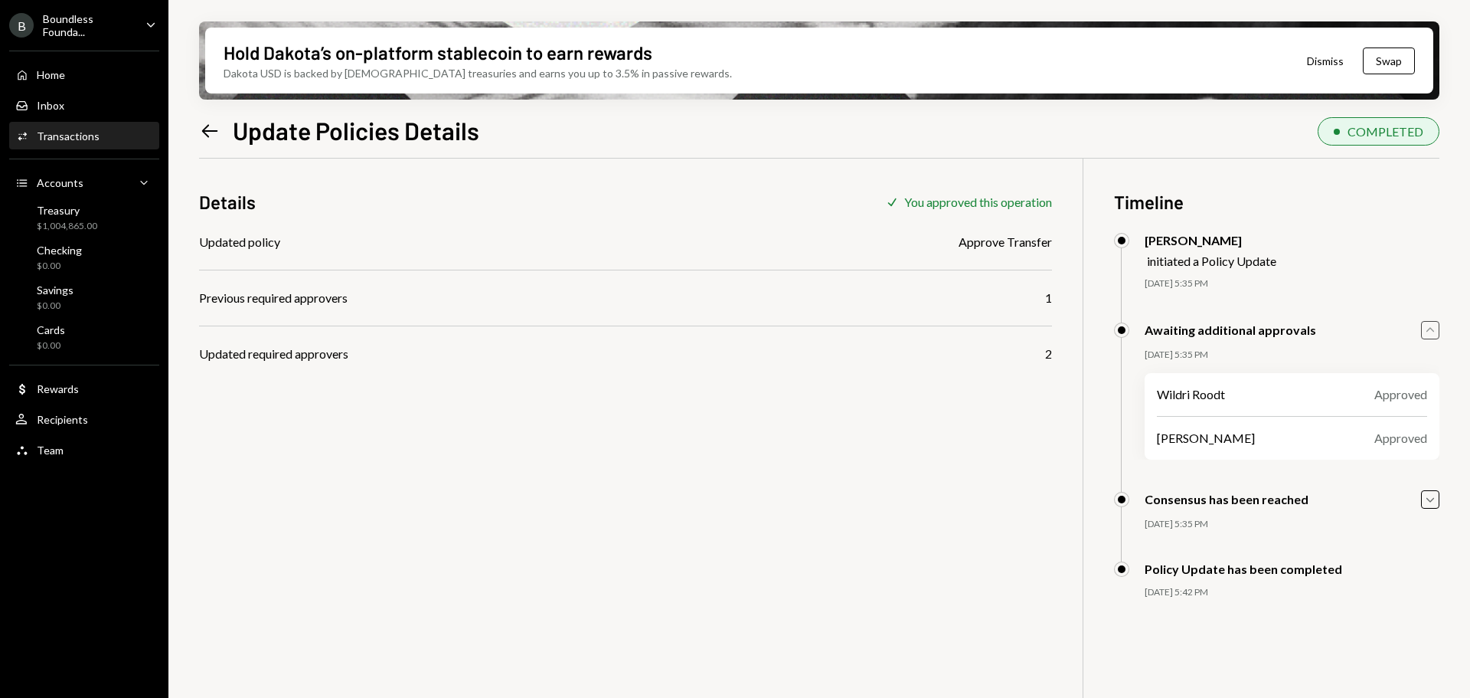
click at [1434, 329] on icon "Caret Up" at bounding box center [1430, 330] width 17 height 17
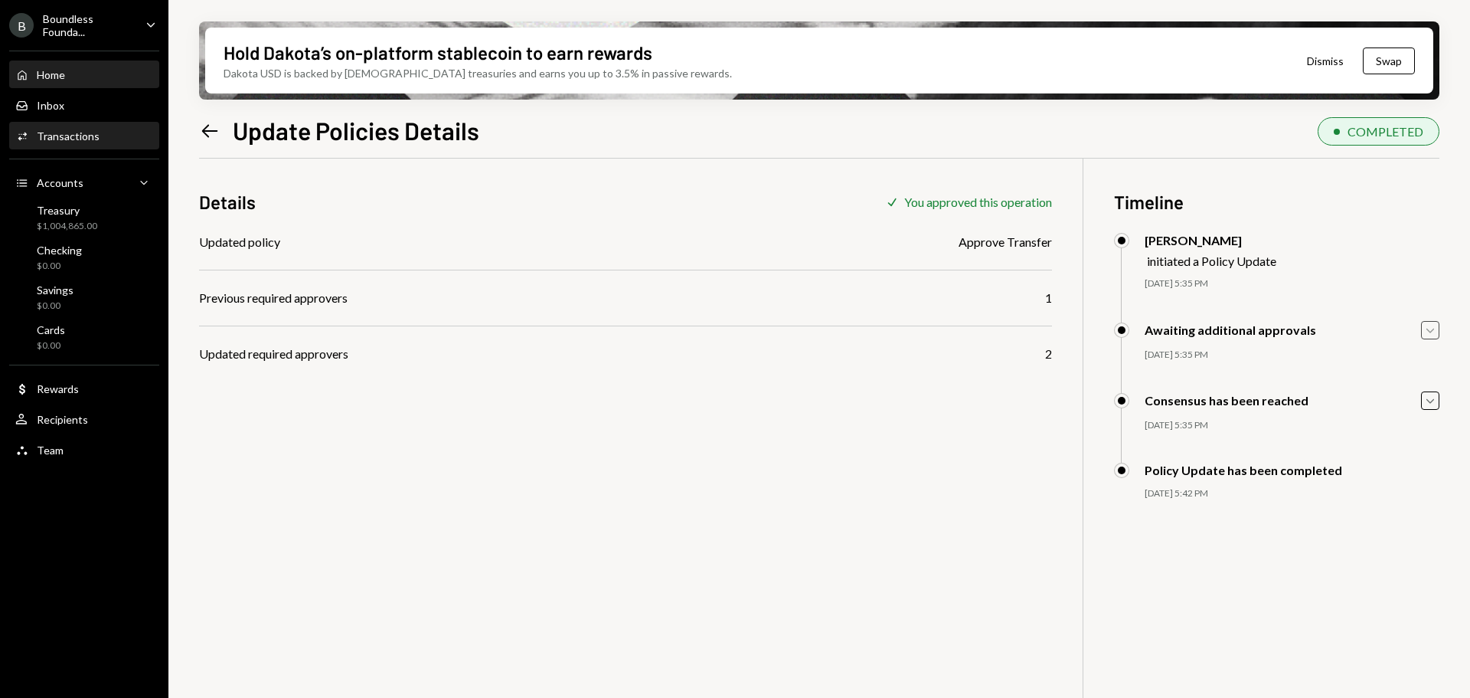
click at [70, 80] on div "Home Home" at bounding box center [84, 75] width 138 height 14
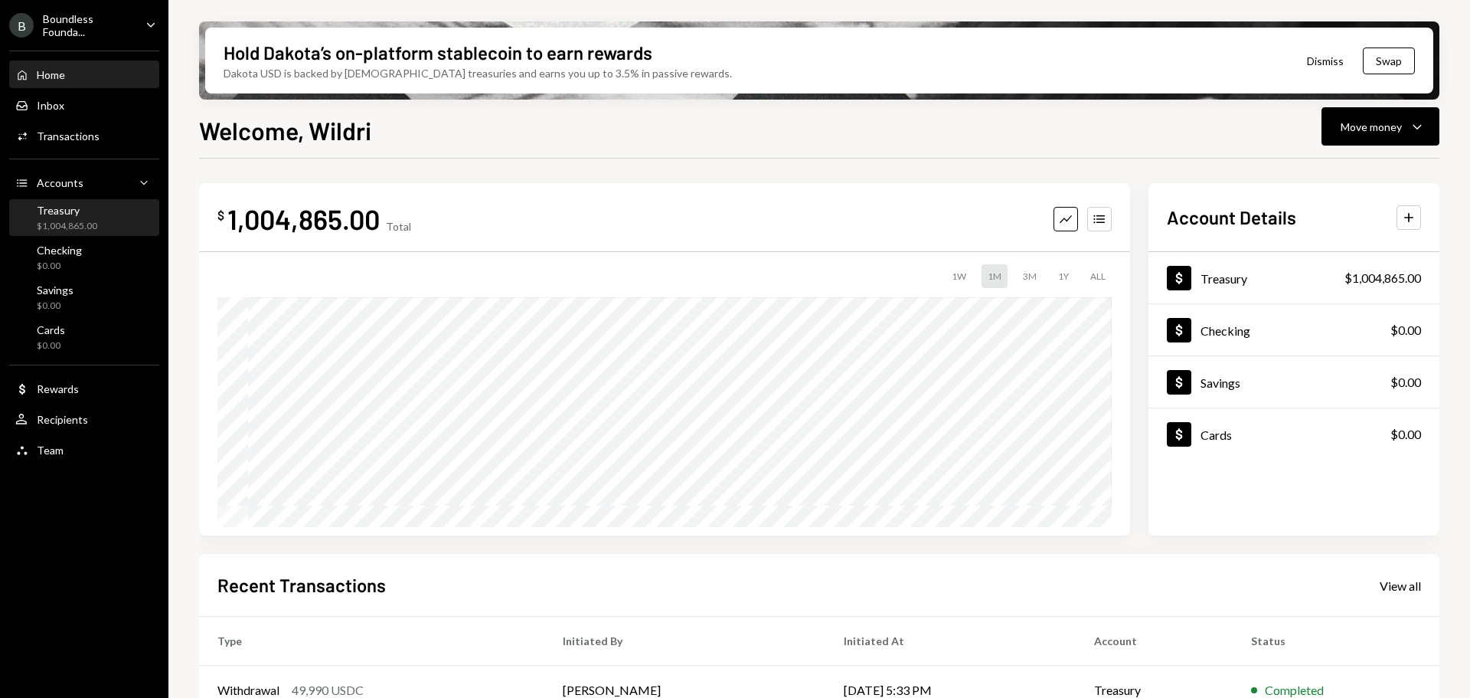
click at [90, 214] on div "Treasury" at bounding box center [67, 210] width 60 height 13
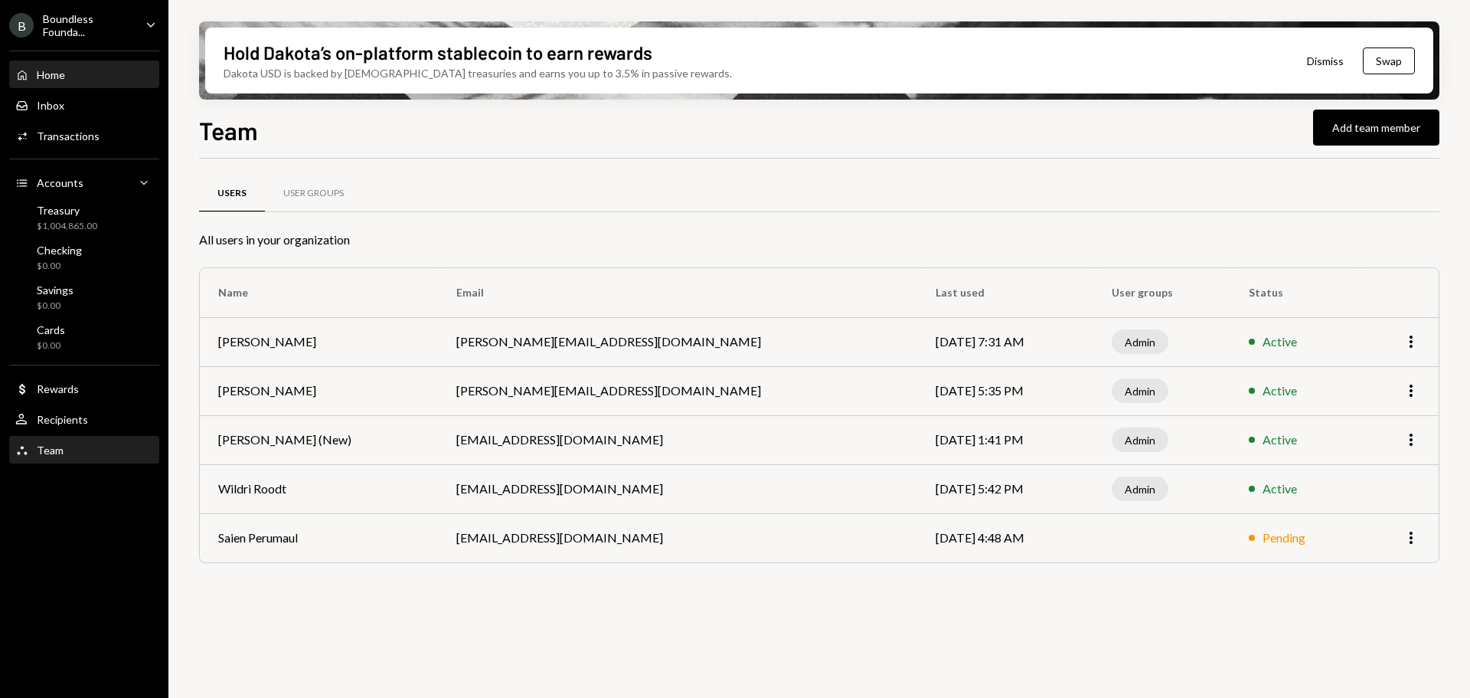
click at [77, 71] on div "Home Home" at bounding box center [84, 75] width 138 height 14
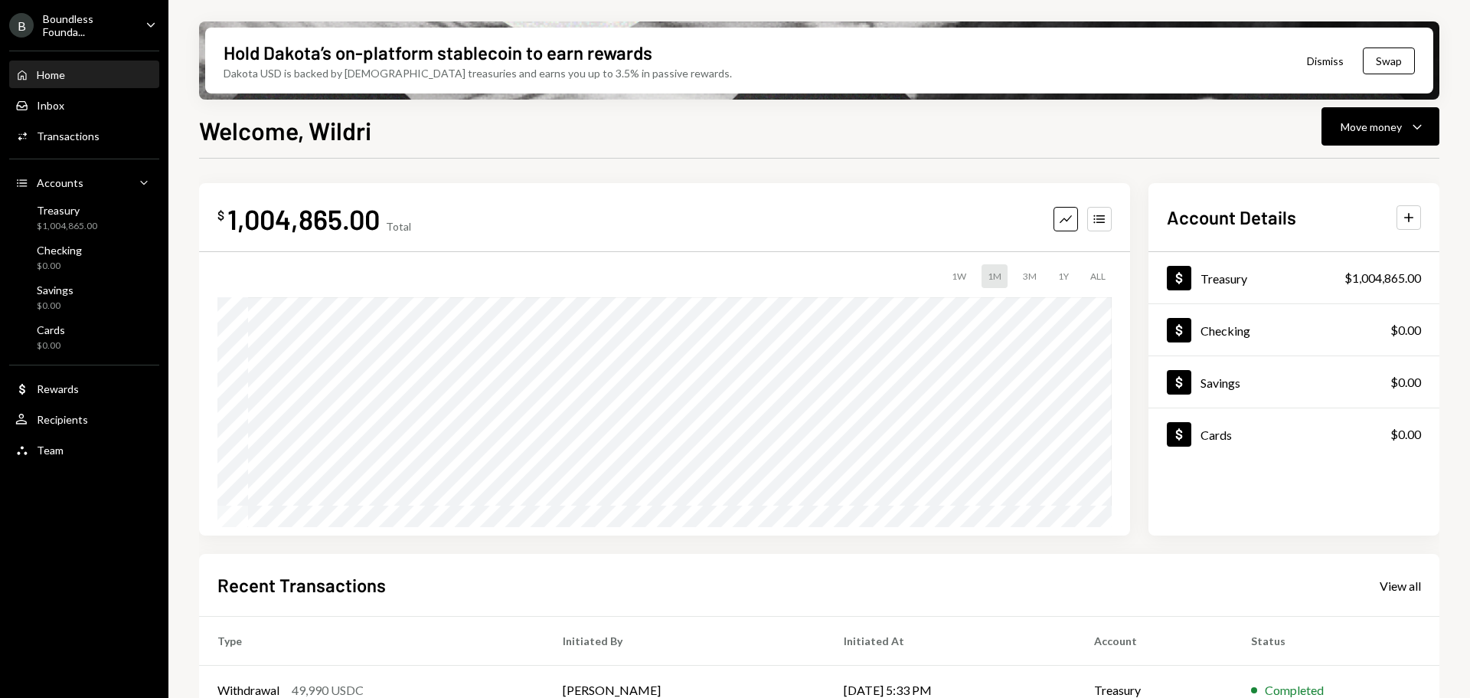
click at [149, 18] on icon "Caret Down" at bounding box center [150, 24] width 17 height 17
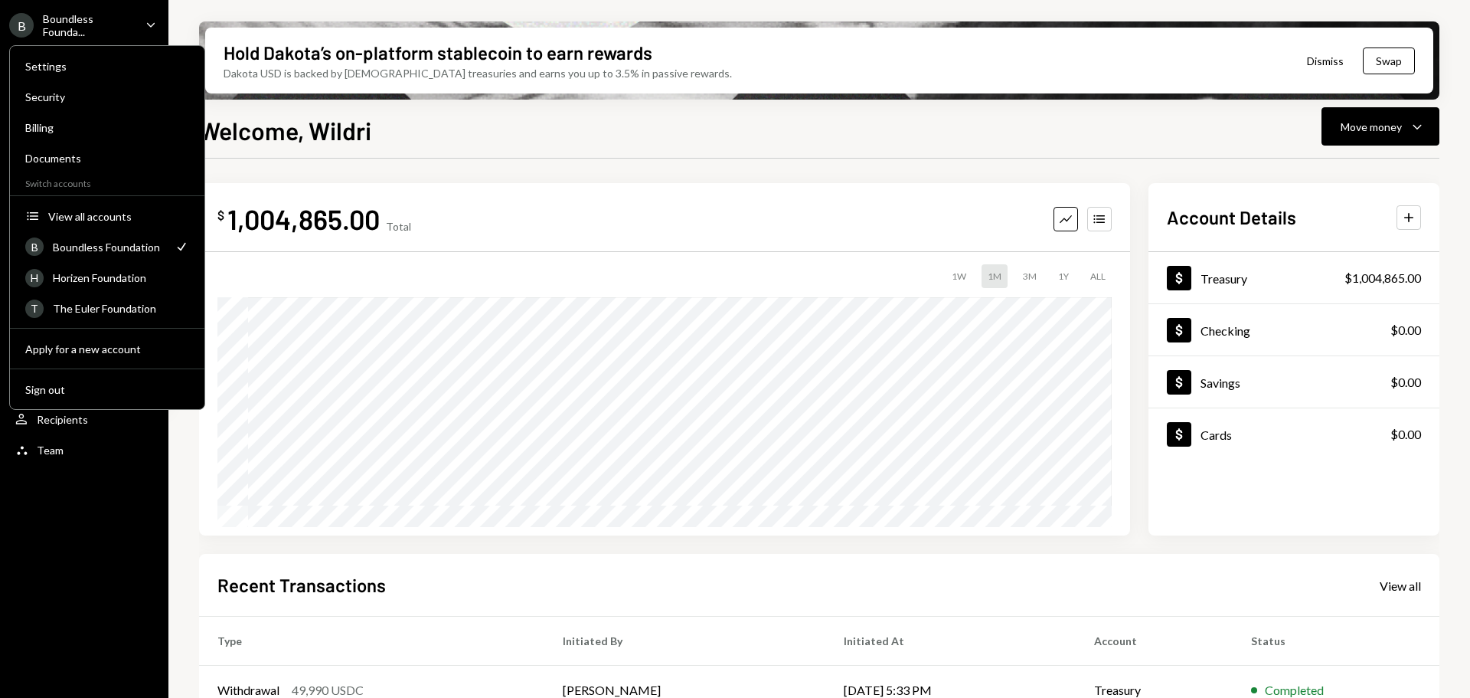
click at [149, 19] on icon "Caret Down" at bounding box center [150, 24] width 17 height 17
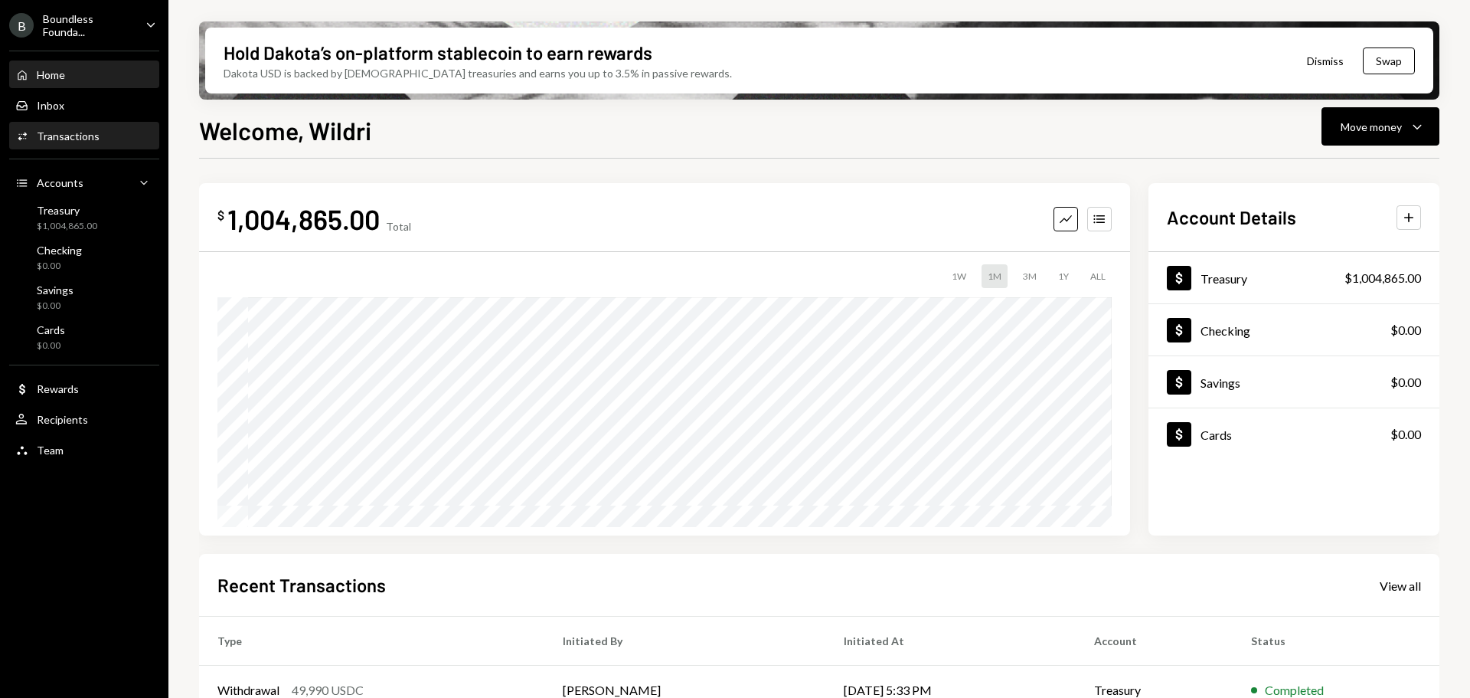
click at [80, 125] on div "Activities Transactions" at bounding box center [84, 136] width 138 height 26
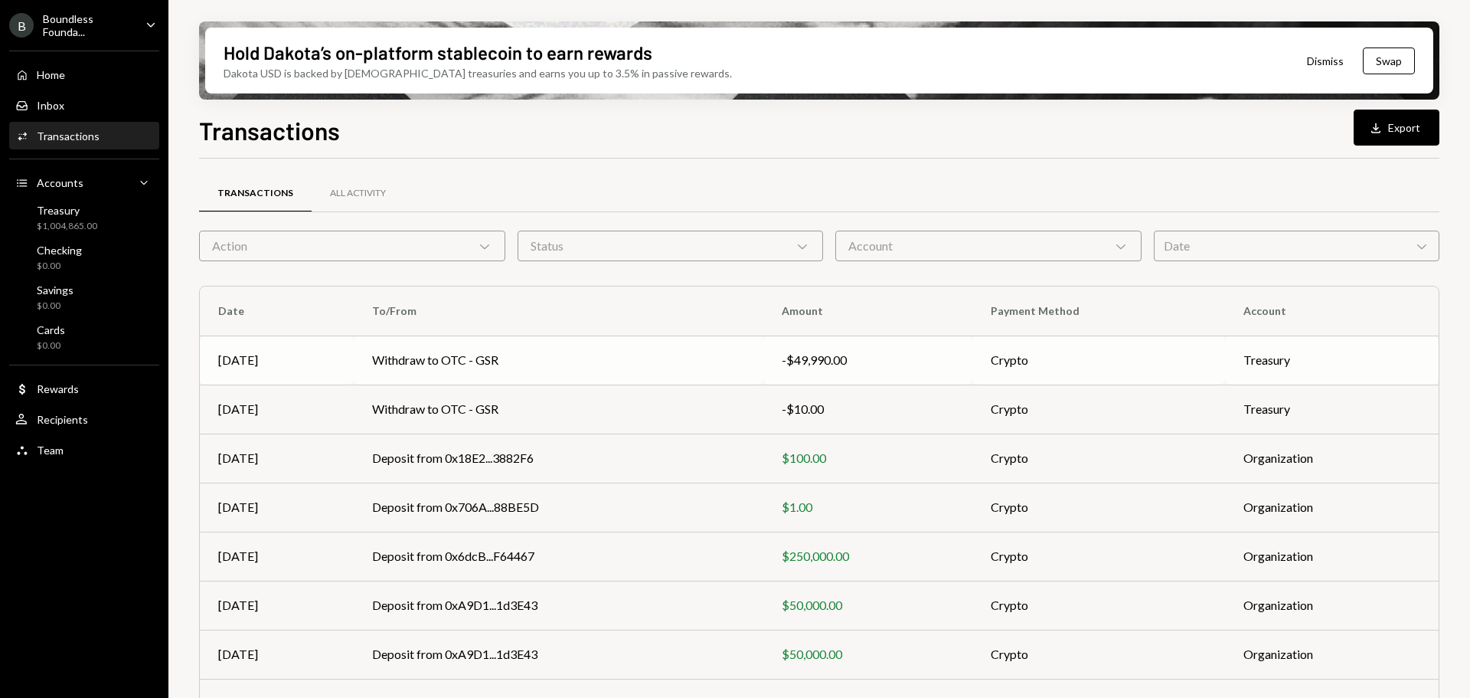
click at [665, 358] on td "Withdraw to OTC - GSR" at bounding box center [559, 359] width 410 height 49
